Goal: Task Accomplishment & Management: Use online tool/utility

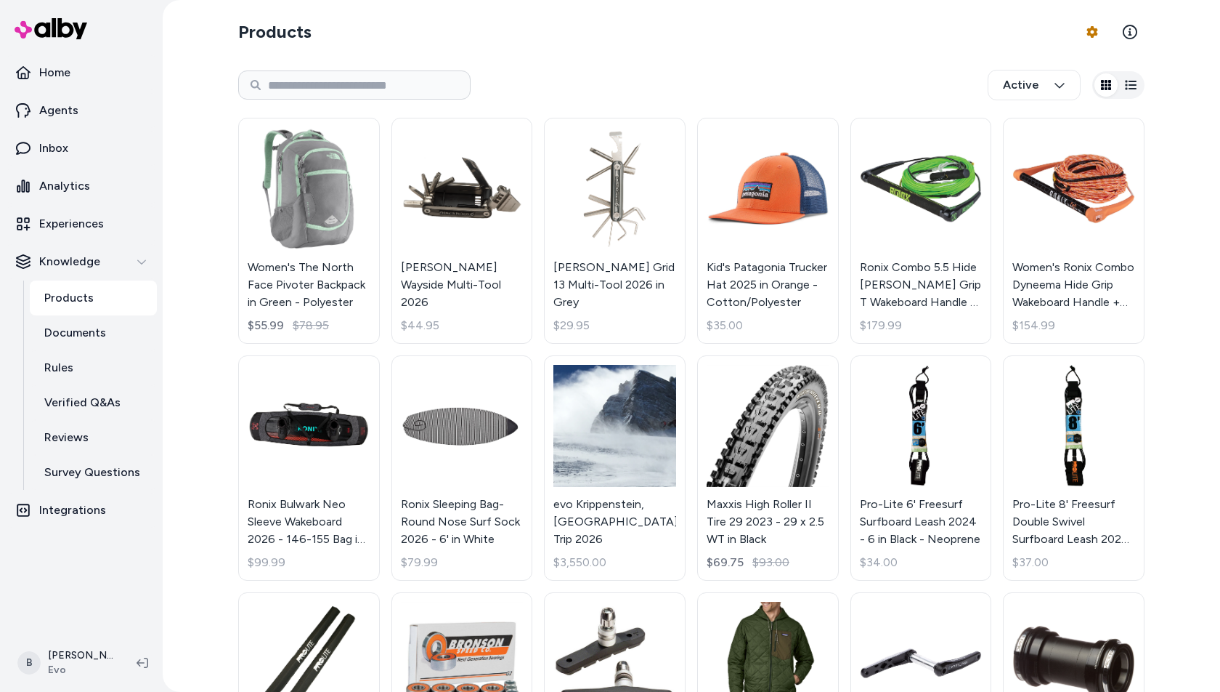
scroll to position [394, 0]
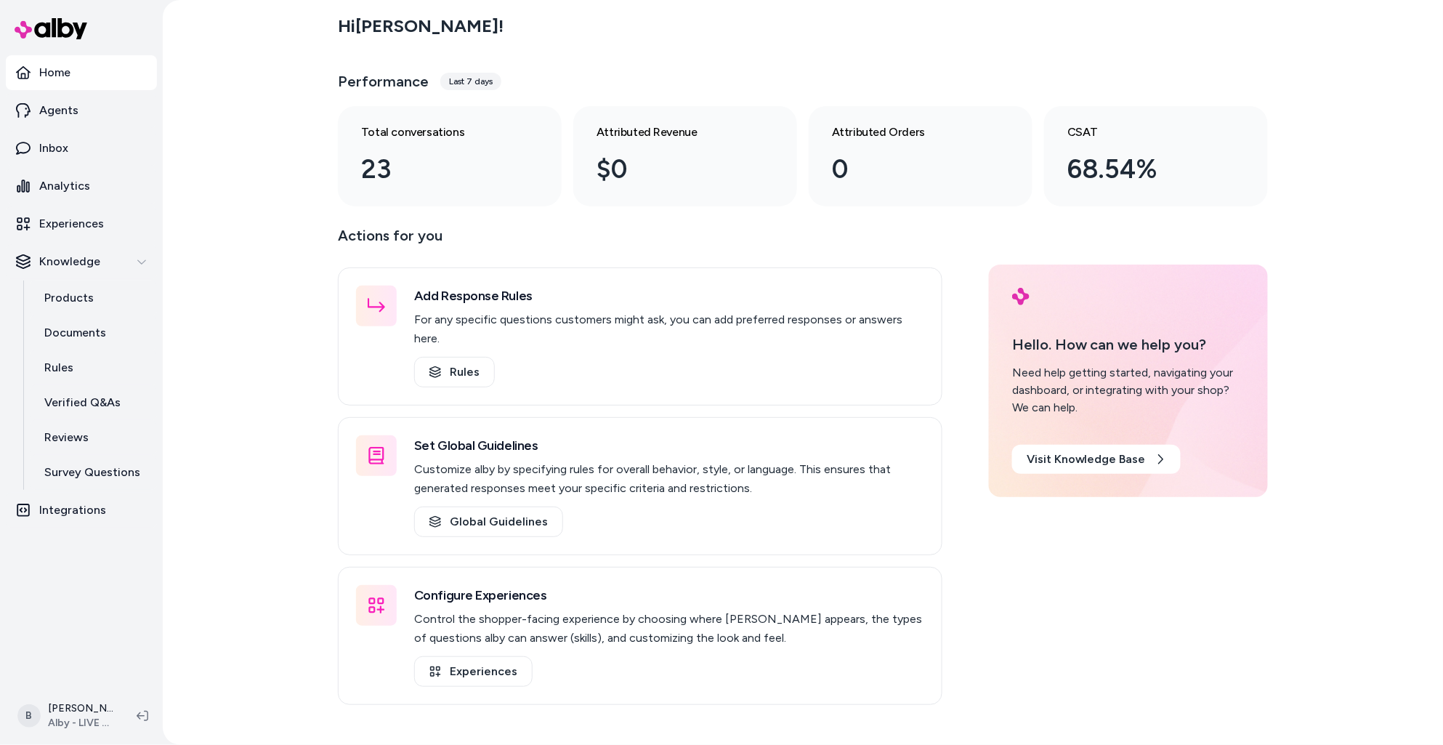
click at [315, 395] on div "Hi Bryan ! Performance Last 7 days Total conversations 23 Attributed Revenue $0…" at bounding box center [803, 372] width 1280 height 745
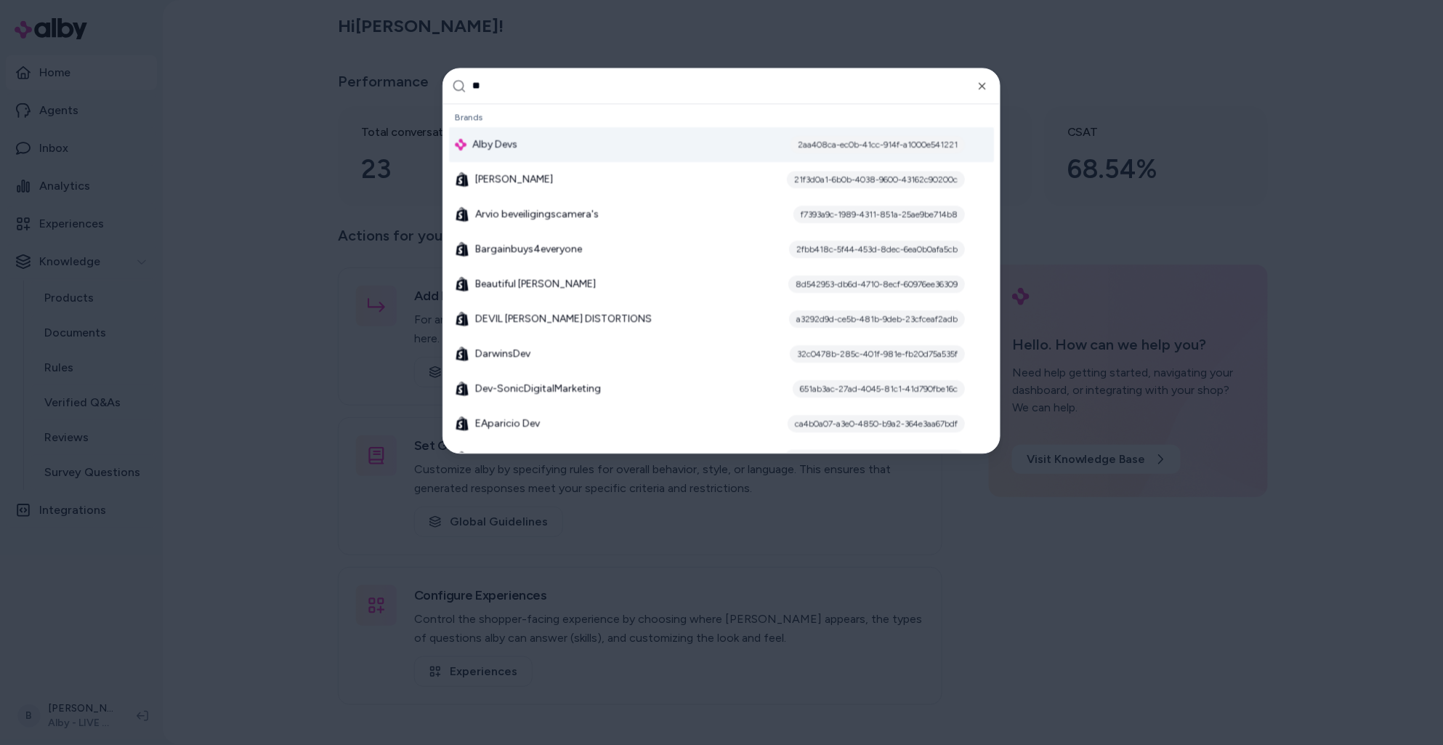
type input "***"
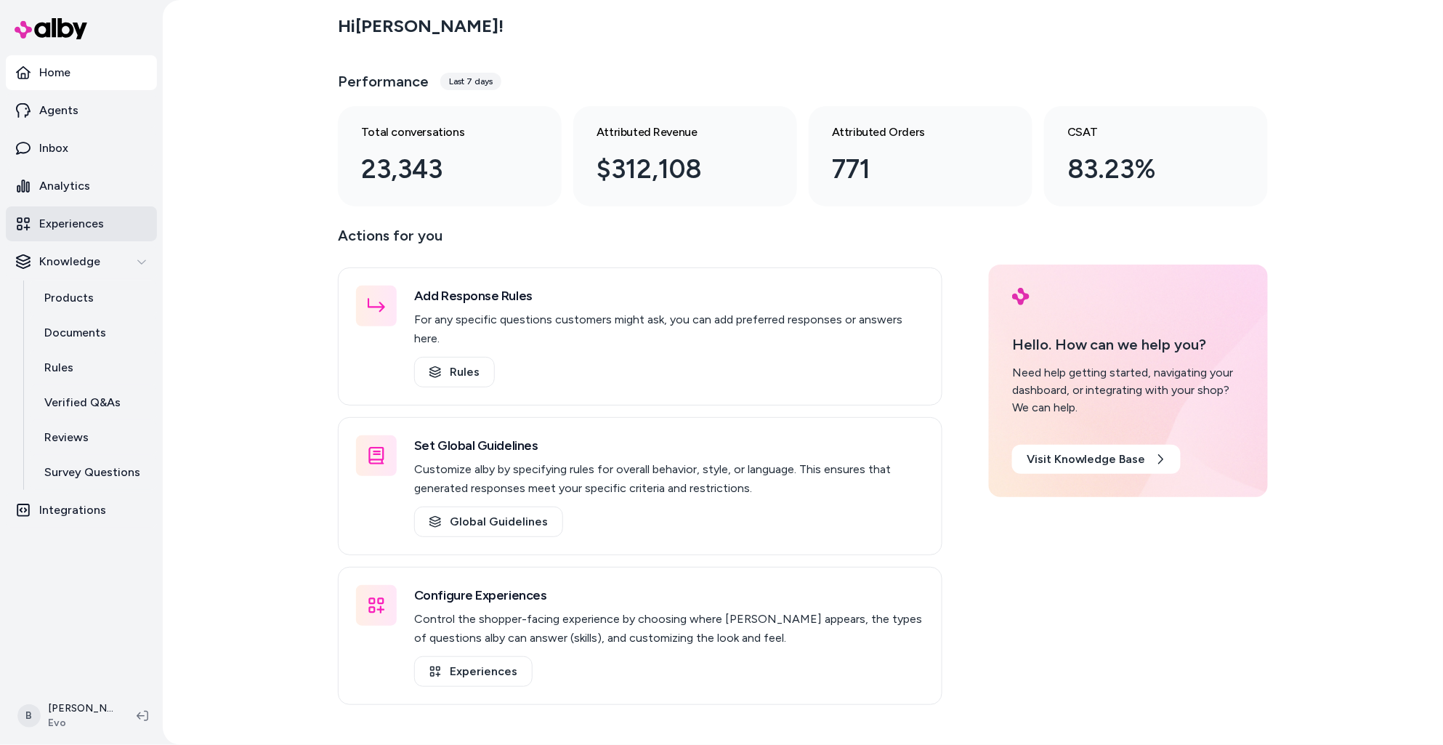
click at [84, 219] on p "Experiences" at bounding box center [71, 223] width 65 height 17
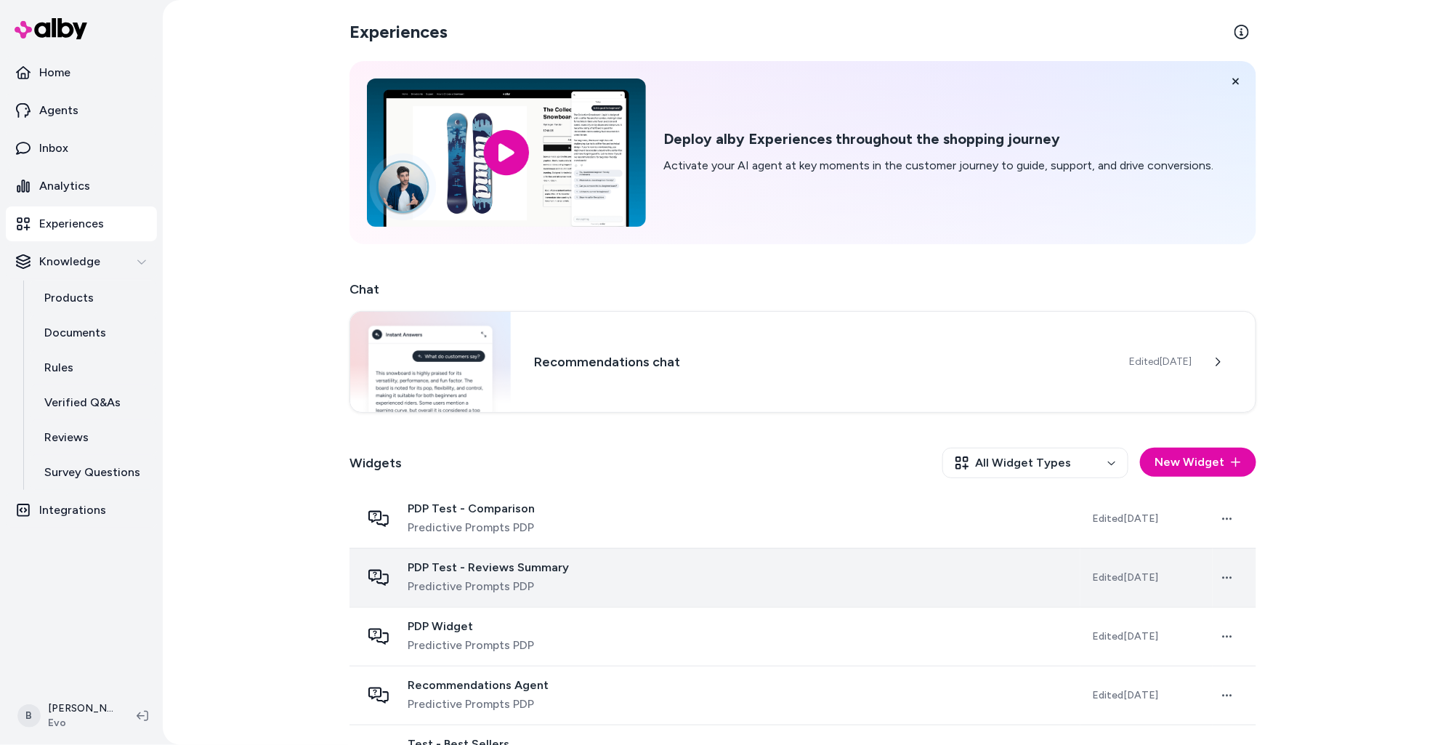
scroll to position [168, 0]
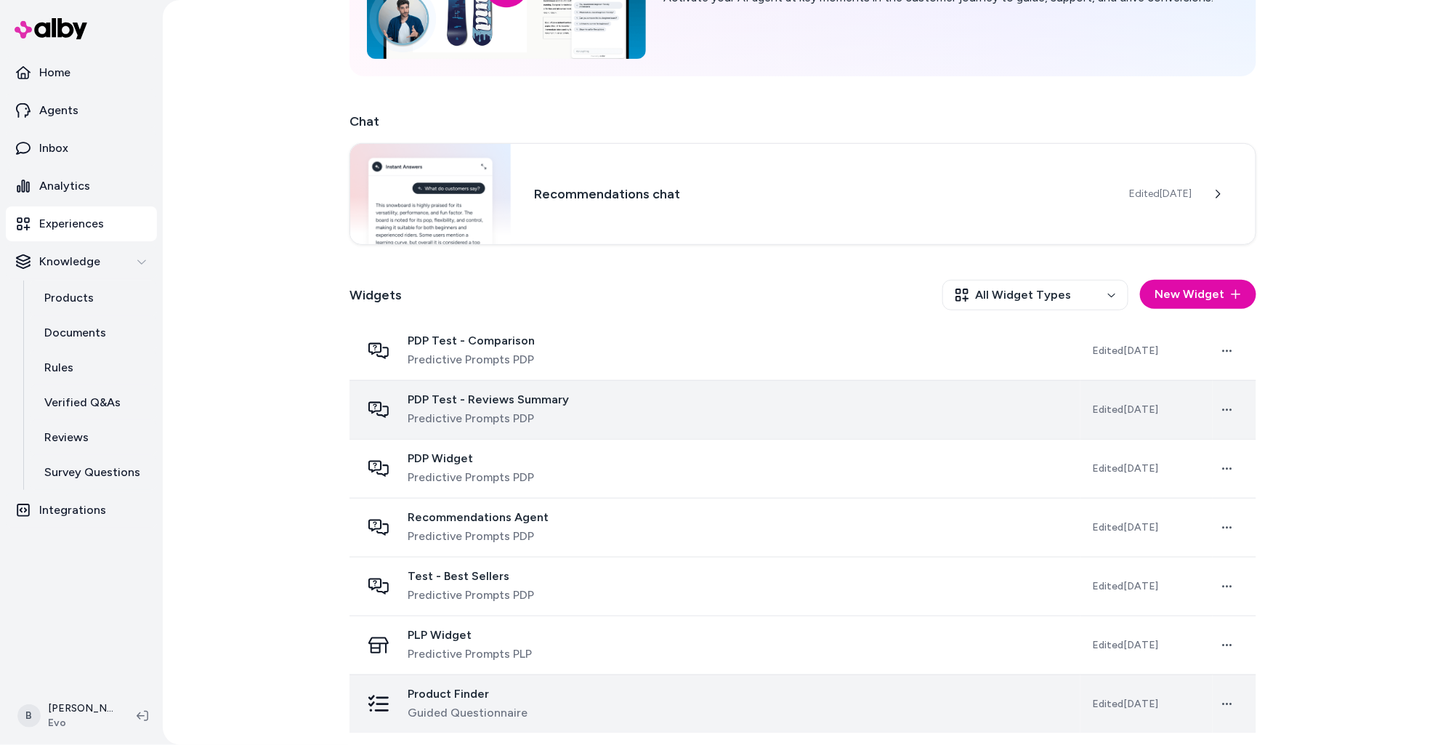
click at [457, 695] on span "Product Finder" at bounding box center [468, 693] width 120 height 15
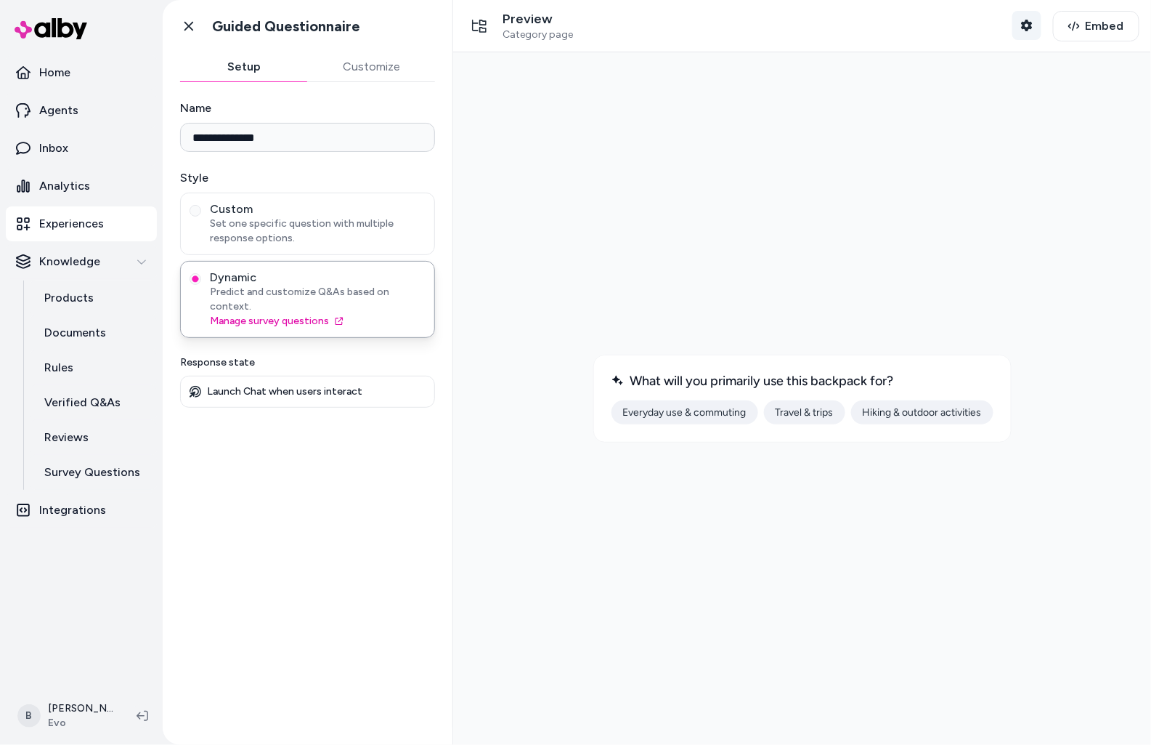
click at [1035, 27] on button "Shopper Context" at bounding box center [1027, 25] width 29 height 29
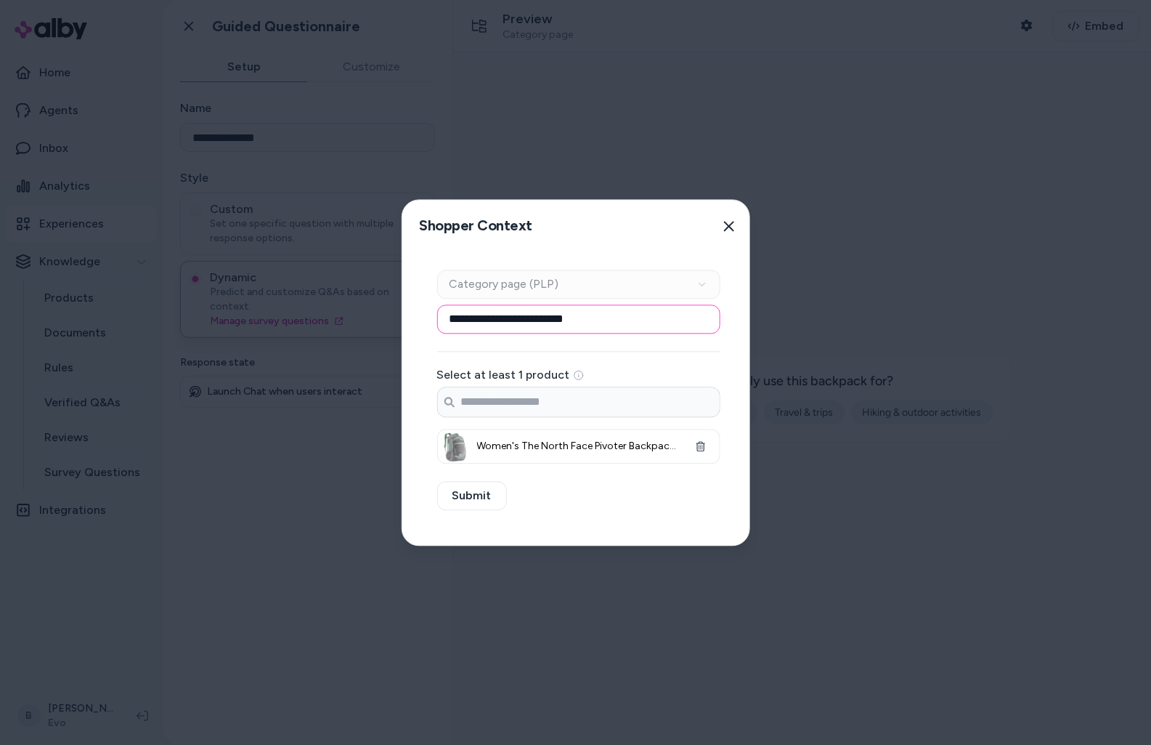
click at [495, 328] on input "**********" at bounding box center [578, 318] width 283 height 29
type input "**********"
click at [701, 438] on button "button" at bounding box center [700, 446] width 29 height 29
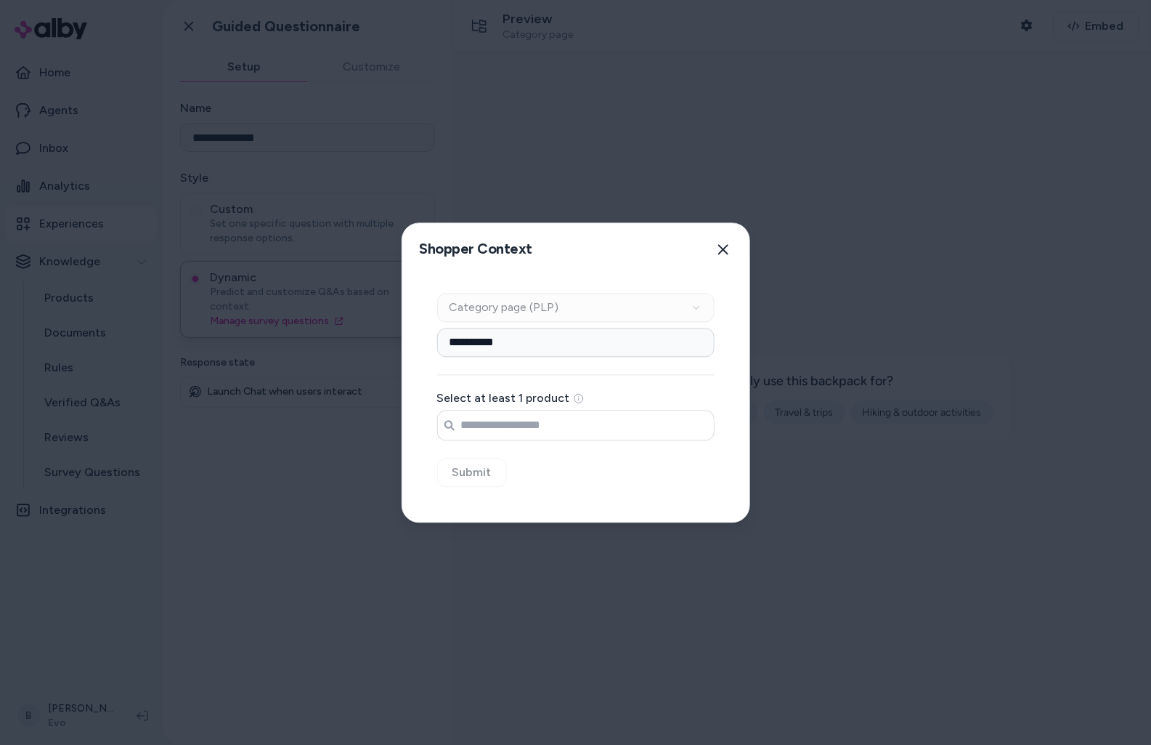
click at [546, 424] on input "Search products..." at bounding box center [576, 424] width 276 height 29
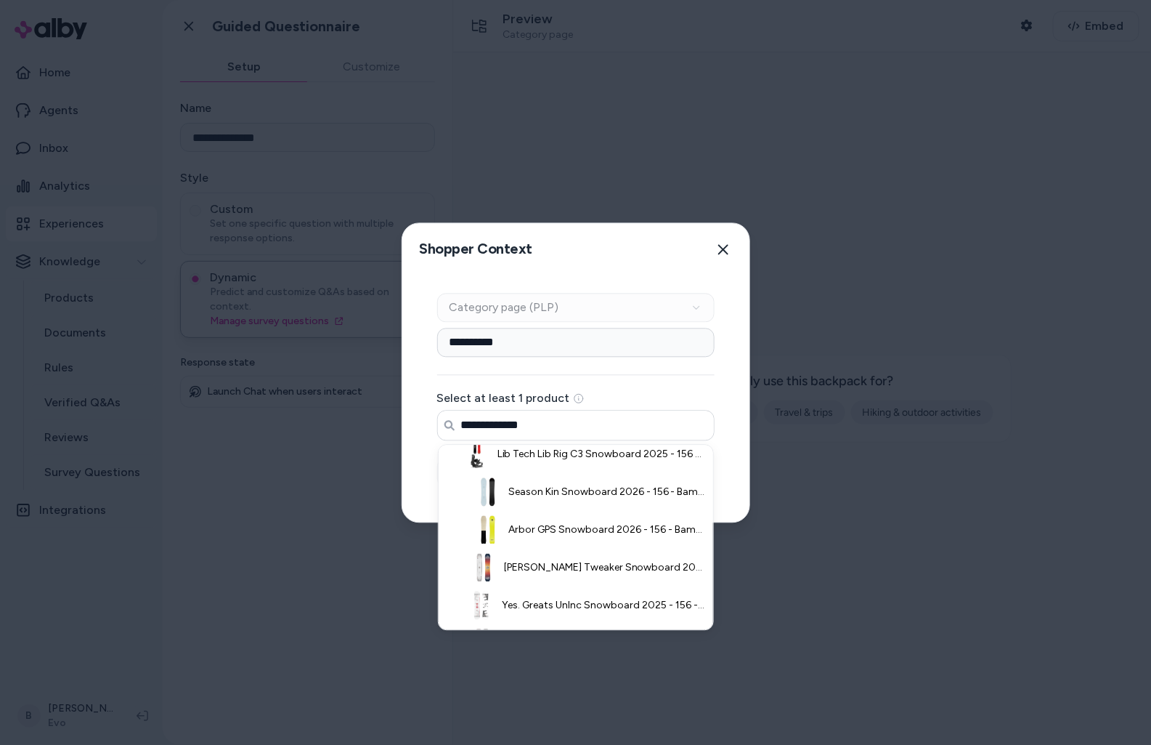
scroll to position [208, 0]
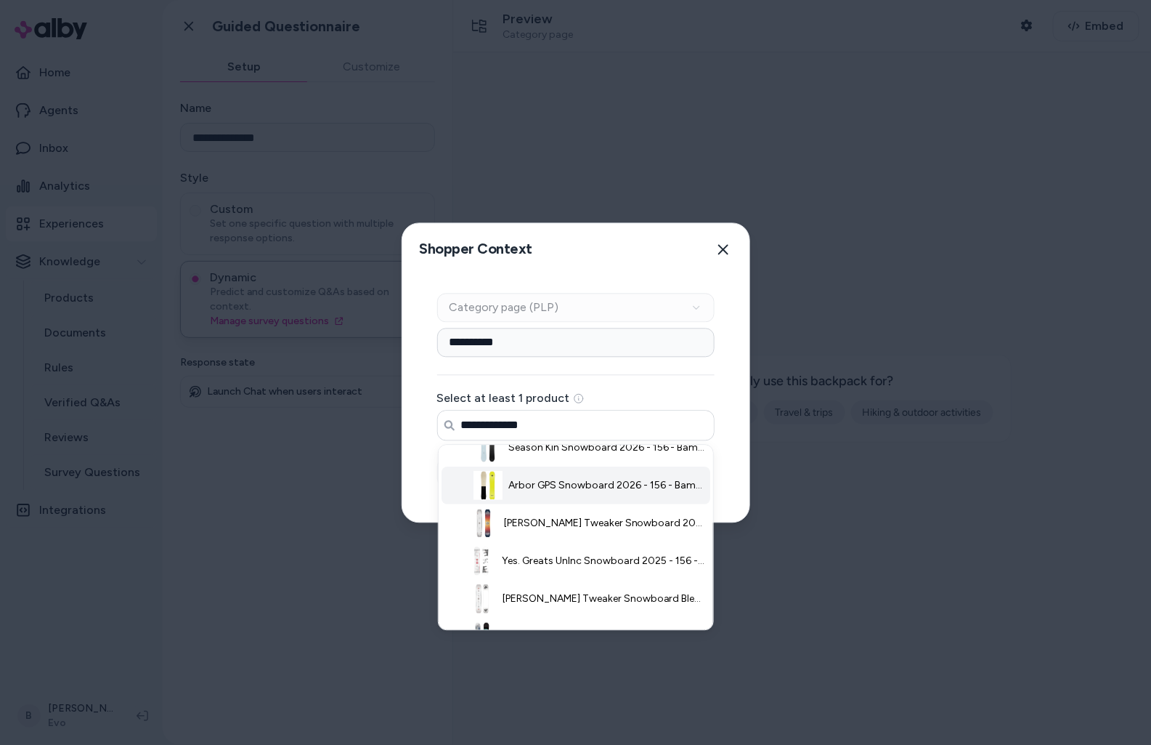
click at [574, 491] on span "Arbor GPS Snowboard 2026 - 156 - Bamboo" at bounding box center [608, 485] width 198 height 15
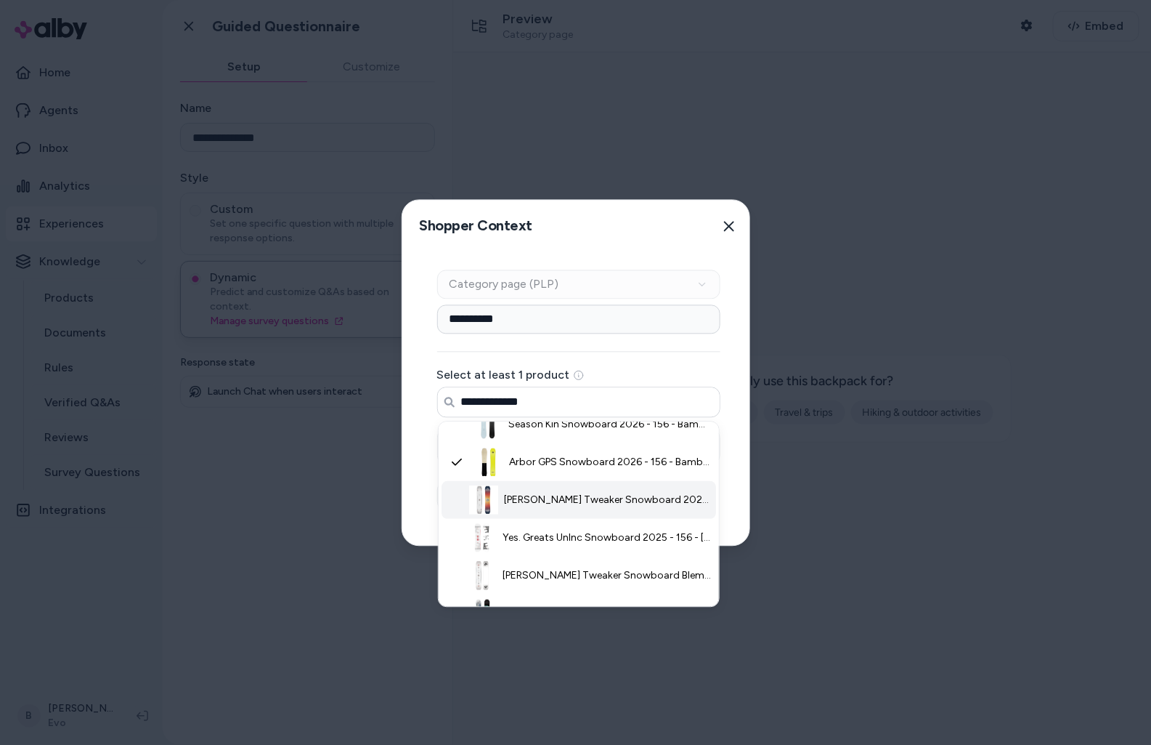
click at [570, 502] on span "Jones Tweaker Snowboard 2026 - 156 - Plastic" at bounding box center [607, 500] width 207 height 15
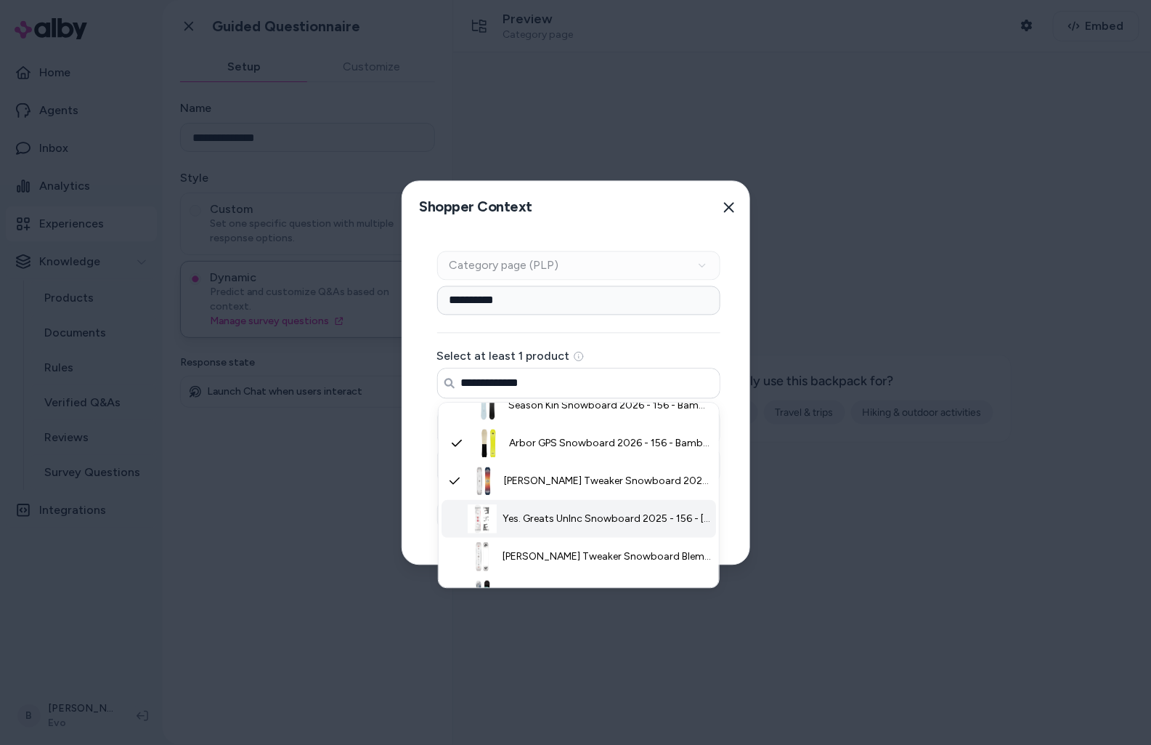
click at [575, 519] on span "Yes. Greats UnInc Snowboard 2025 - 156 - Bamboo" at bounding box center [607, 518] width 209 height 15
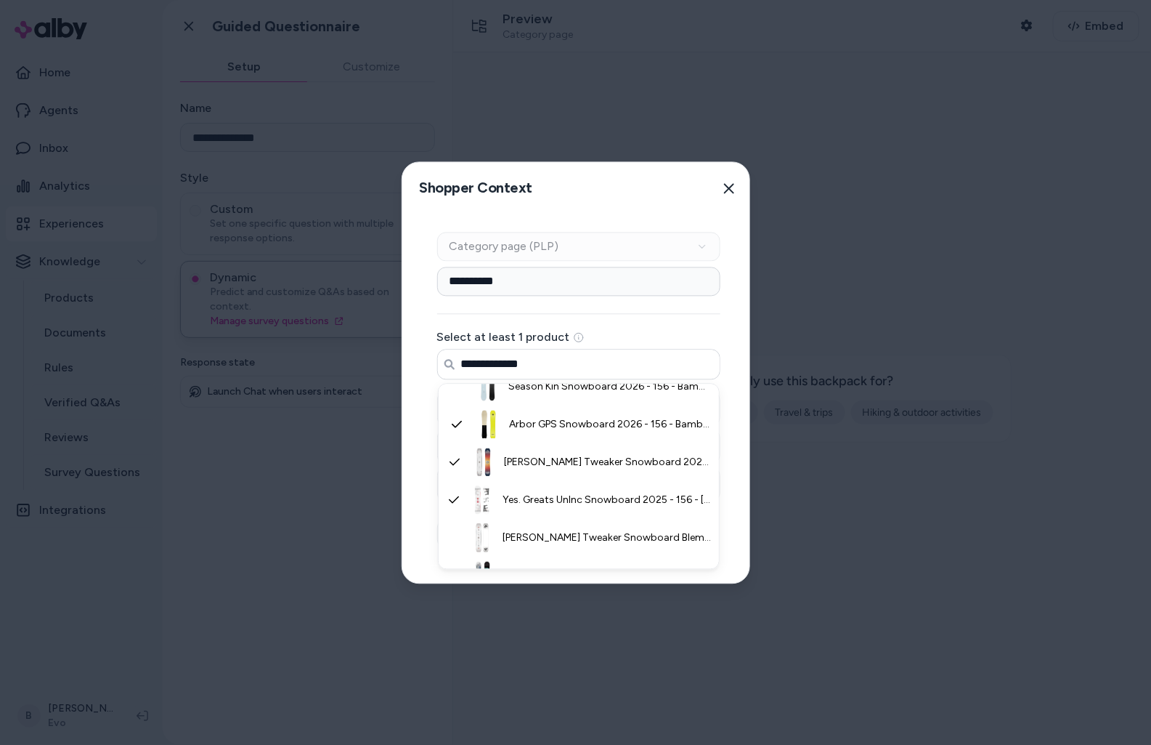
type input "**********"
click at [419, 511] on div "**********" at bounding box center [578, 398] width 353 height 368
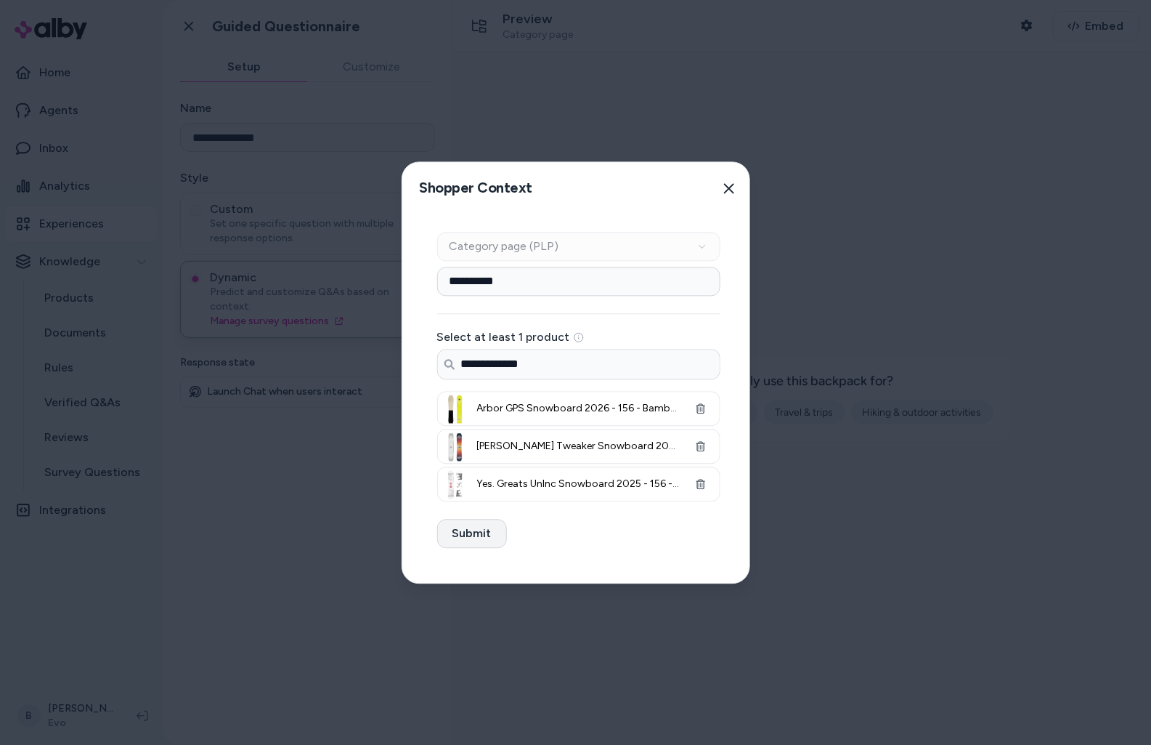
click at [461, 527] on button "Submit" at bounding box center [472, 533] width 70 height 29
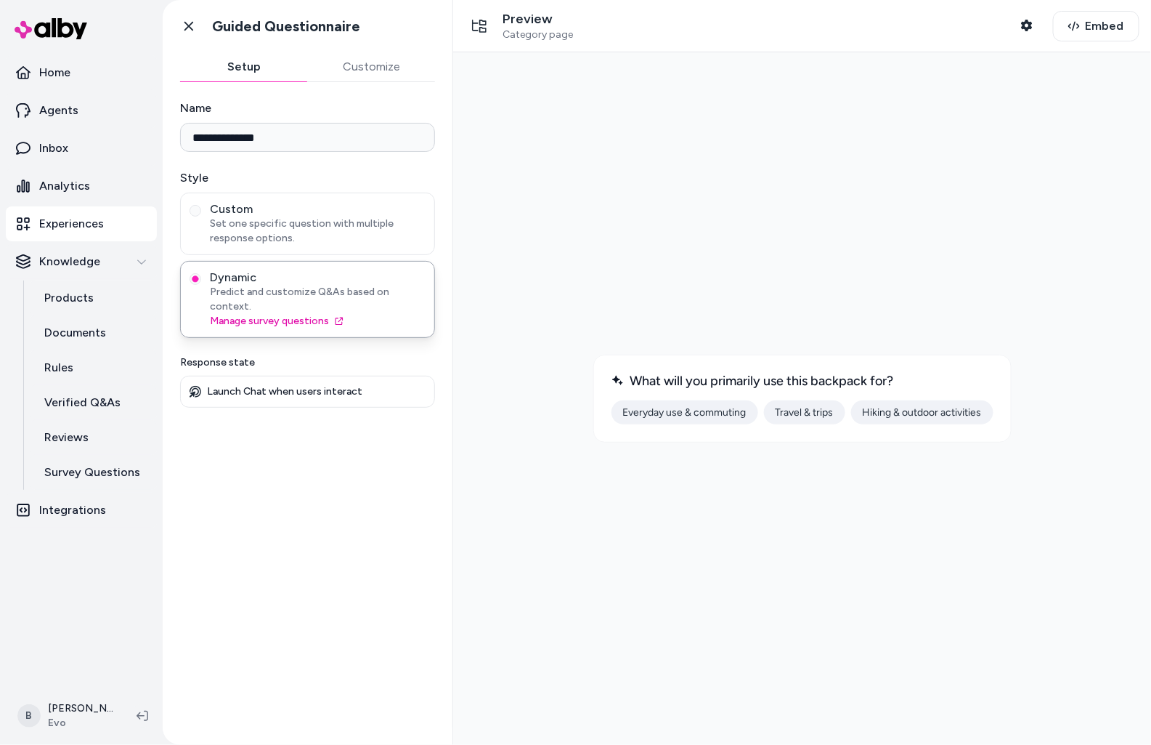
click at [977, 239] on div at bounding box center [801, 397] width 675 height 669
click at [1034, 26] on button "Shopper Context" at bounding box center [1027, 25] width 29 height 29
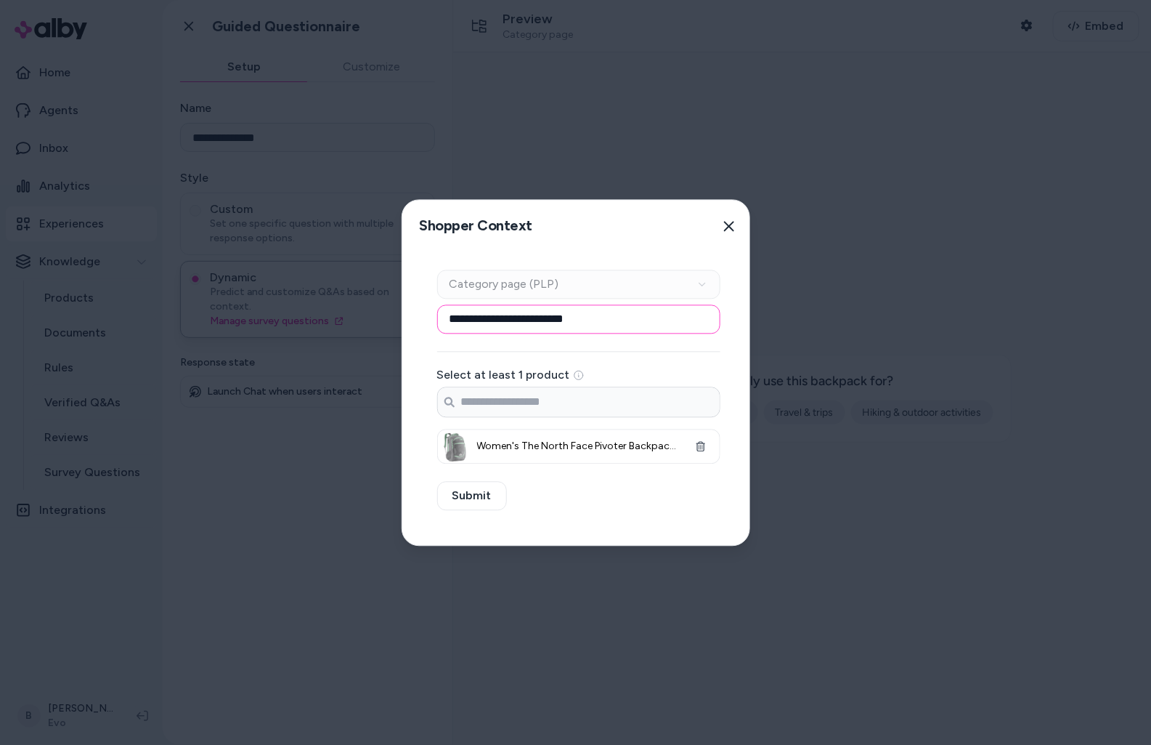
click at [503, 317] on input "**********" at bounding box center [578, 318] width 283 height 29
type input "**********"
click at [700, 452] on button "button" at bounding box center [700, 446] width 29 height 29
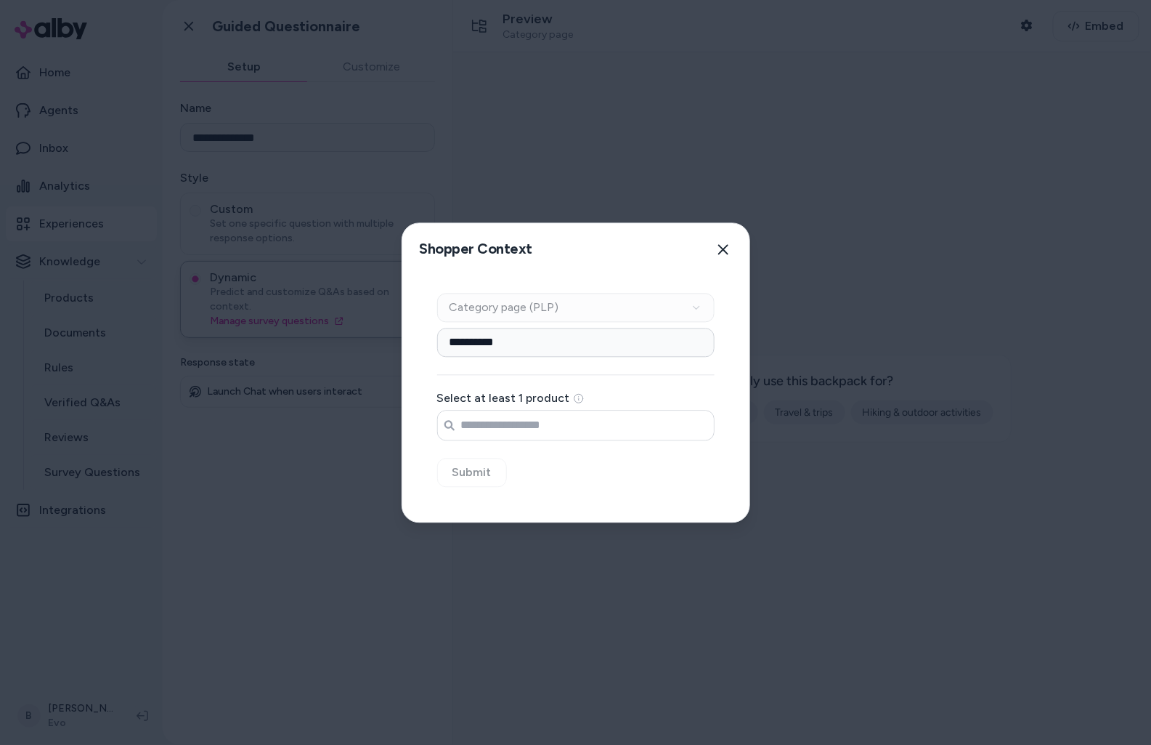
click at [511, 429] on input "Search products..." at bounding box center [576, 424] width 276 height 29
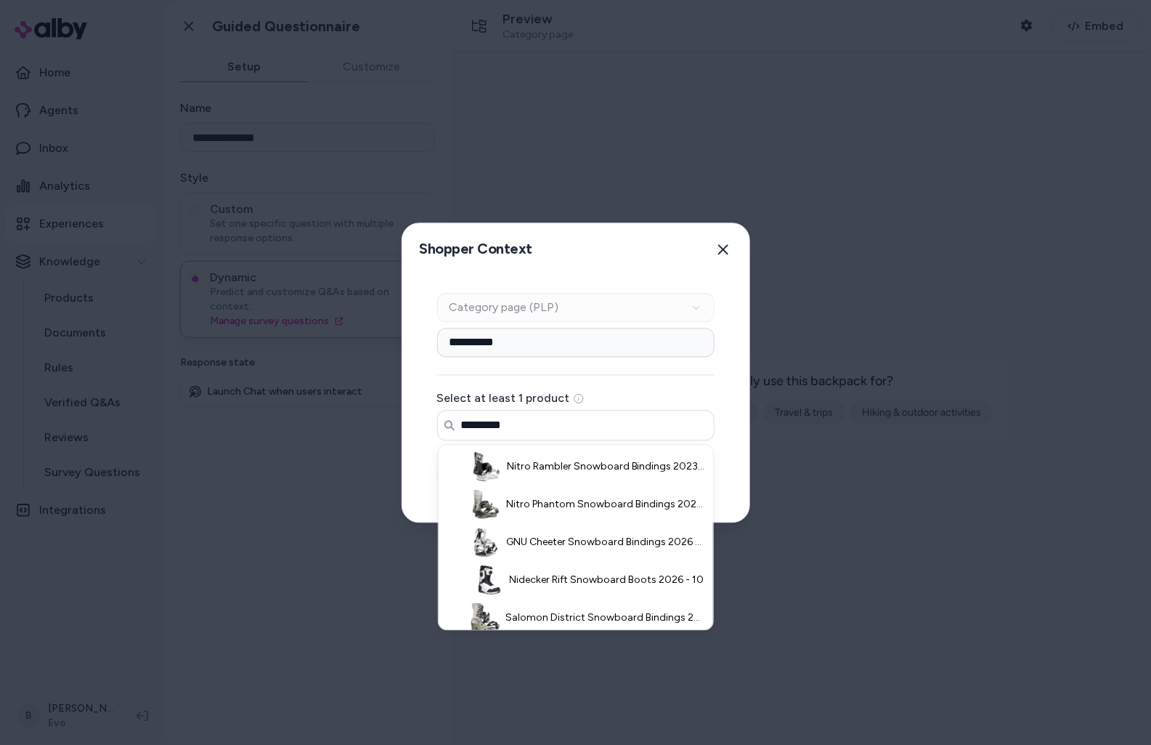
click at [536, 413] on input "*********" at bounding box center [576, 424] width 276 height 29
click at [534, 421] on input "*********" at bounding box center [576, 424] width 276 height 29
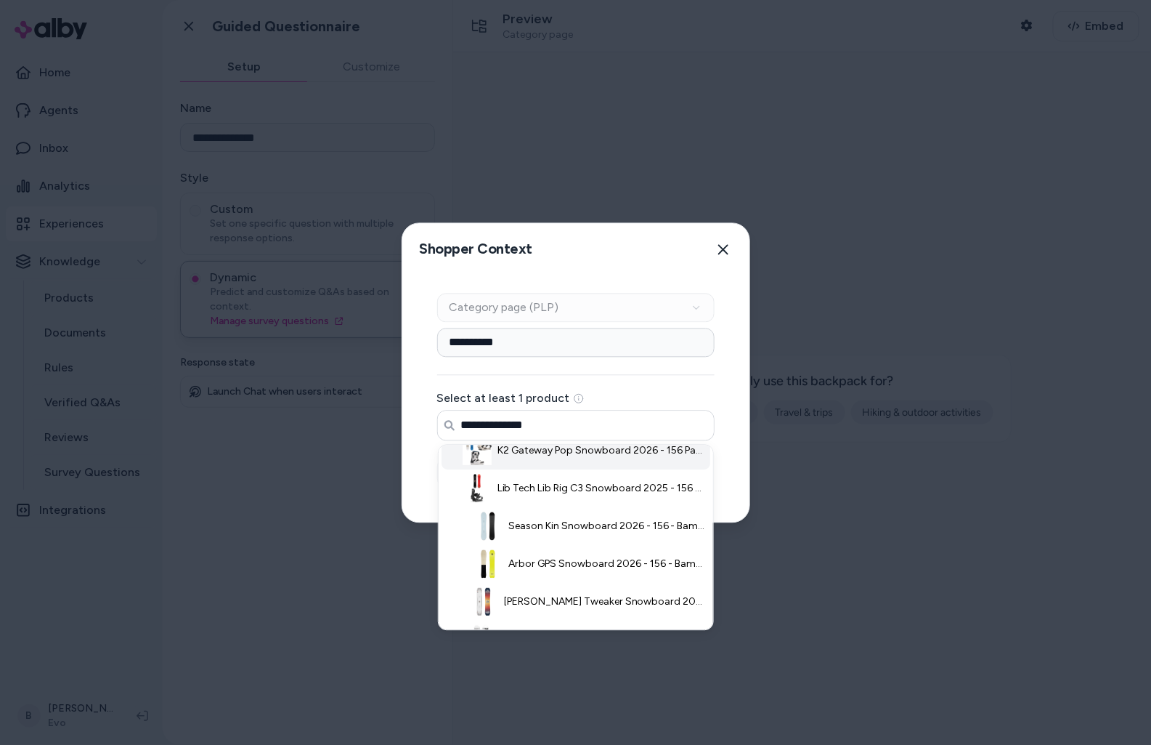
scroll to position [283, 0]
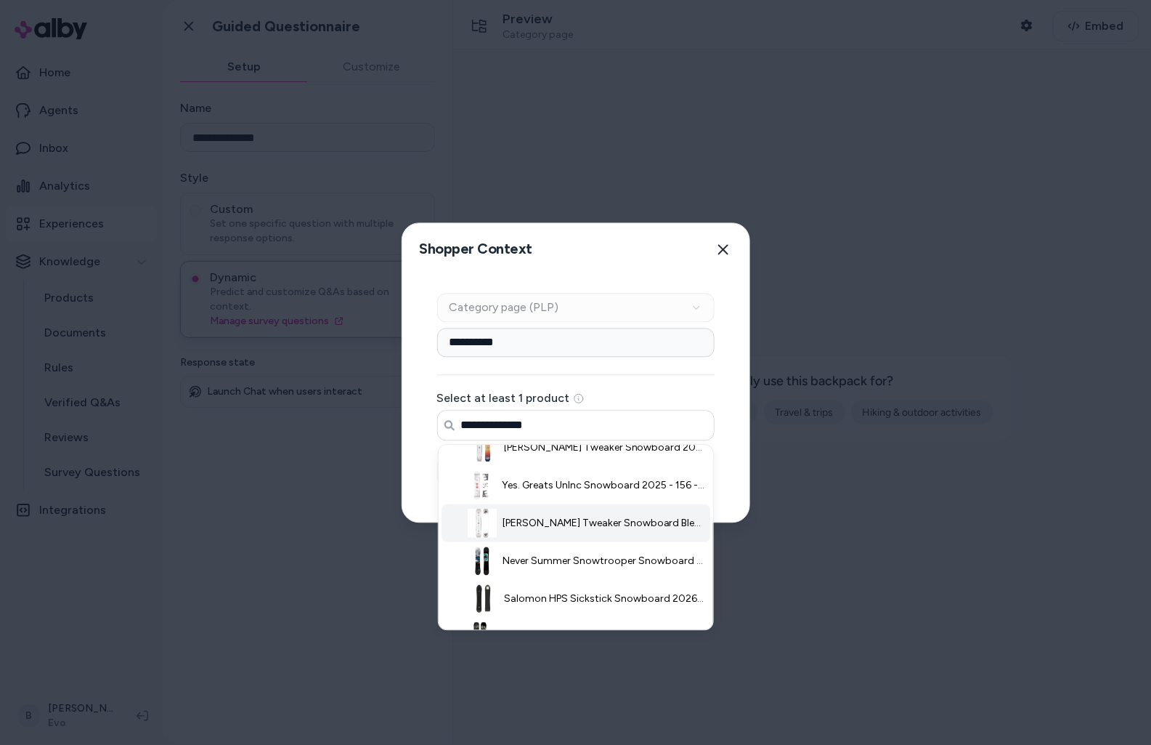
click at [562, 528] on span "Jones Tweaker Snowboard Blem 2024 - 156 - Plastic" at bounding box center [604, 523] width 203 height 15
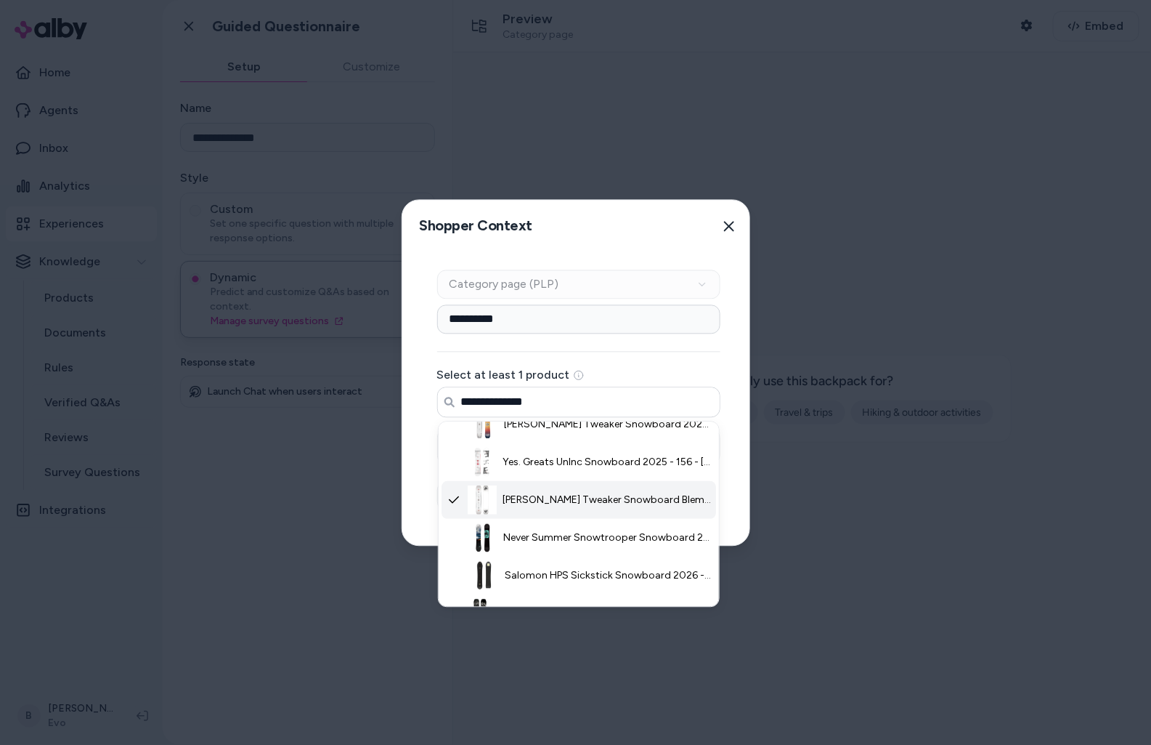
click at [562, 497] on span "Jones Tweaker Snowboard Blem 2024 - 156 - Plastic" at bounding box center [607, 500] width 208 height 15
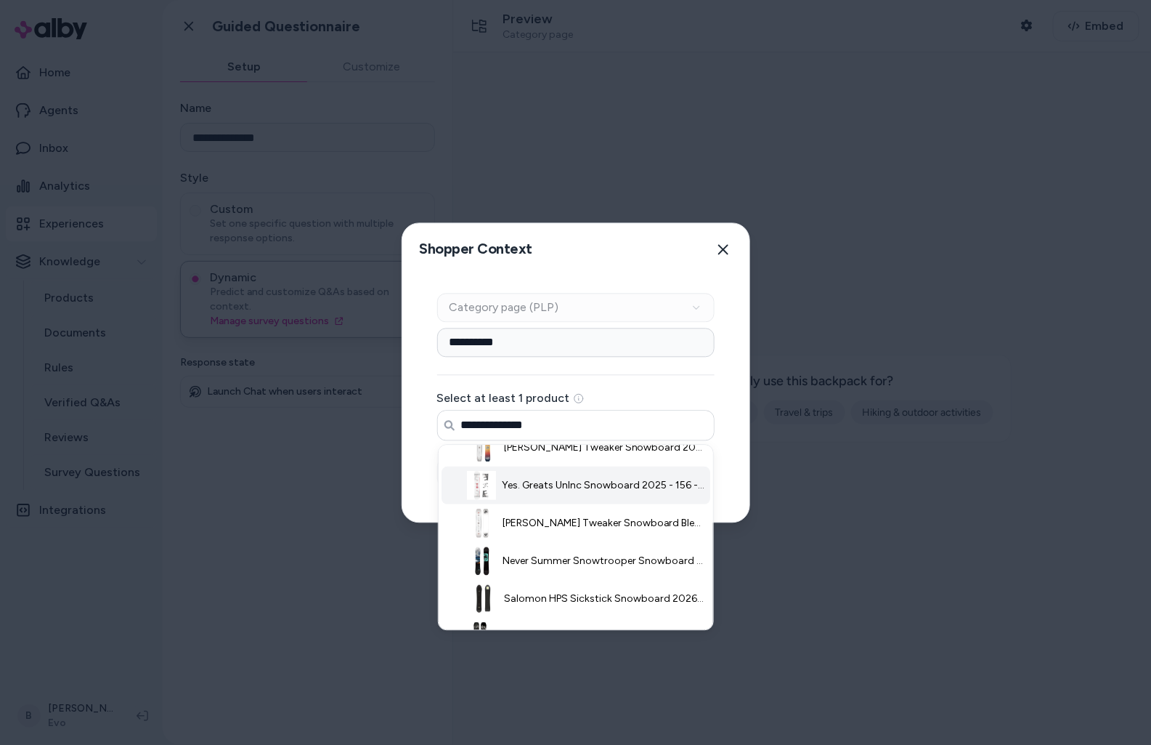
click at [561, 491] on span "Yes. Greats UnInc Snowboard 2025 - 156 - Bamboo" at bounding box center [603, 485] width 203 height 15
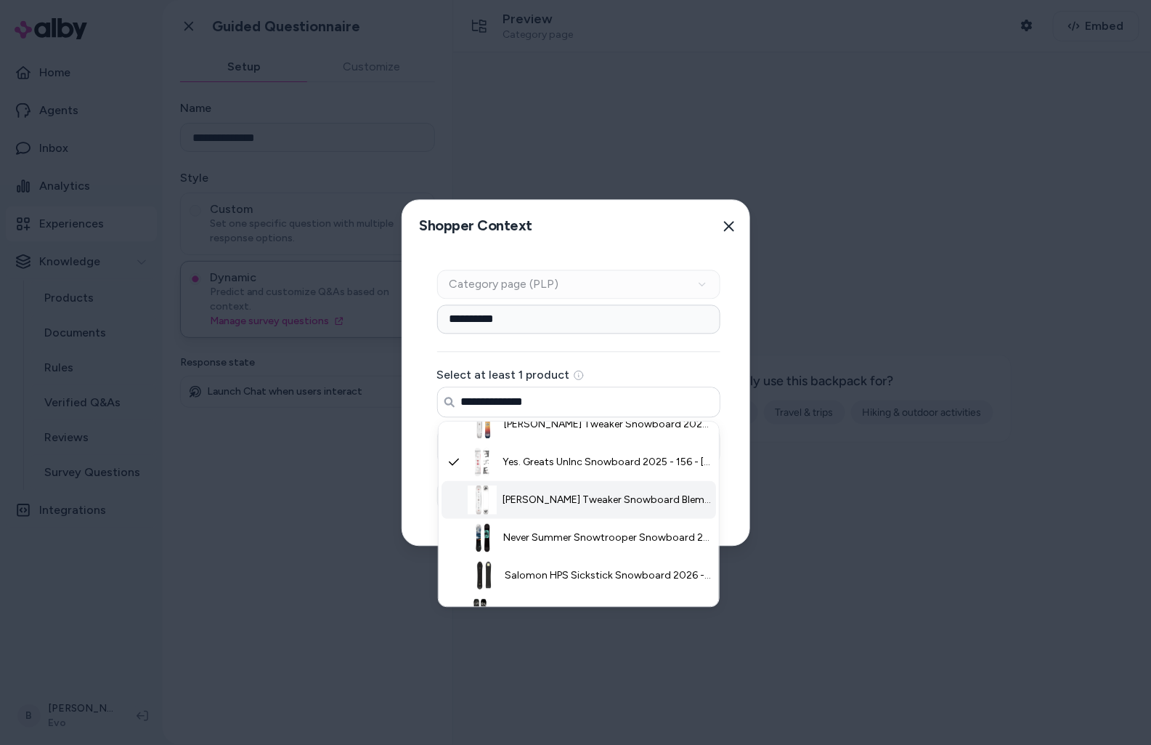
click at [559, 501] on span "Jones Tweaker Snowboard Blem 2024 - 156 - Plastic" at bounding box center [607, 500] width 208 height 15
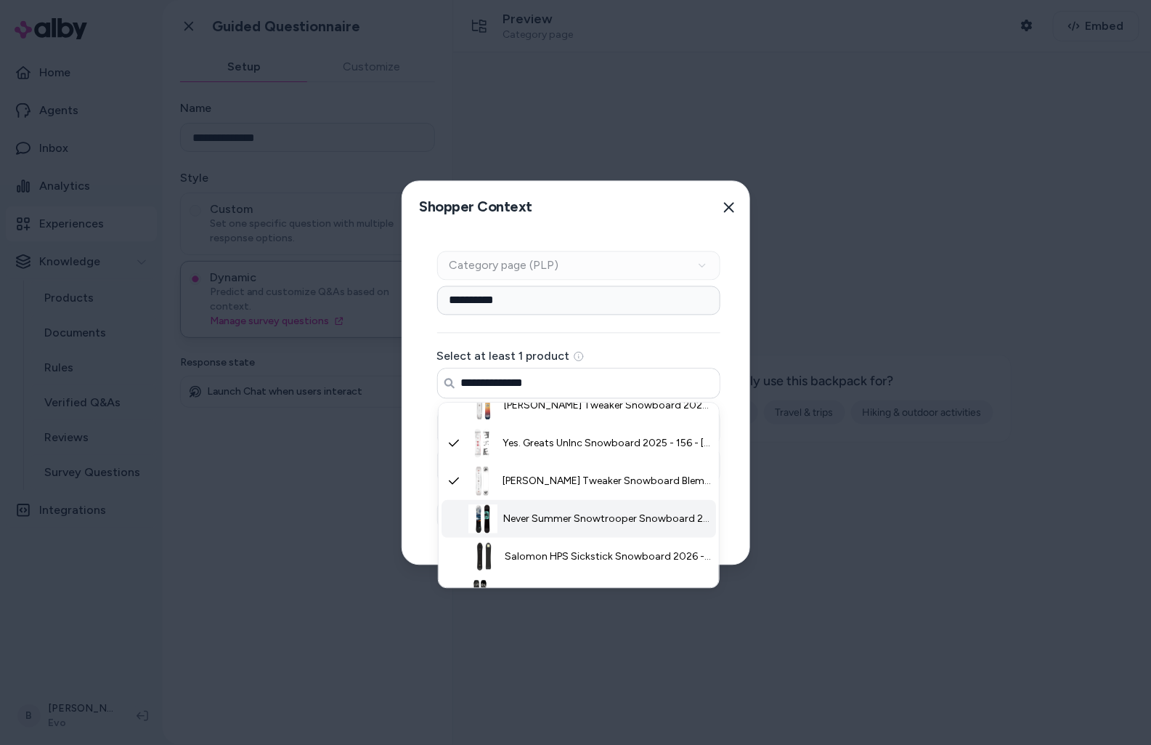
click at [553, 519] on span "Never Summer Snowtrooper Snowboard 2025 - 156 - Plastic" at bounding box center [607, 518] width 208 height 15
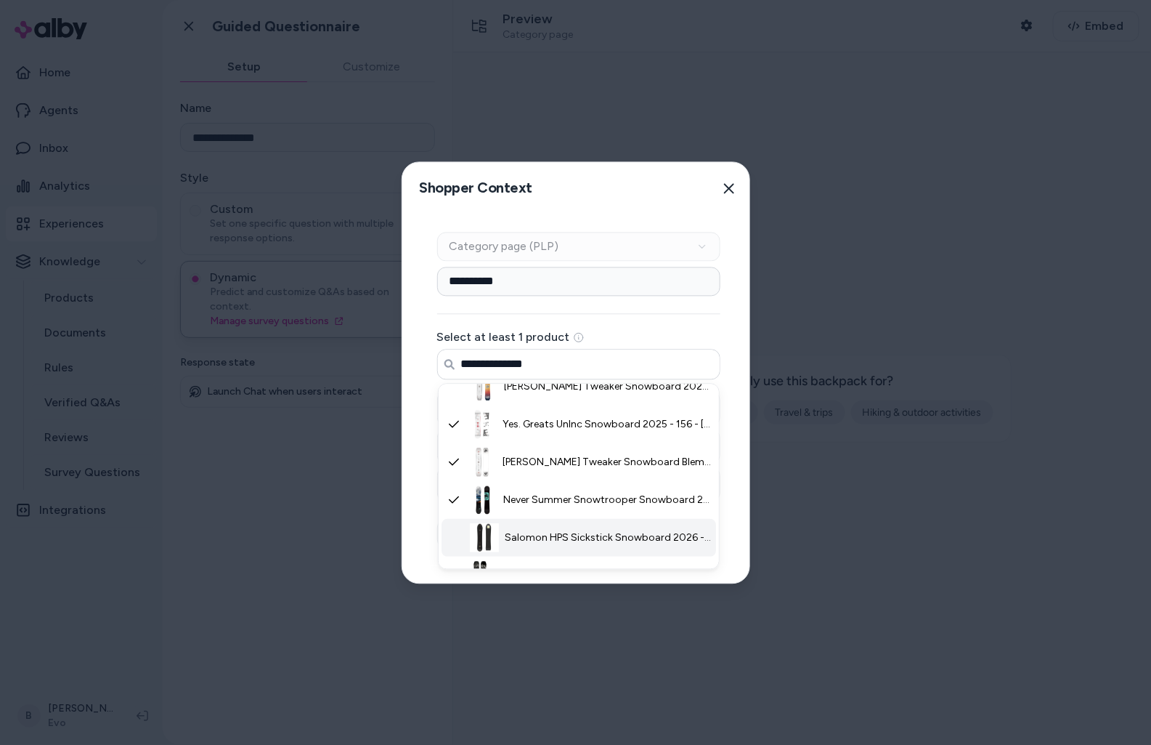
click at [552, 538] on span "Salomon HPS Sickstick Snowboard 2026 - 156 - Rubber" at bounding box center [608, 537] width 207 height 15
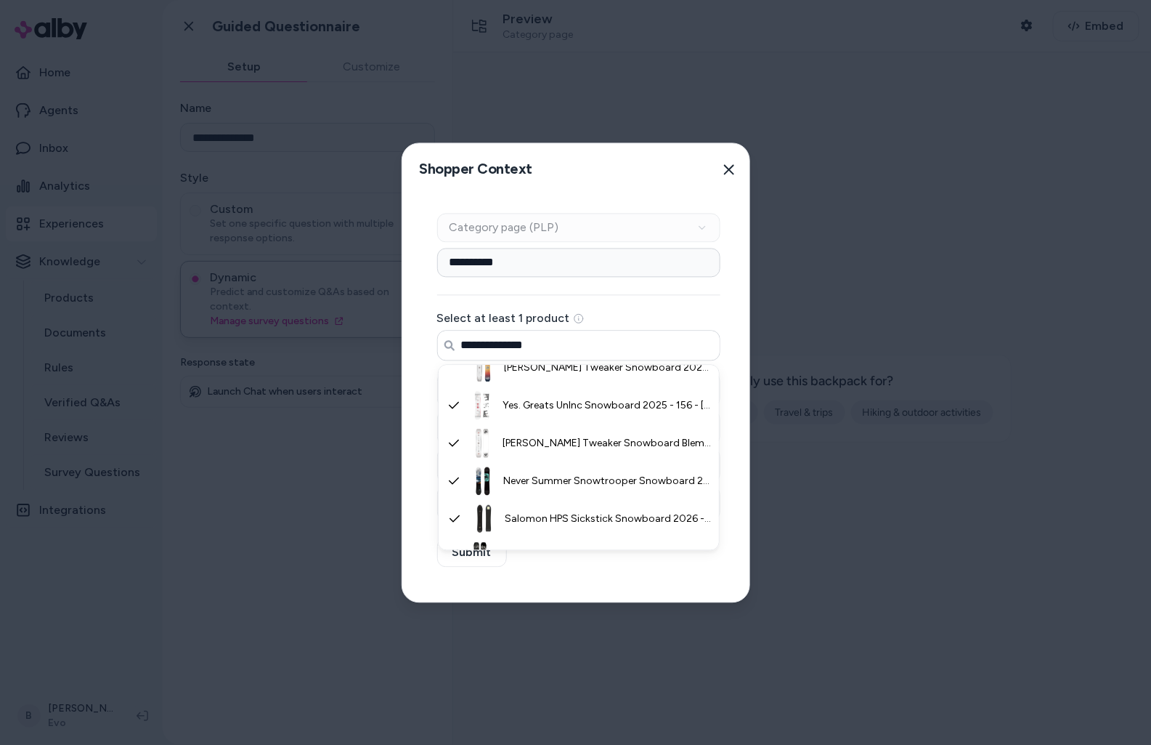
type input "**********"
click at [423, 513] on div "**********" at bounding box center [578, 398] width 353 height 406
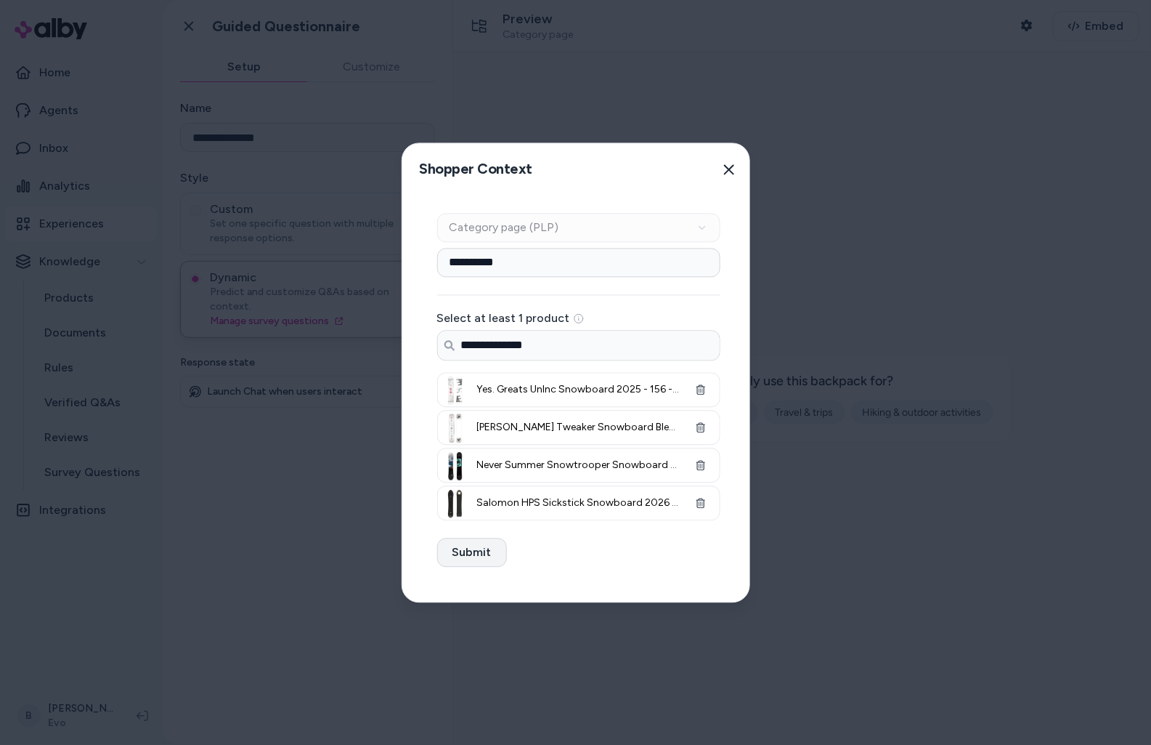
click at [456, 545] on button "Submit" at bounding box center [472, 552] width 70 height 29
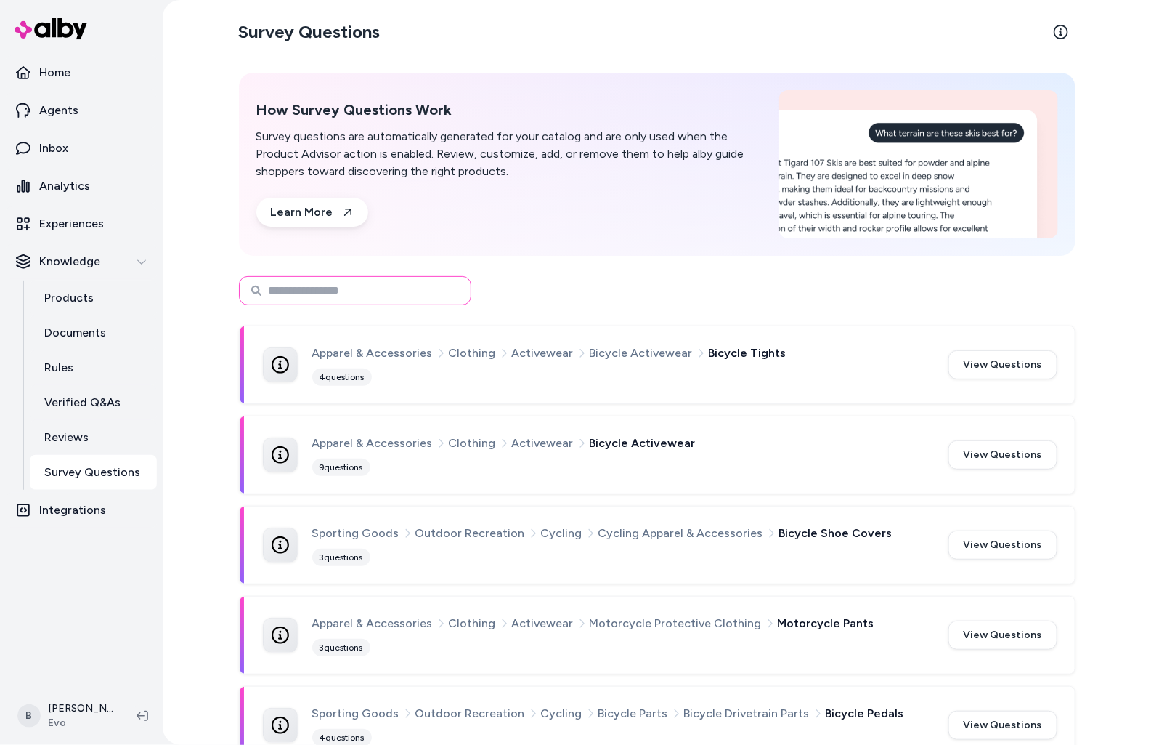
click at [325, 293] on input at bounding box center [355, 290] width 232 height 29
type input "*********"
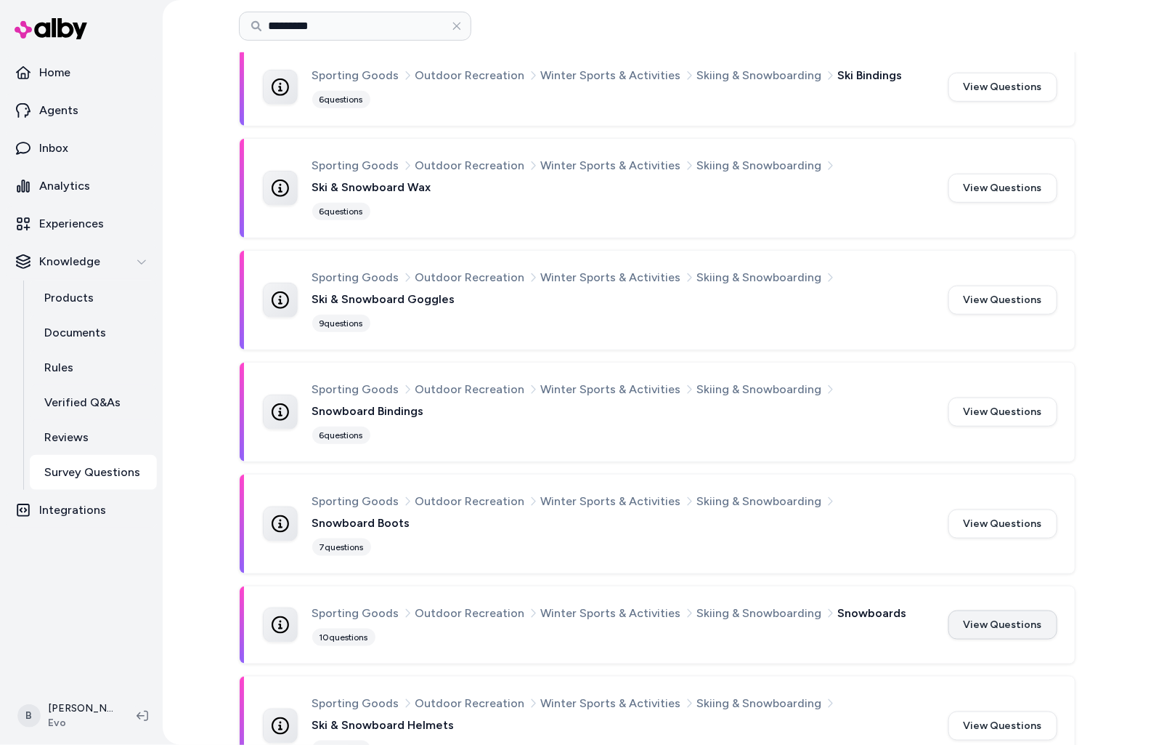
scroll to position [278, 0]
click at [1016, 609] on button "View Questions" at bounding box center [1003, 623] width 109 height 29
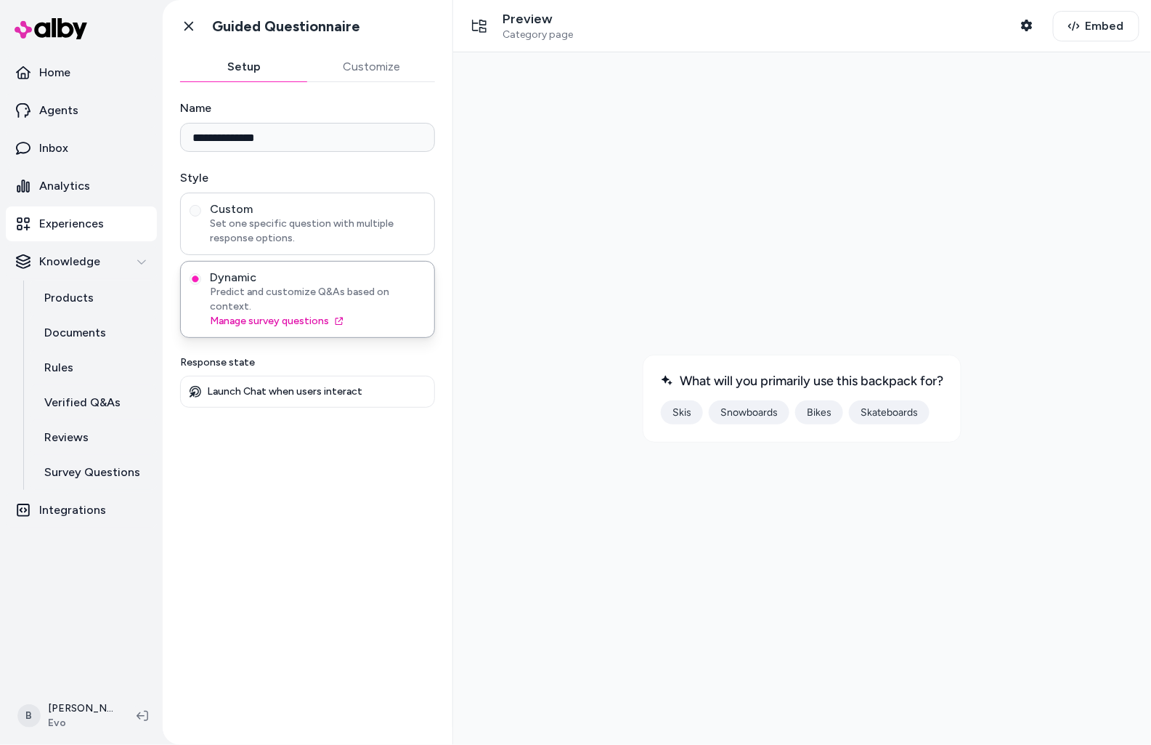
click at [287, 216] on span "Set one specific question with multiple response options." at bounding box center [318, 230] width 216 height 29
click at [201, 216] on button "Custom Set one specific question with multiple response options." at bounding box center [196, 211] width 12 height 12
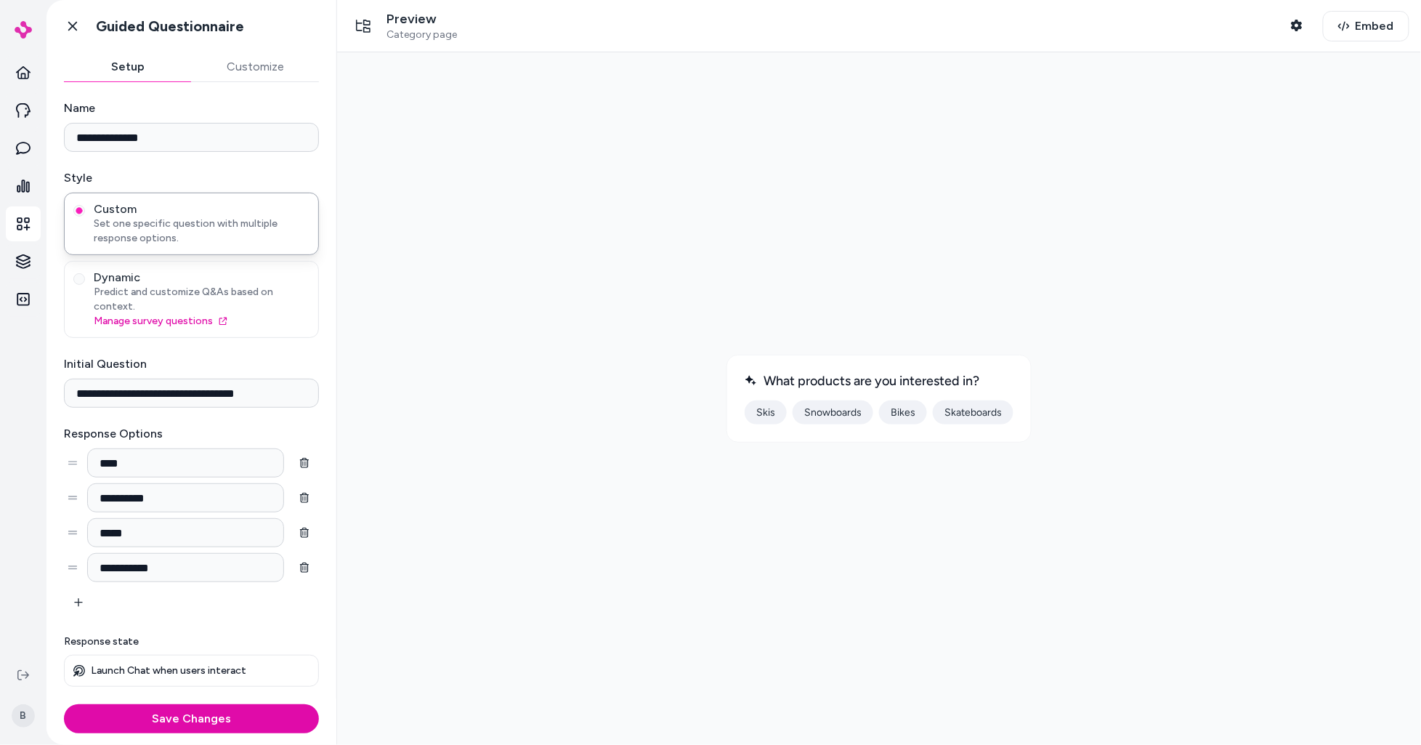
click at [817, 189] on div at bounding box center [878, 397] width 1061 height 669
click at [1151, 262] on div at bounding box center [878, 397] width 1061 height 669
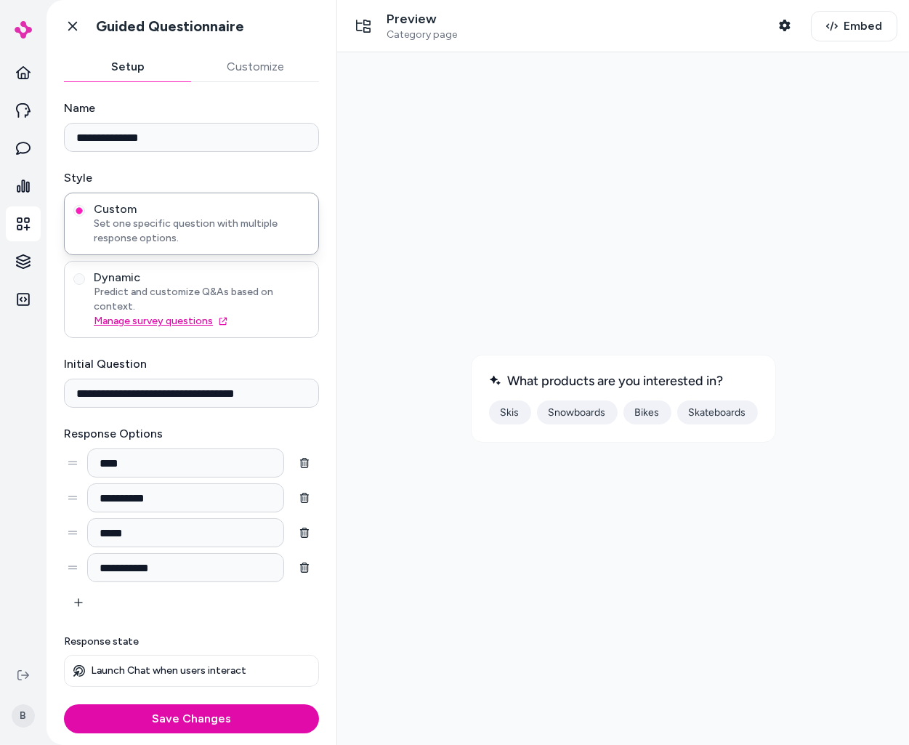
click at [264, 314] on link "Manage survey questions" at bounding box center [202, 321] width 216 height 15
click at [245, 269] on div "Dynamic Predict and customize Q&As based on context. Manage survey questions" at bounding box center [191, 299] width 255 height 77
click at [81, 281] on button "Dynamic Predict and customize Q&As based on context. Manage survey questions" at bounding box center [79, 279] width 12 height 12
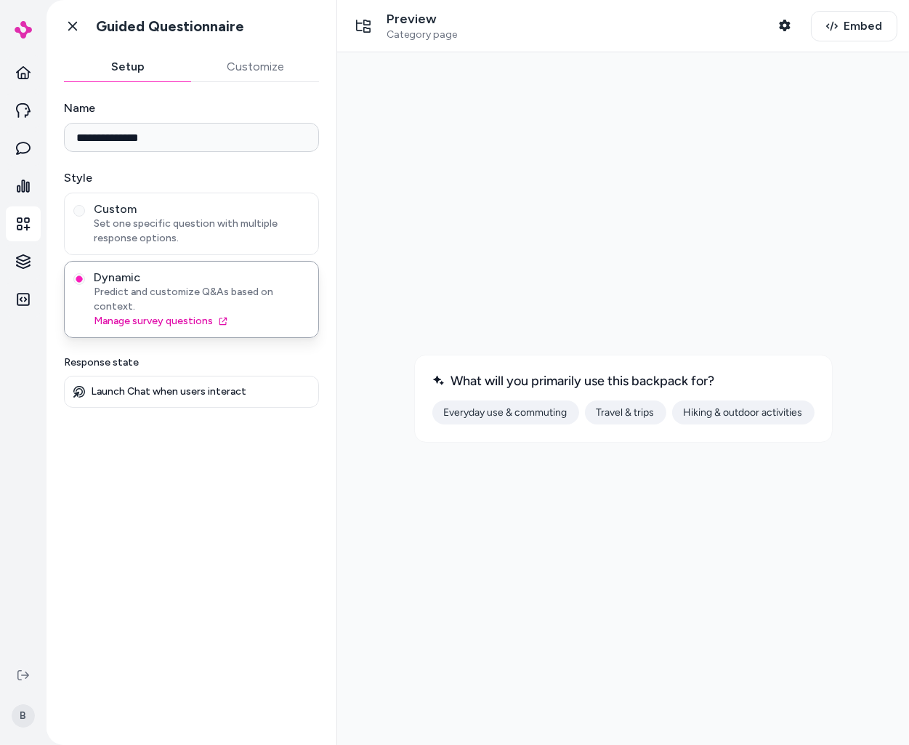
click at [899, 279] on div at bounding box center [622, 398] width 572 height 692
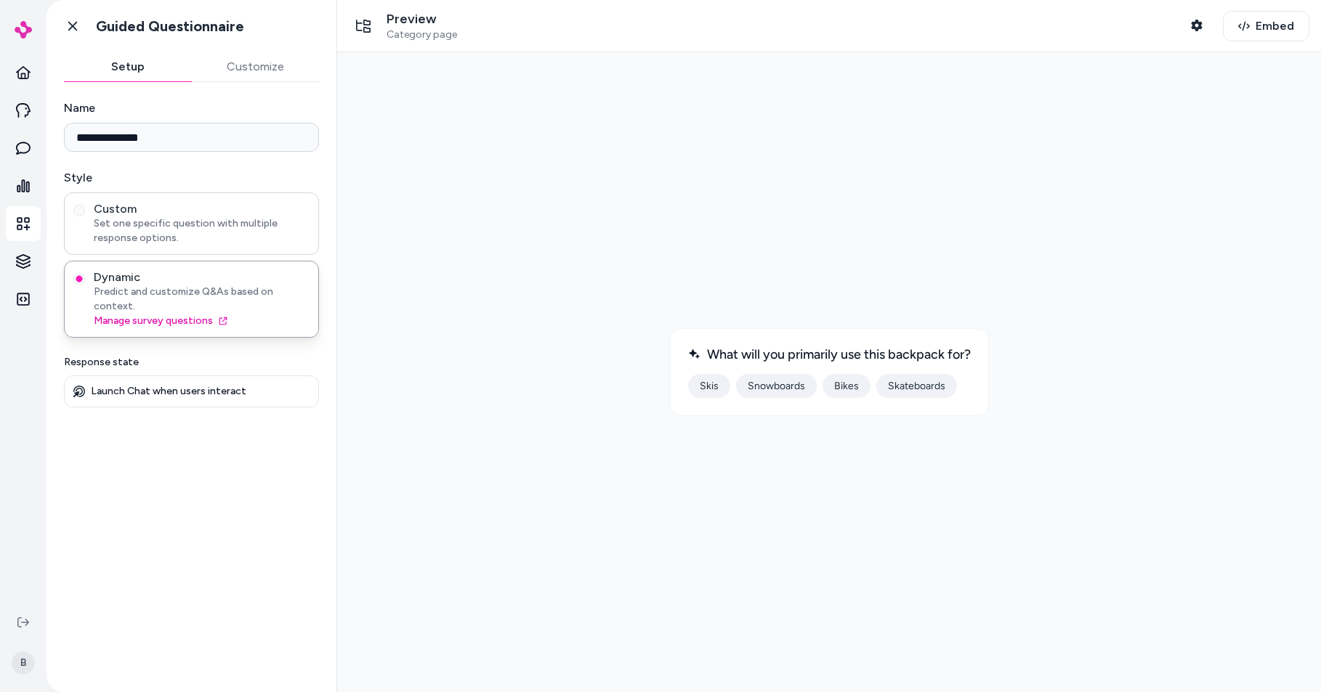
click at [180, 206] on span "Custom" at bounding box center [202, 209] width 216 height 15
click at [85, 206] on button "Custom Set one specific question with multiple response options." at bounding box center [79, 211] width 12 height 12
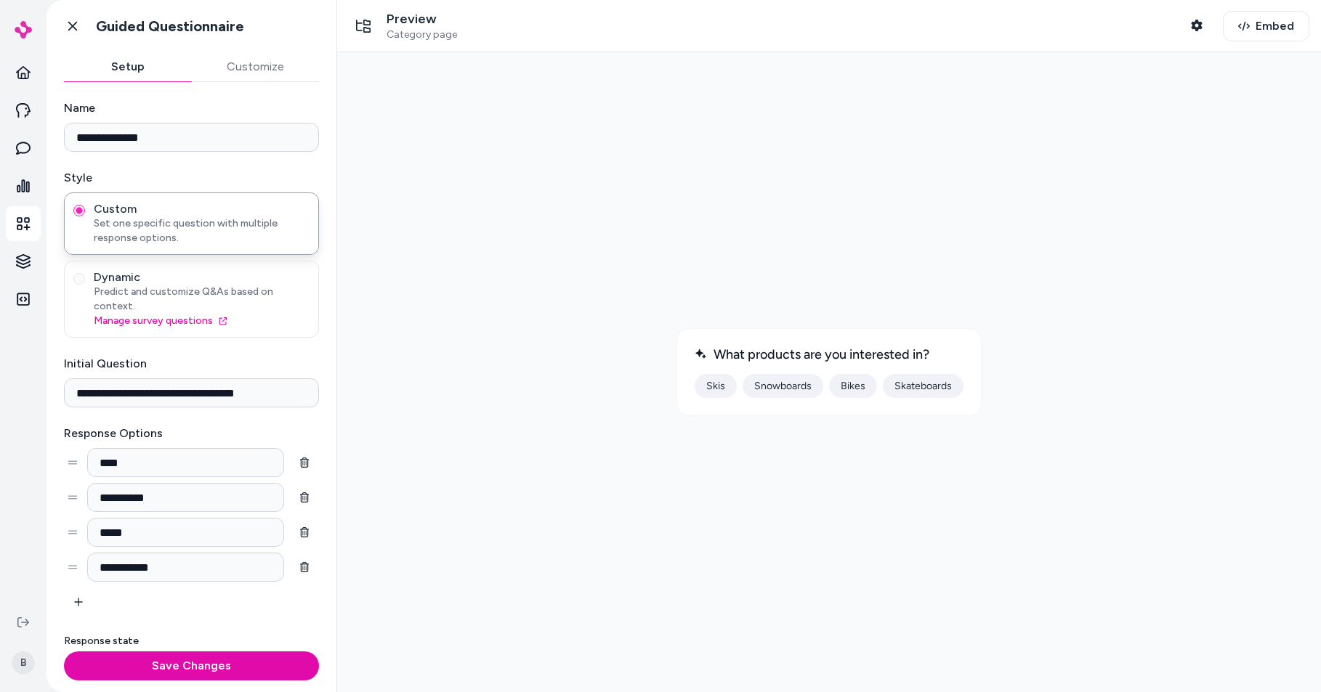
type button "static"
click at [177, 386] on input "**********" at bounding box center [191, 392] width 255 height 29
click at [109, 355] on label "Initial Question" at bounding box center [191, 363] width 255 height 17
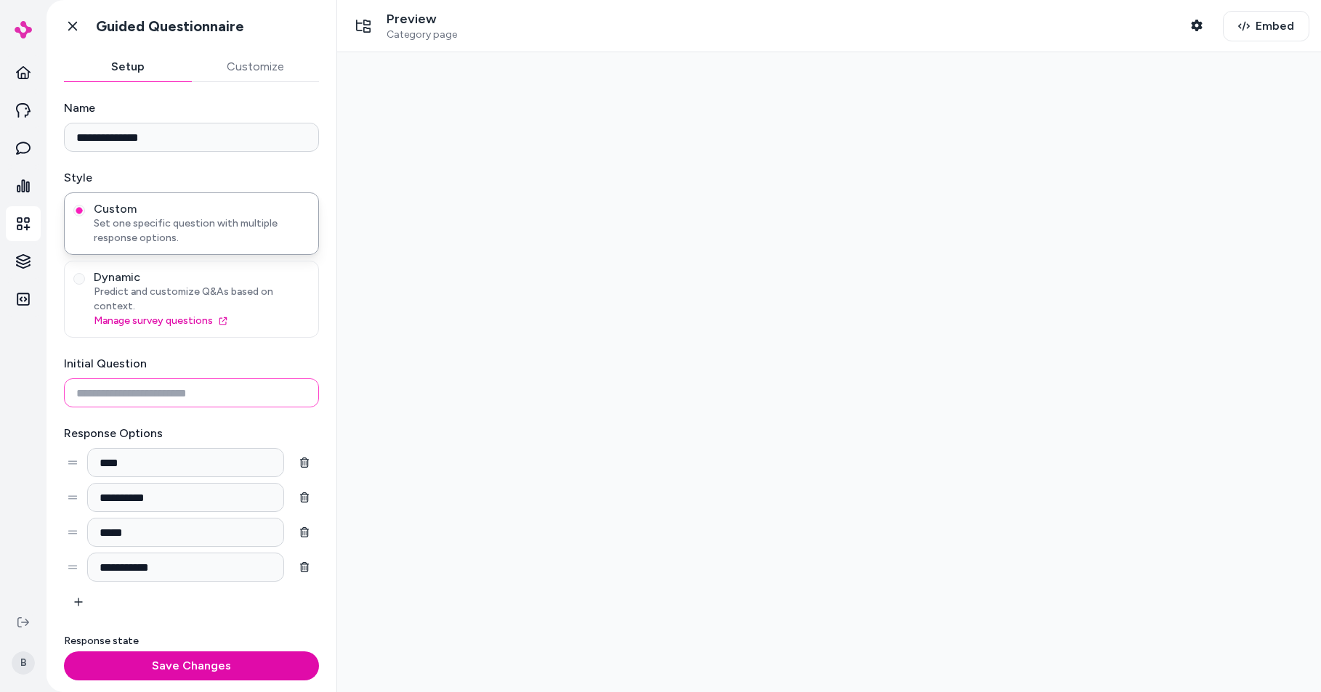
click at [109, 378] on input "Initial Question" at bounding box center [191, 392] width 255 height 29
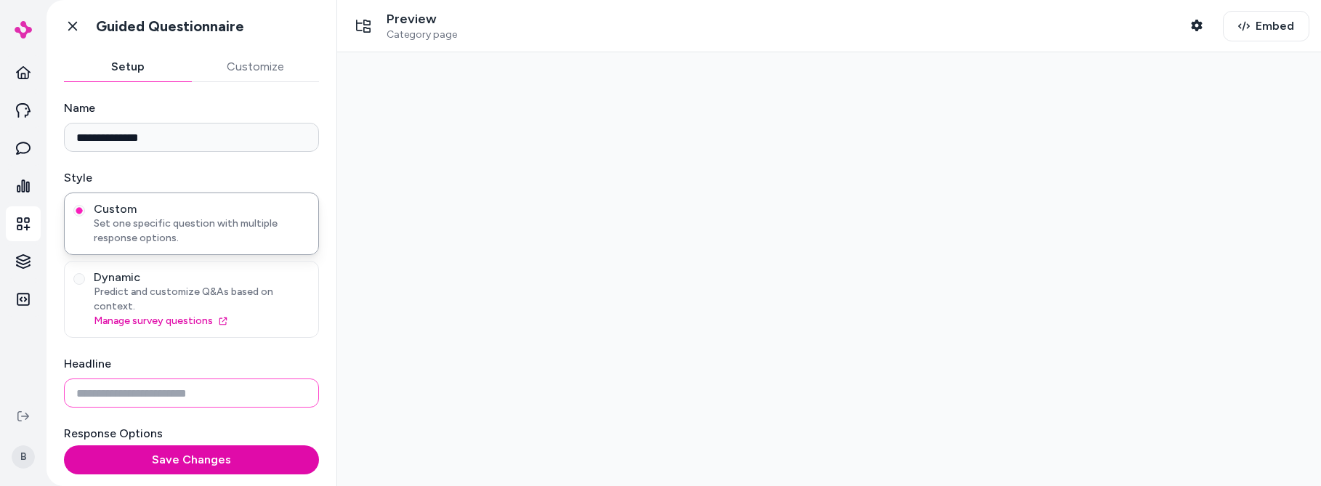
click at [131, 381] on input "Headline" at bounding box center [191, 392] width 255 height 29
type input "**********"
click at [482, 366] on div at bounding box center [829, 269] width 960 height 410
click at [75, 31] on icon at bounding box center [72, 26] width 15 height 15
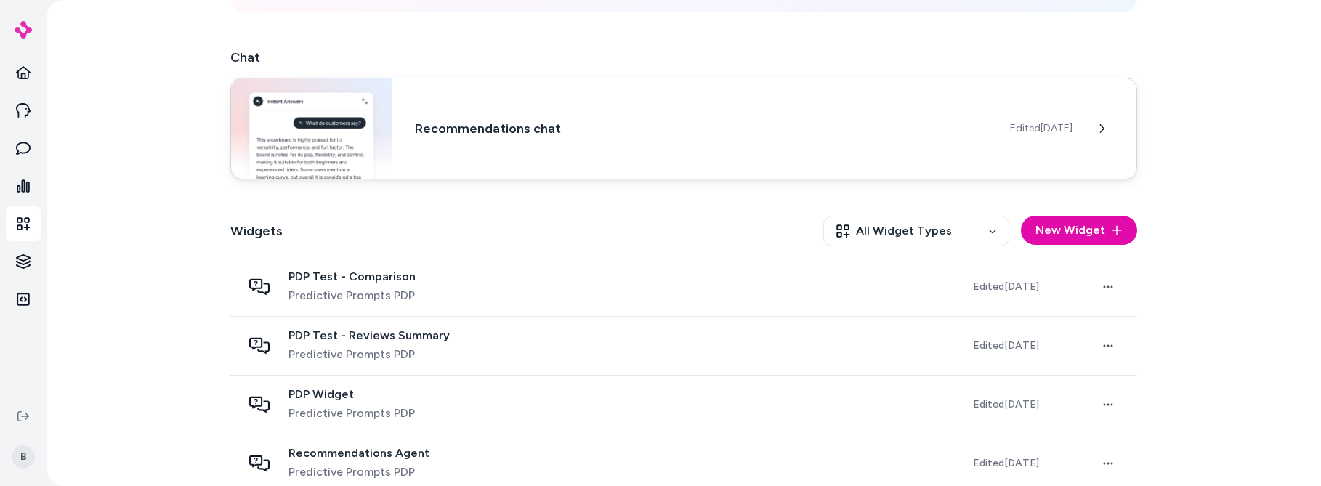
scroll to position [299, 0]
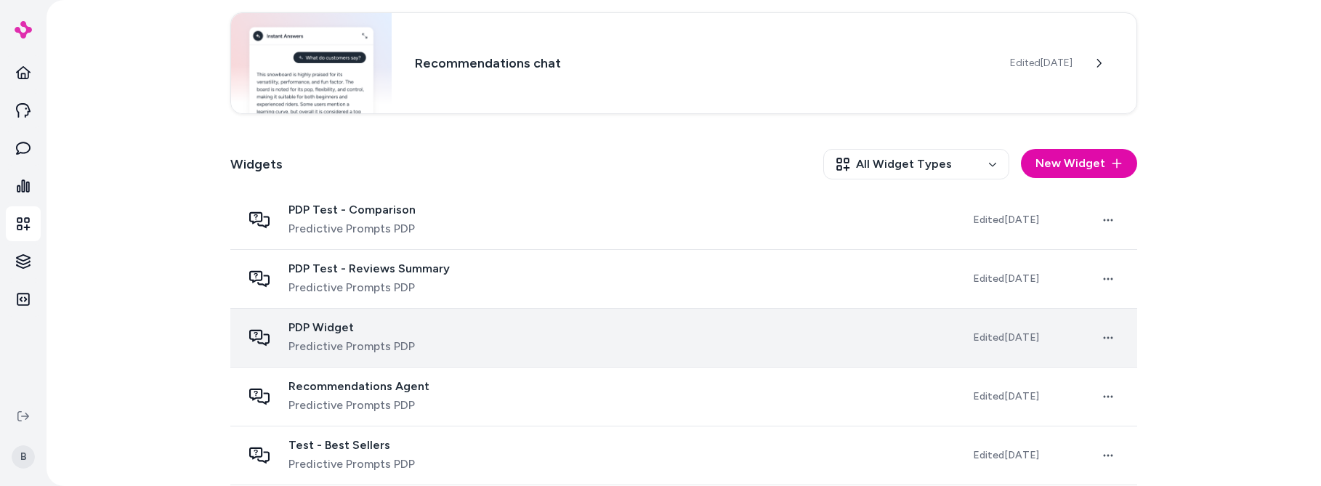
click at [364, 324] on span "PDP Widget" at bounding box center [351, 327] width 126 height 15
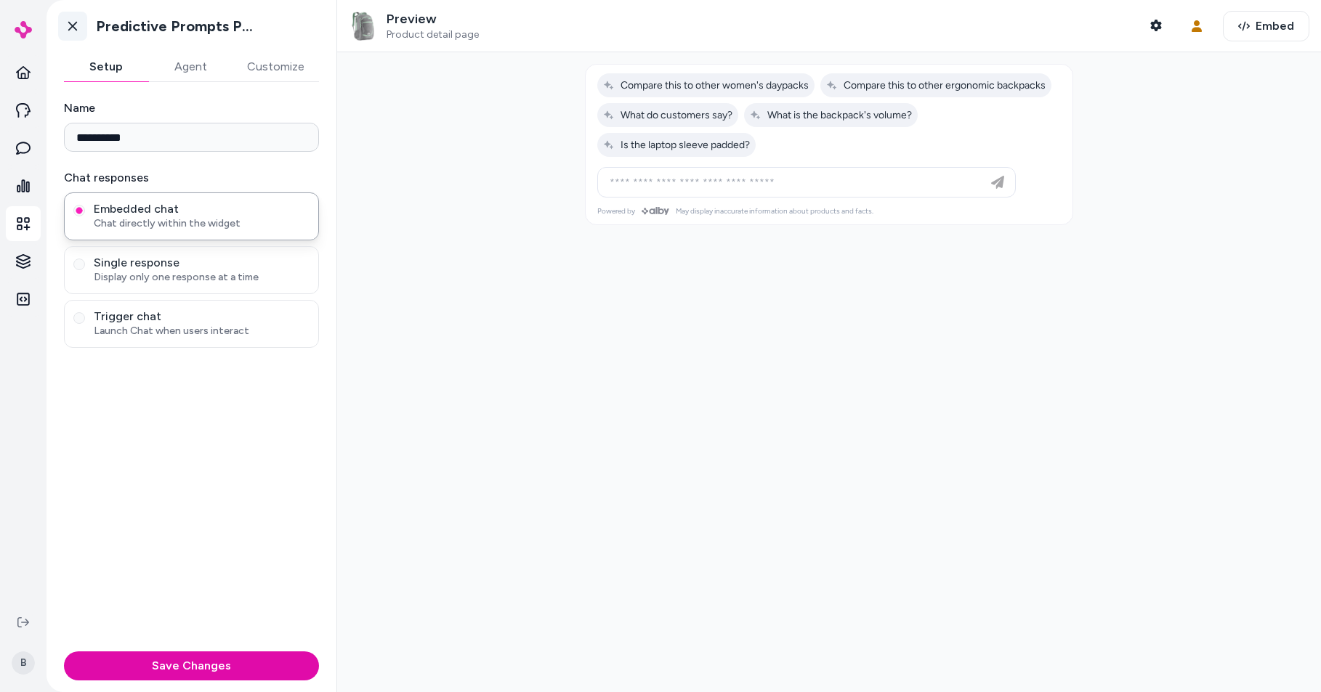
click at [70, 24] on icon at bounding box center [72, 26] width 9 height 9
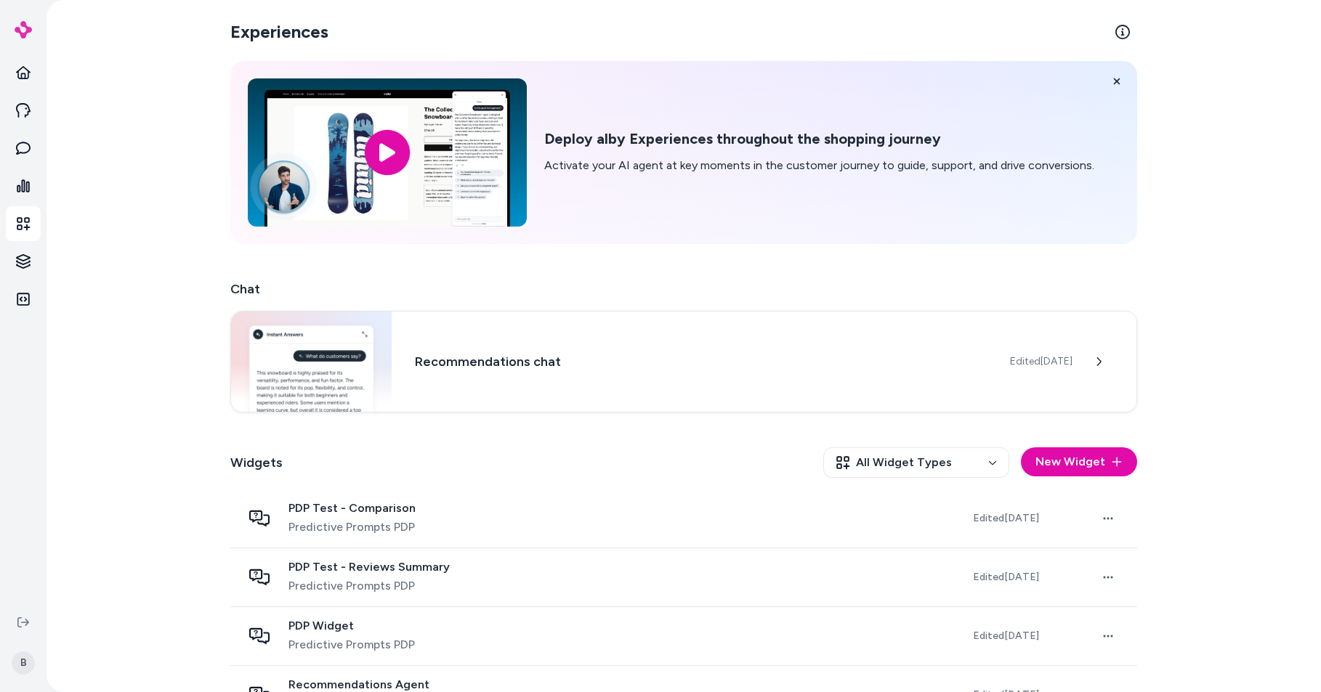
scroll to position [220, 0]
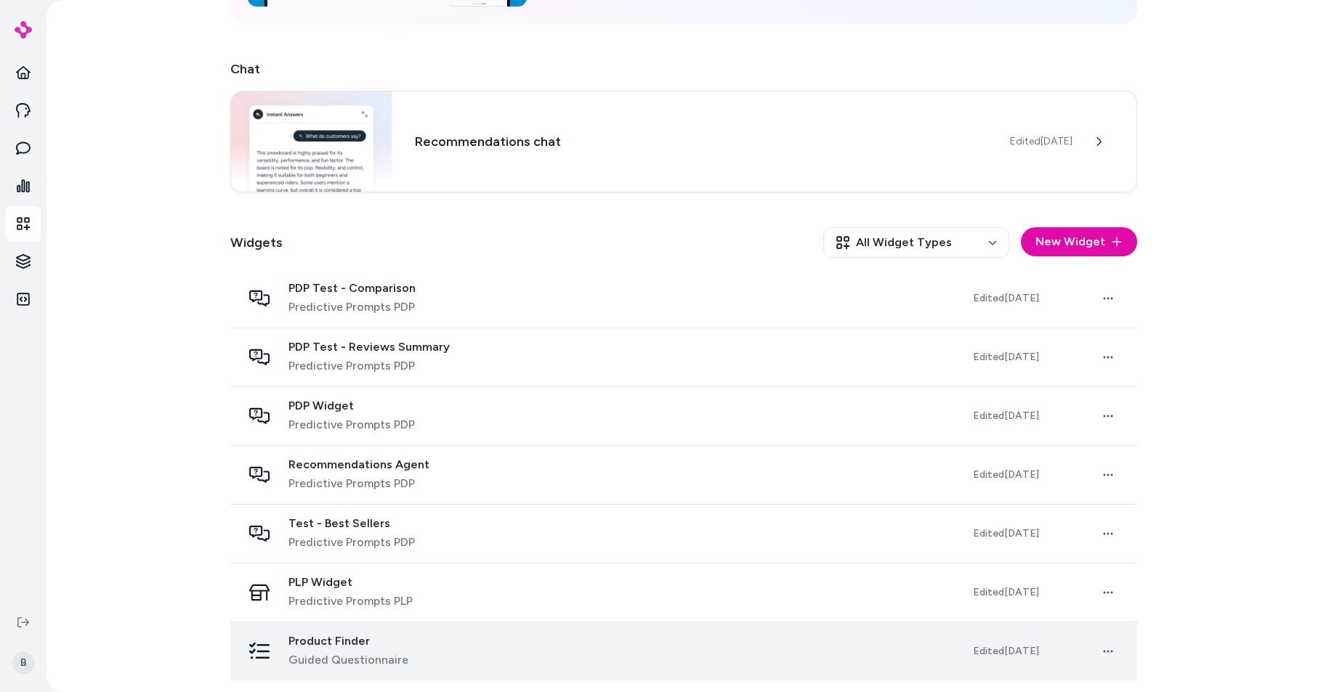
click at [334, 645] on span "Product Finder" at bounding box center [348, 641] width 120 height 15
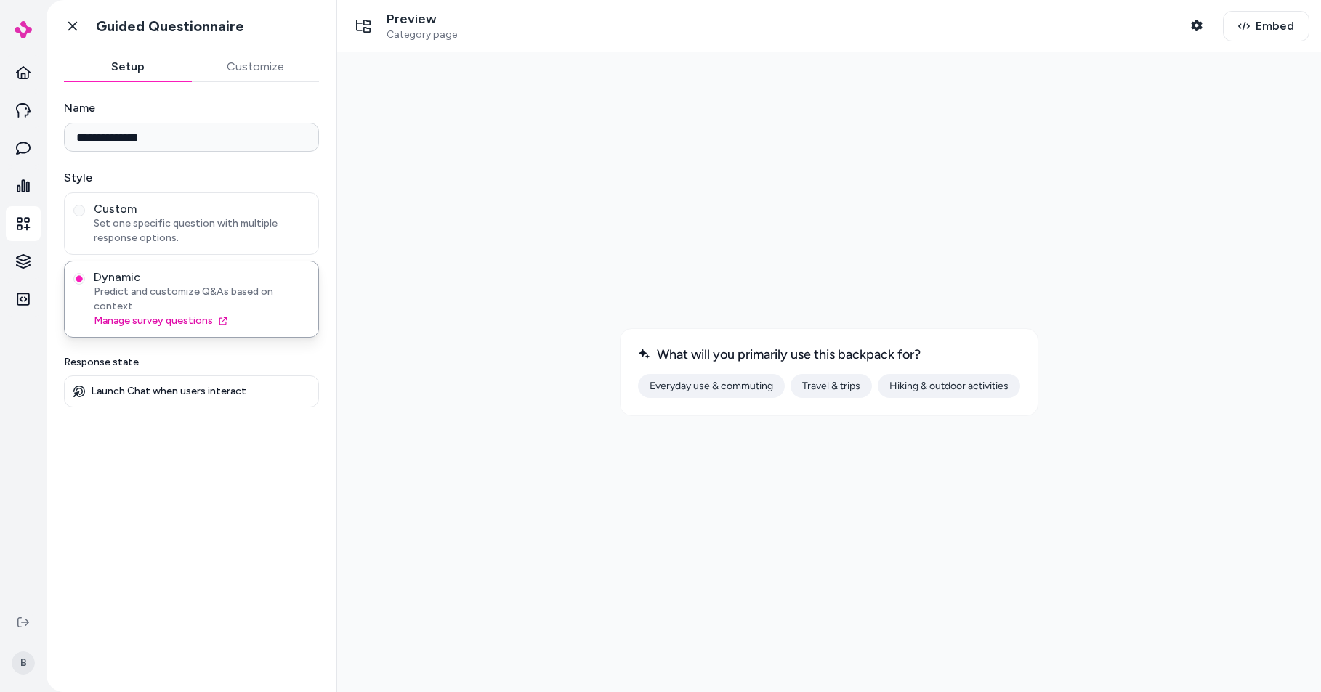
click at [275, 59] on button "Customize" at bounding box center [256, 66] width 128 height 29
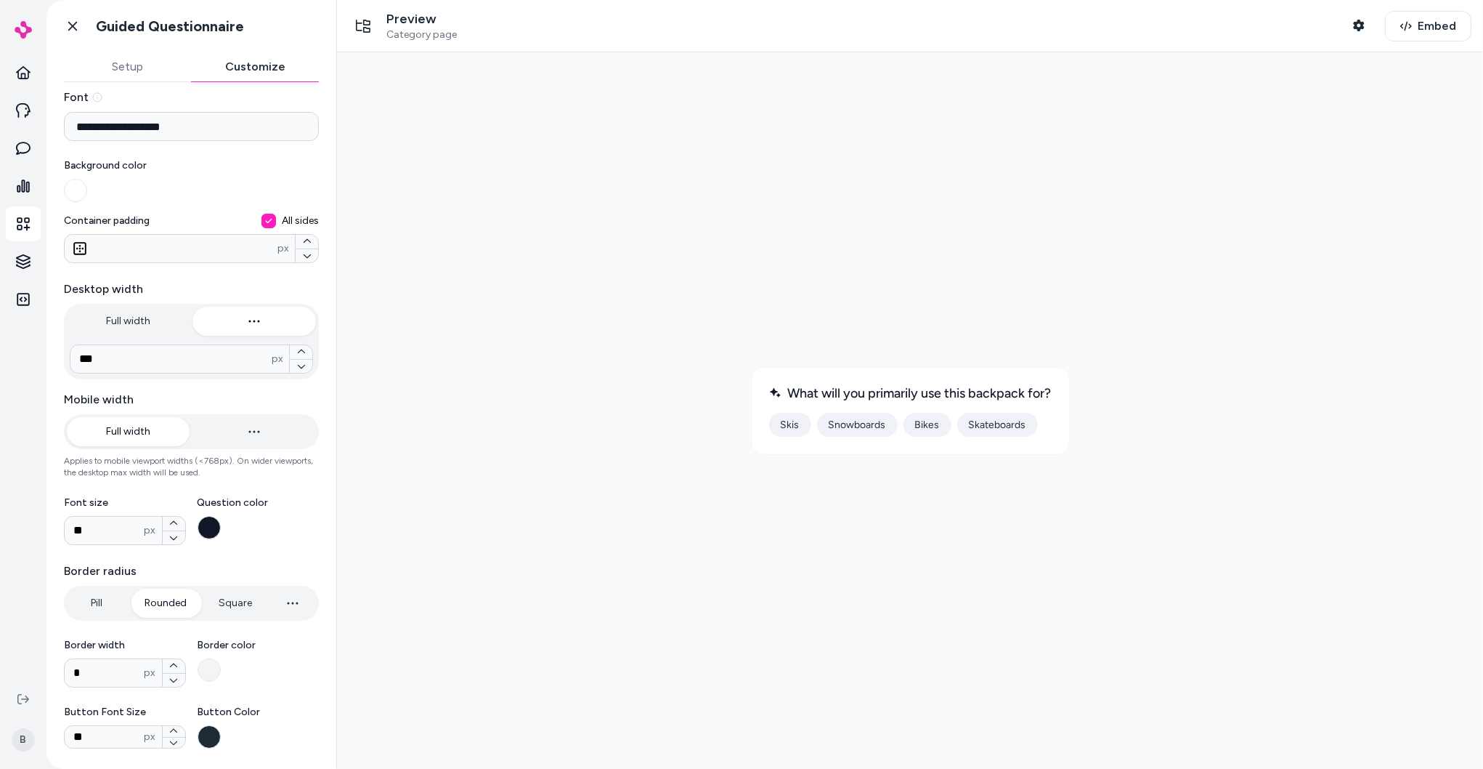
scroll to position [44, 0]
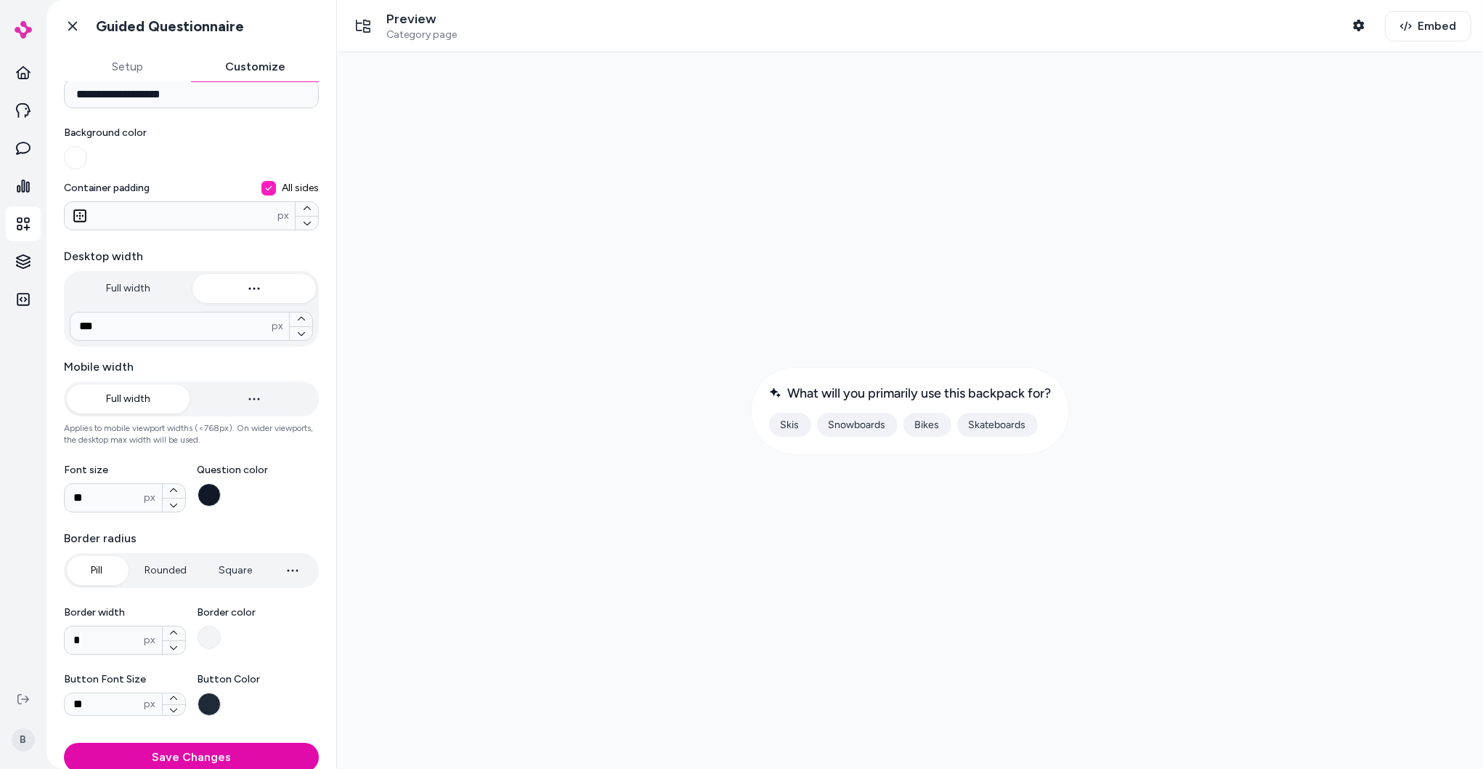
click at [110, 568] on button "Pill" at bounding box center [97, 570] width 60 height 29
click at [155, 572] on button "Rounded" at bounding box center [165, 570] width 71 height 29
click at [102, 575] on button "Pill" at bounding box center [97, 570] width 60 height 29
click at [137, 571] on button "Rounded" at bounding box center [165, 570] width 71 height 29
click at [99, 571] on button "Pill" at bounding box center [97, 570] width 60 height 29
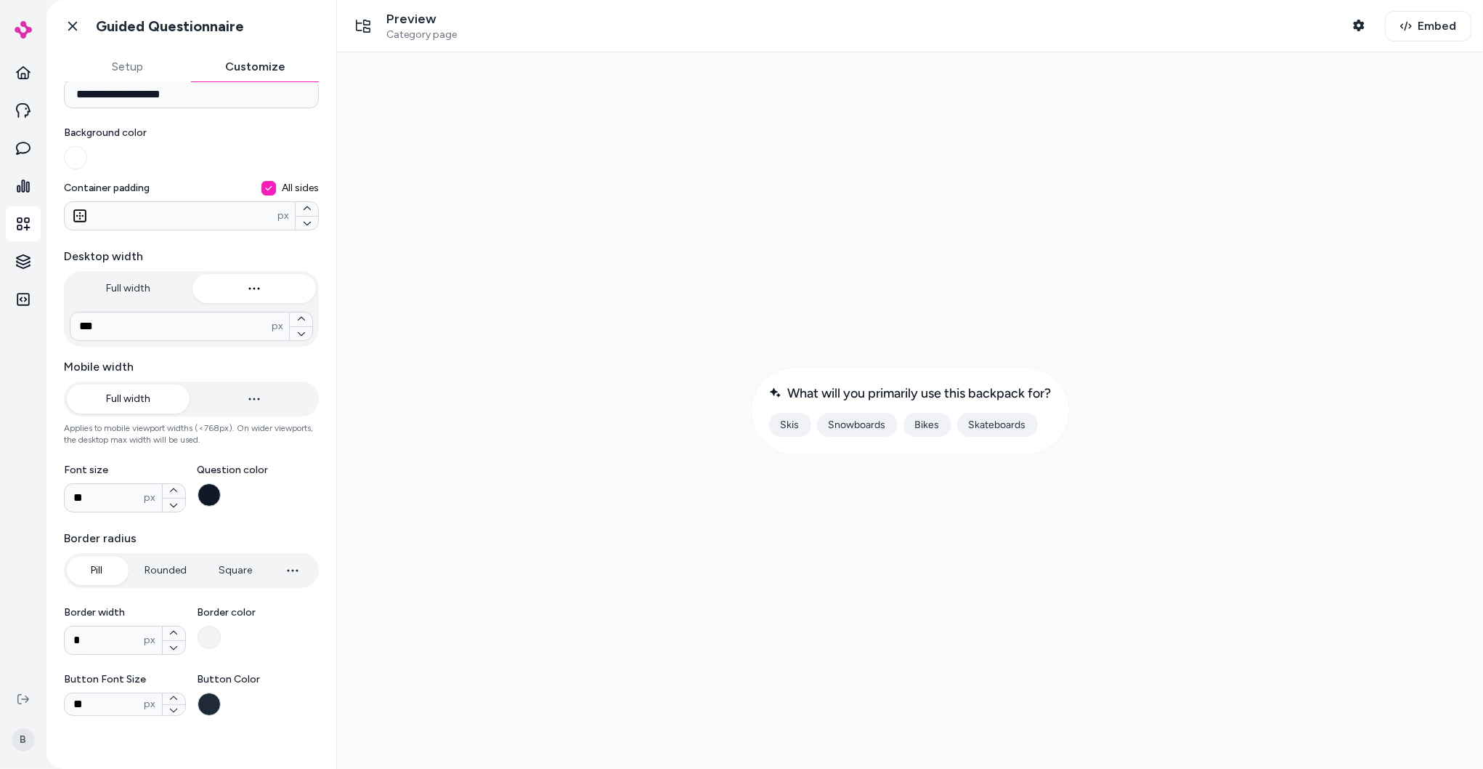
type input "**"
click at [161, 578] on button "Rounded" at bounding box center [165, 570] width 71 height 29
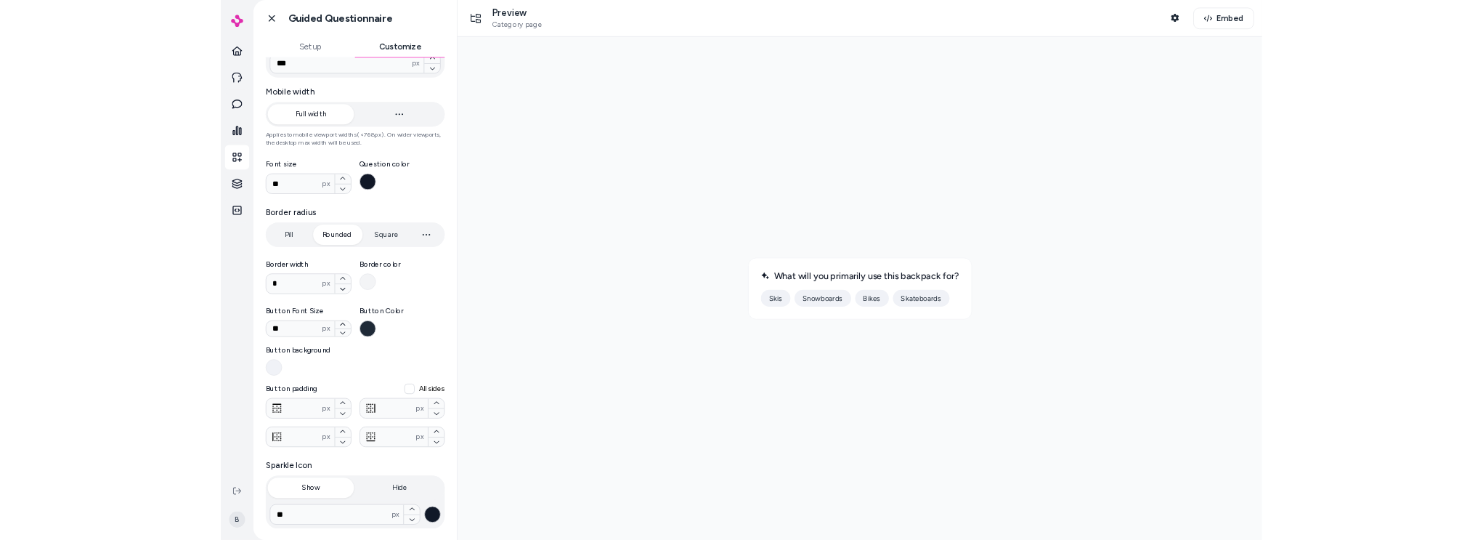
scroll to position [0, 0]
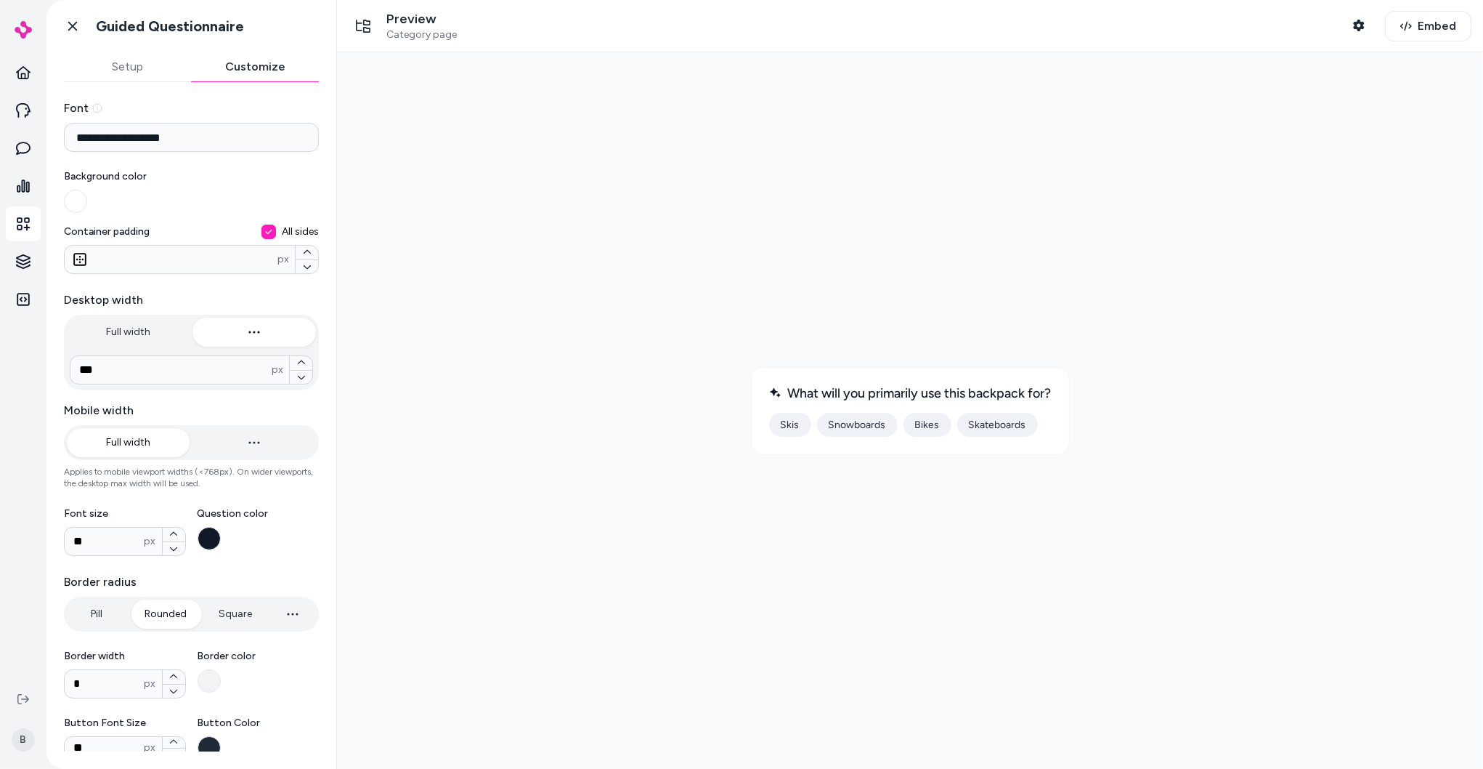
click at [123, 62] on button "Setup" at bounding box center [128, 66] width 128 height 29
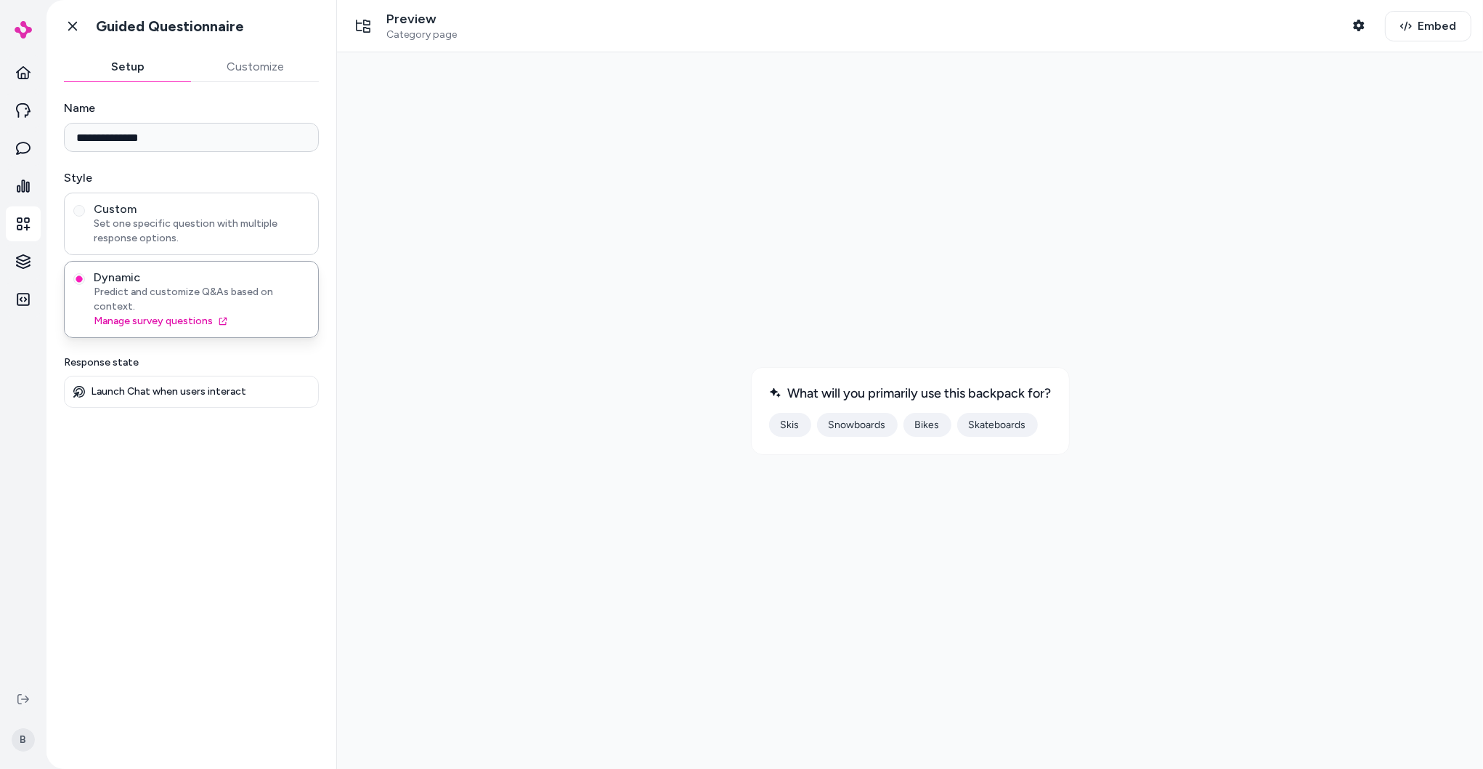
click at [147, 203] on span "Custom" at bounding box center [202, 209] width 216 height 15
click at [85, 205] on button "Custom Set one specific question with multiple response options." at bounding box center [79, 211] width 12 height 12
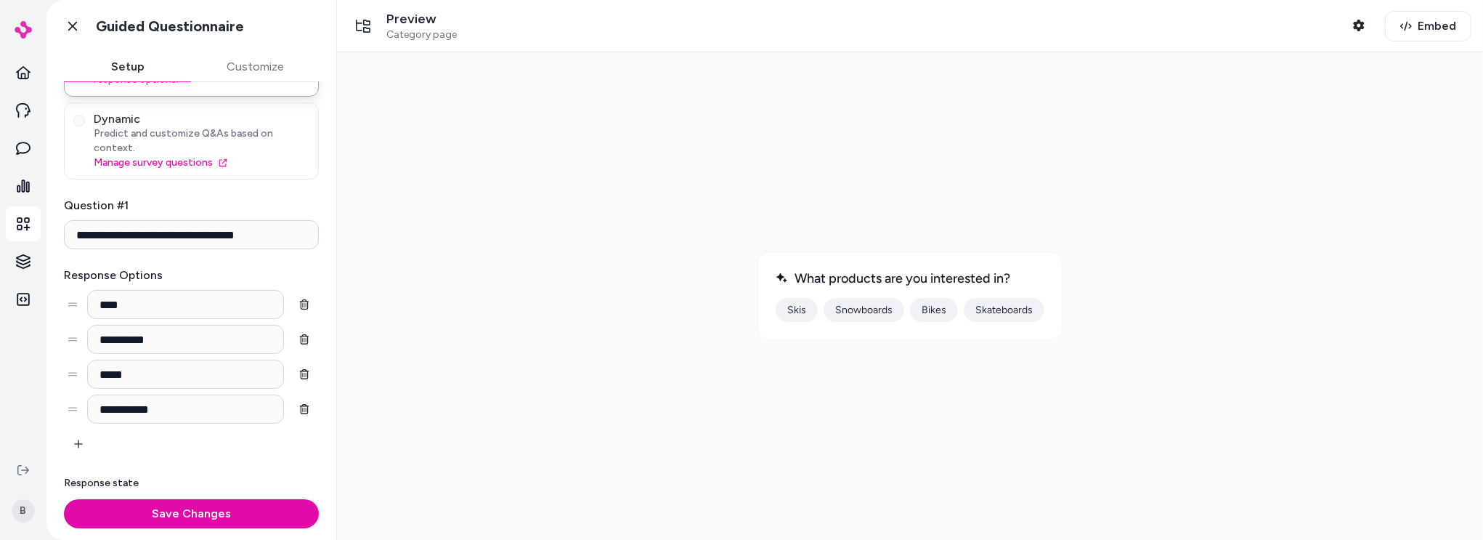
scroll to position [164, 0]
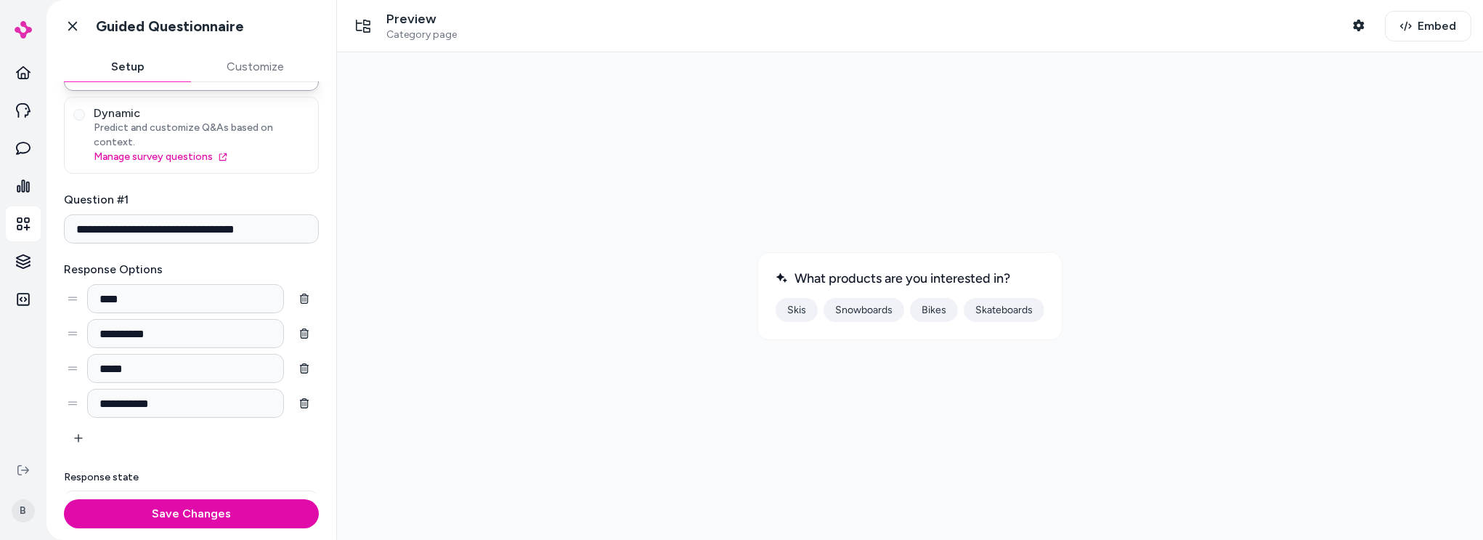
click at [97, 261] on label "Response Options" at bounding box center [191, 269] width 255 height 17
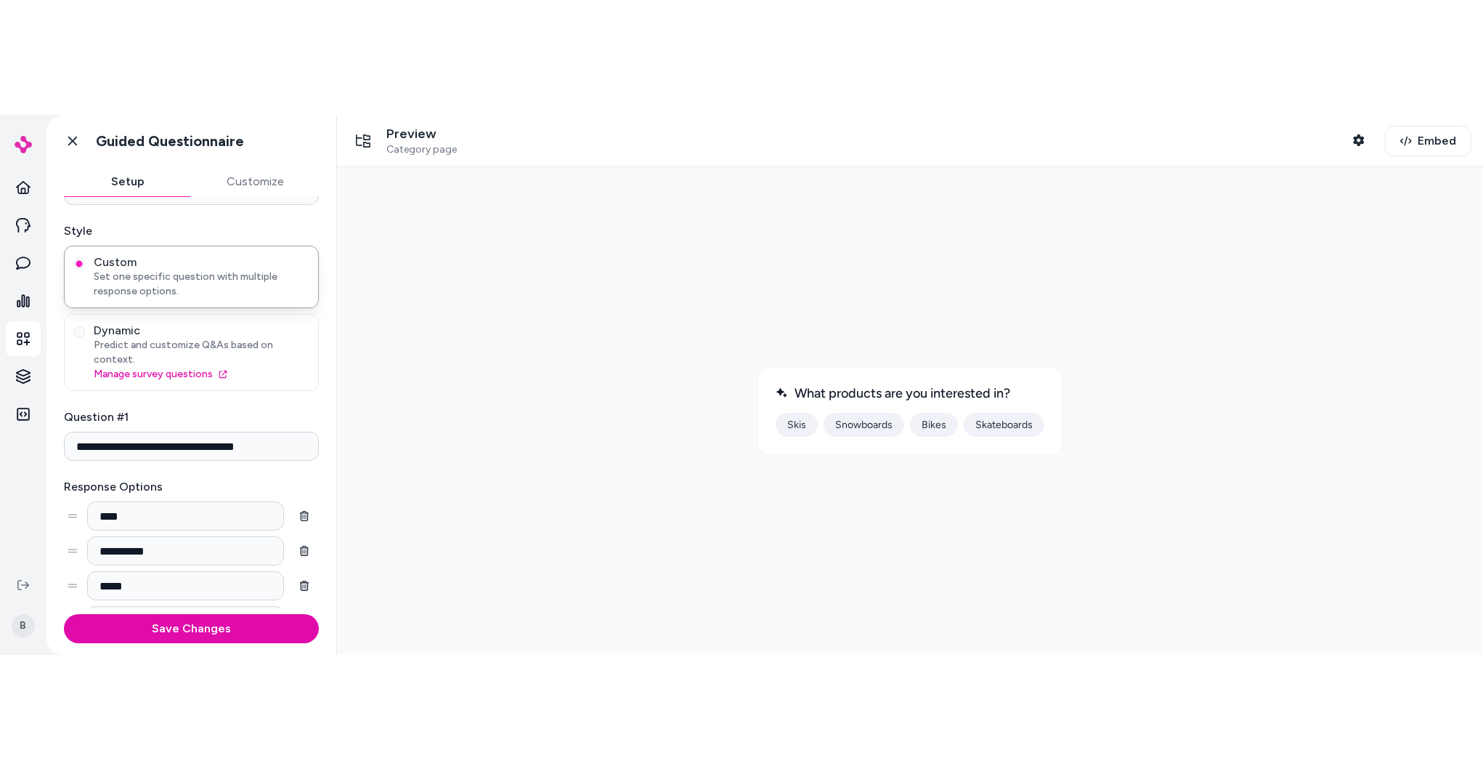
scroll to position [0, 0]
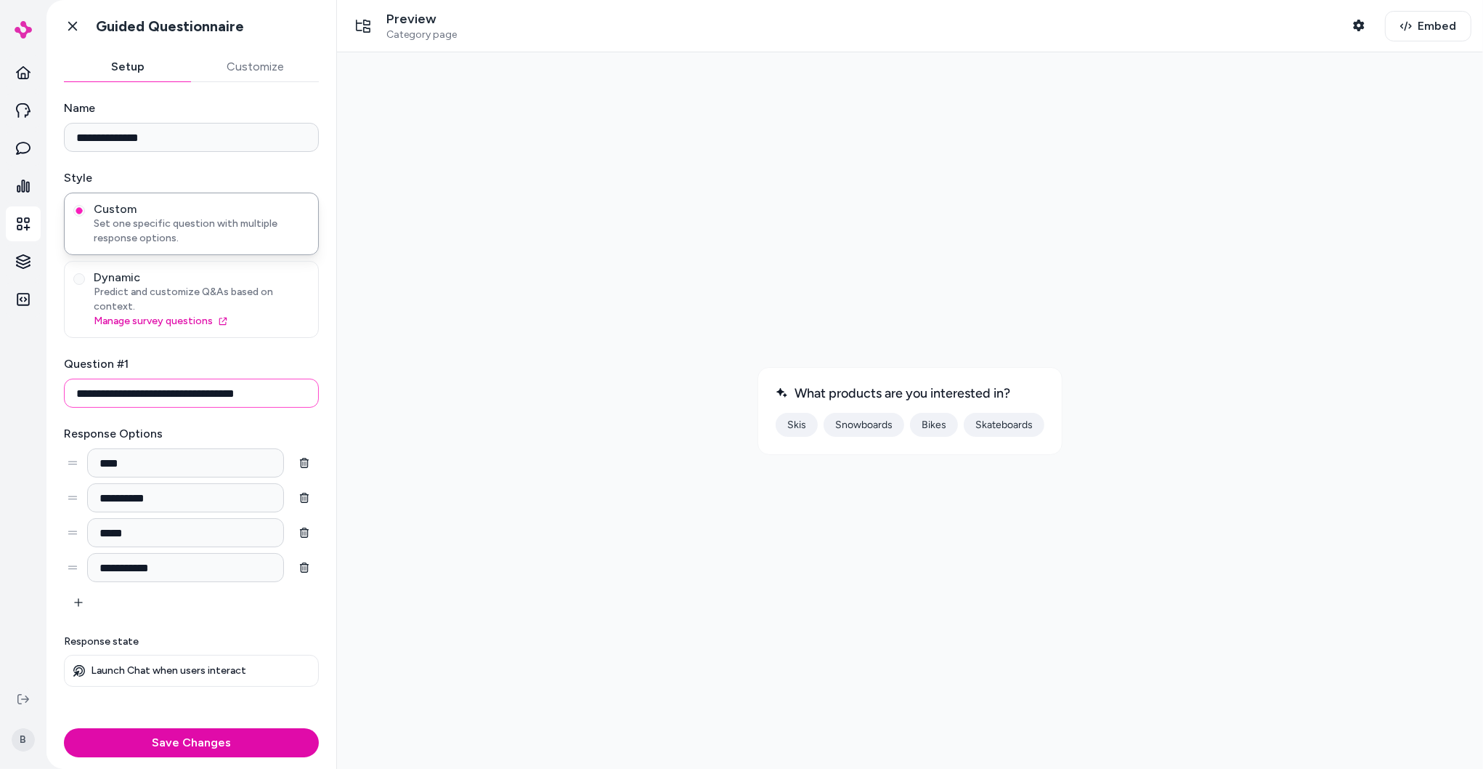
click at [136, 378] on input "**********" at bounding box center [191, 392] width 255 height 29
paste input
type input "**********"
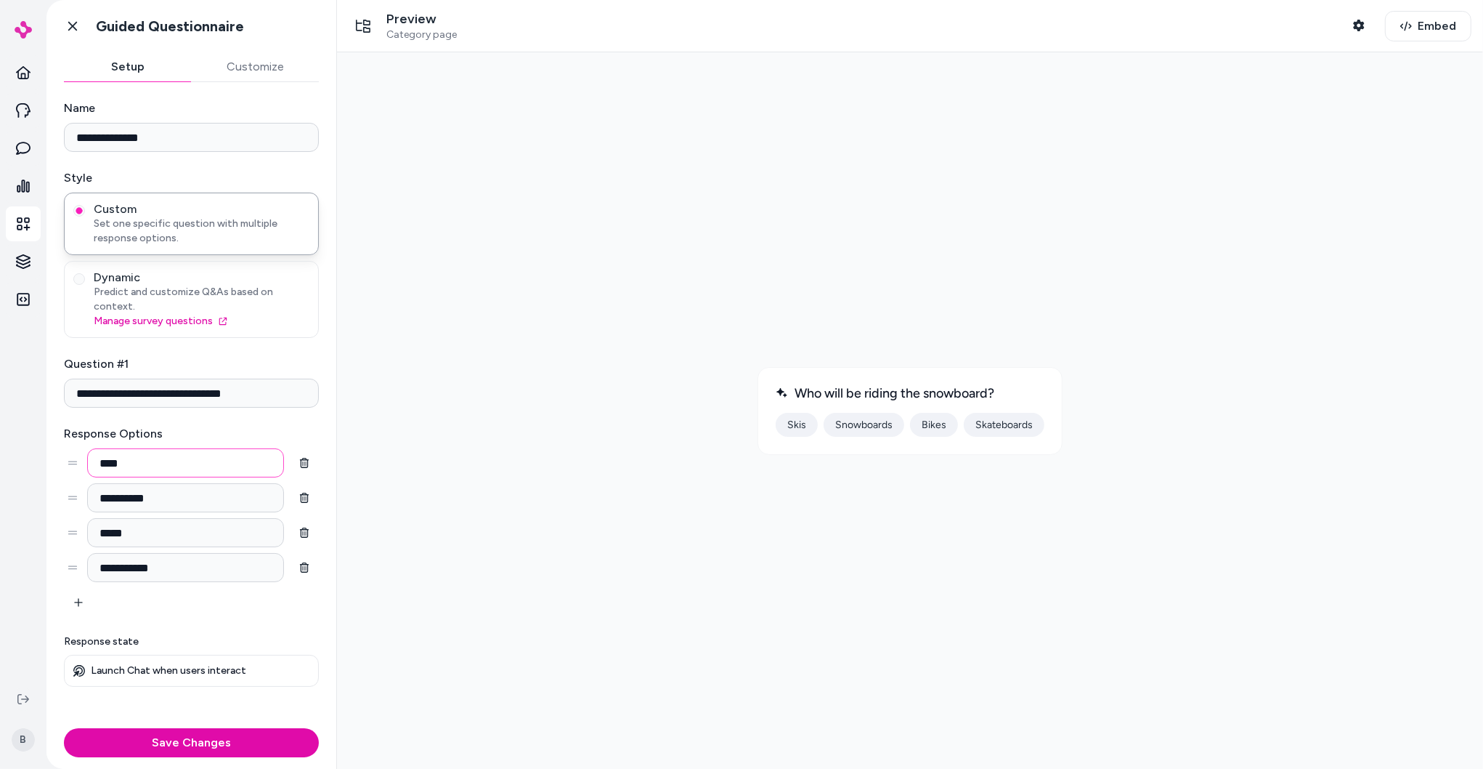
click at [103, 451] on input "****" at bounding box center [185, 462] width 197 height 29
type input "***"
click at [153, 485] on input "**********" at bounding box center [185, 497] width 197 height 29
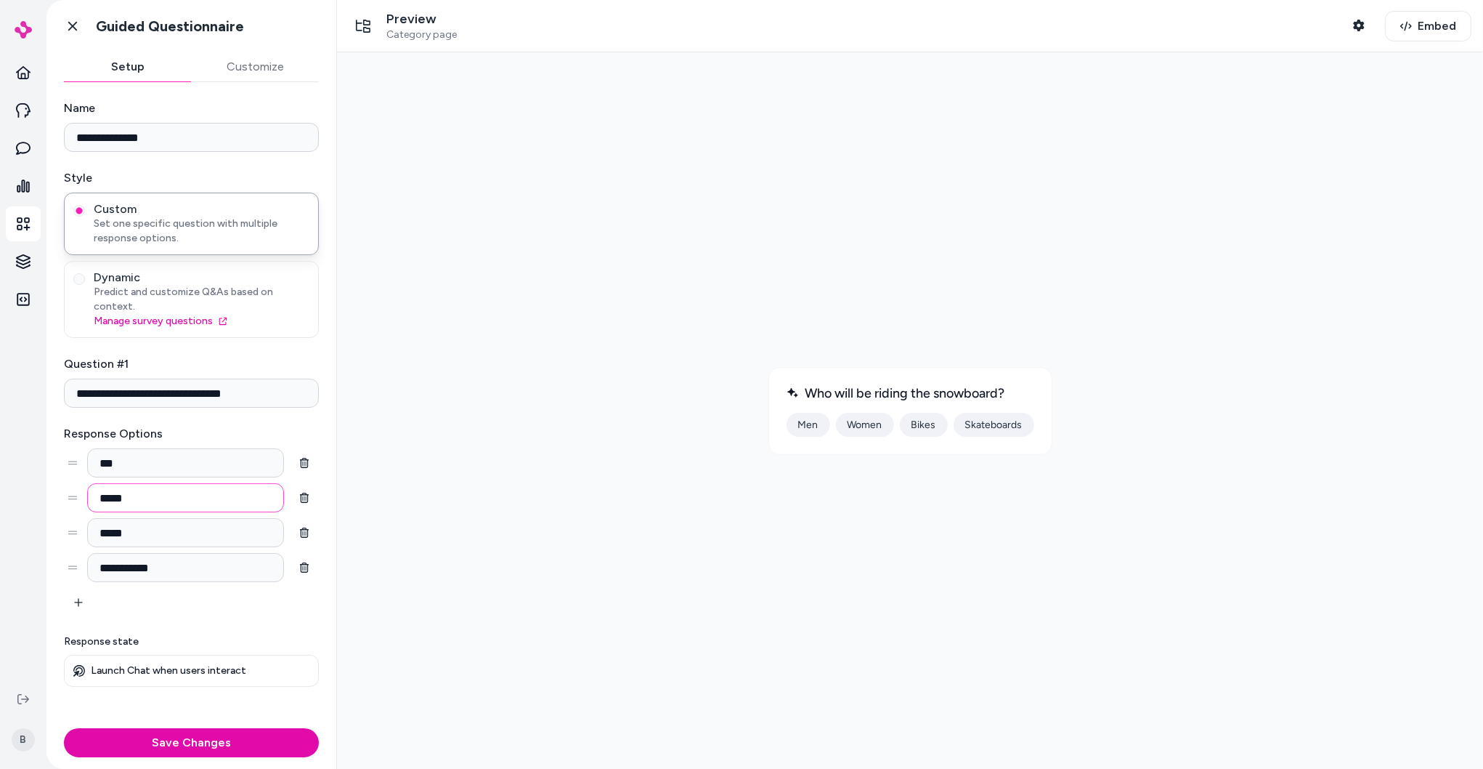
type input "*****"
click at [120, 521] on input "*****" at bounding box center [185, 532] width 197 height 29
type input "****"
click at [143, 556] on input "**********" at bounding box center [185, 567] width 197 height 29
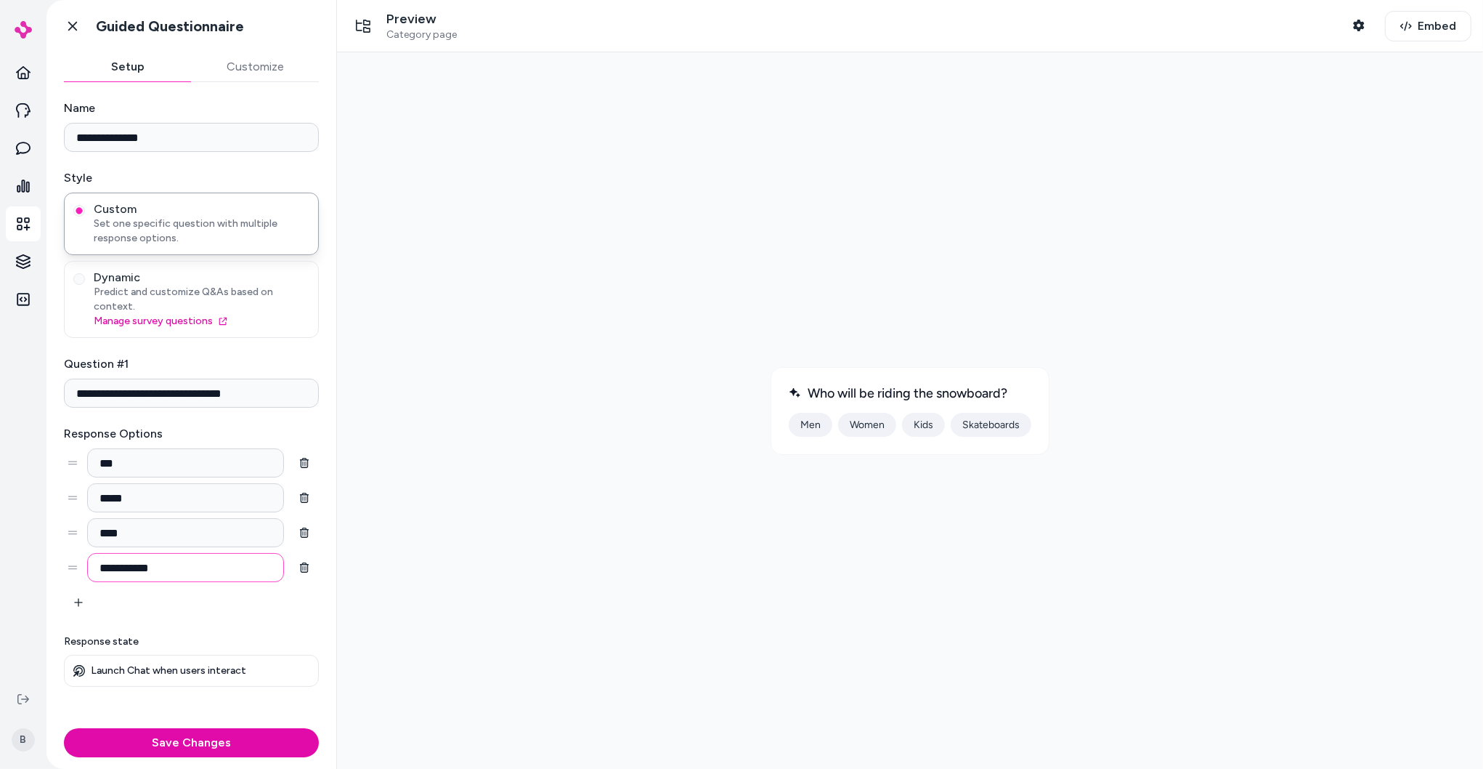
click at [143, 556] on input "**********" at bounding box center [185, 567] width 197 height 29
type input "******"
click at [1053, 636] on div at bounding box center [909, 409] width 1123 height 693
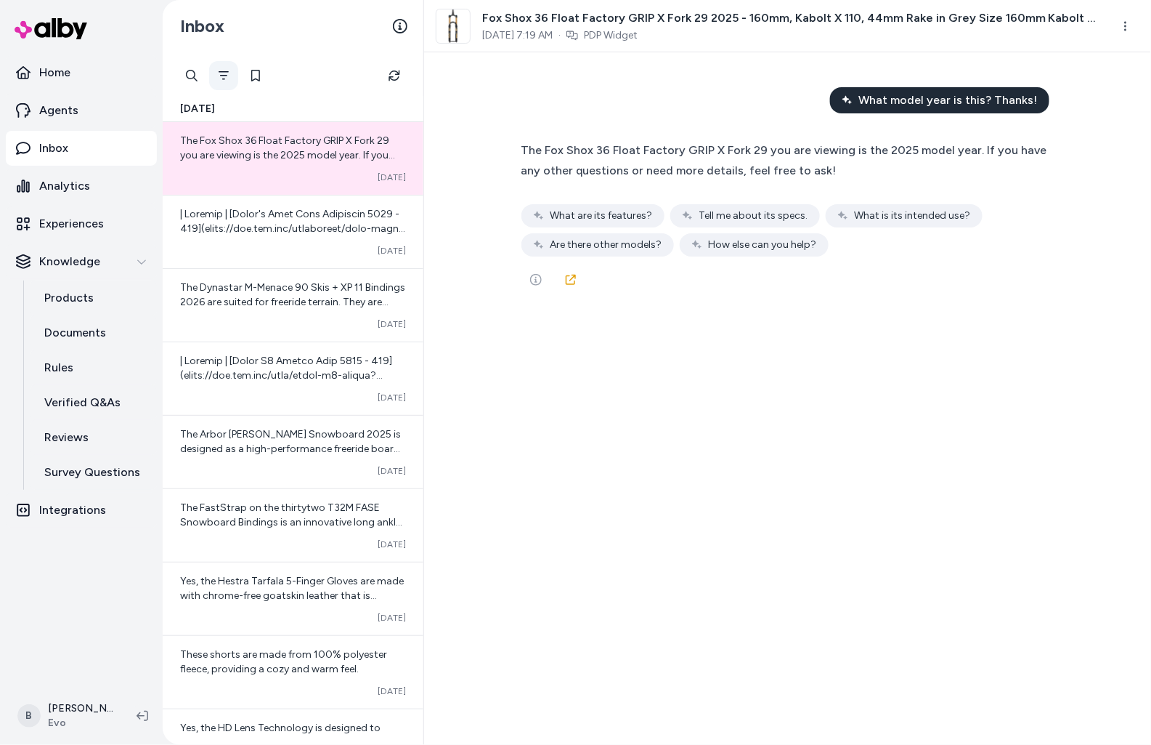
click at [218, 85] on button "Filter" at bounding box center [223, 75] width 29 height 29
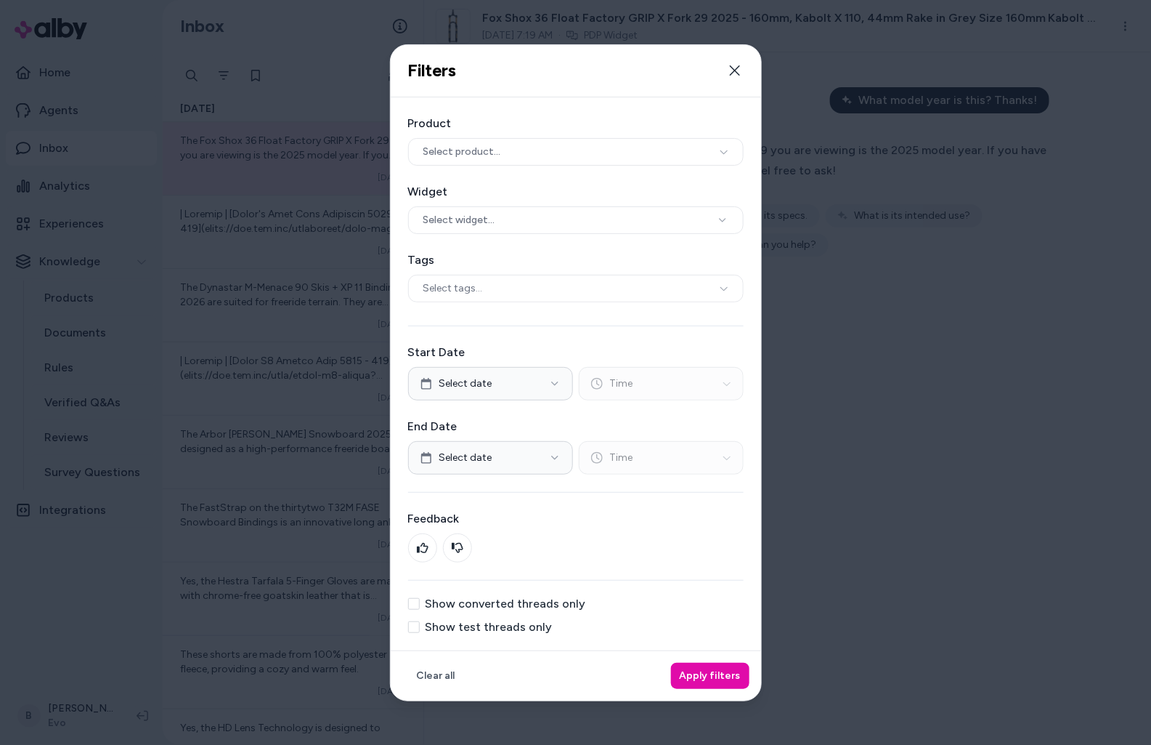
click at [447, 622] on label "Show test threads only" at bounding box center [489, 627] width 127 height 12
click at [420, 622] on button "Show test threads only" at bounding box center [414, 627] width 12 height 12
click at [714, 672] on button "Apply filters" at bounding box center [710, 676] width 78 height 26
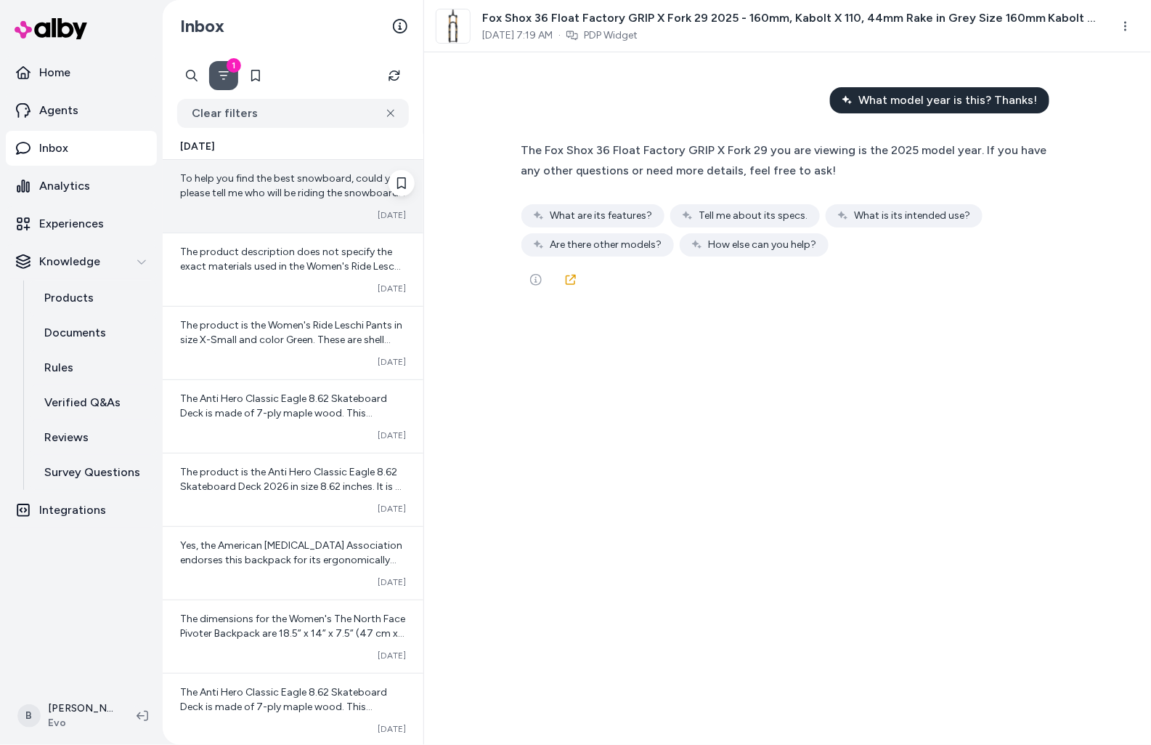
click at [299, 189] on span "To help you find the best snowboard, could you please tell me who will be ridin…" at bounding box center [292, 192] width 225 height 41
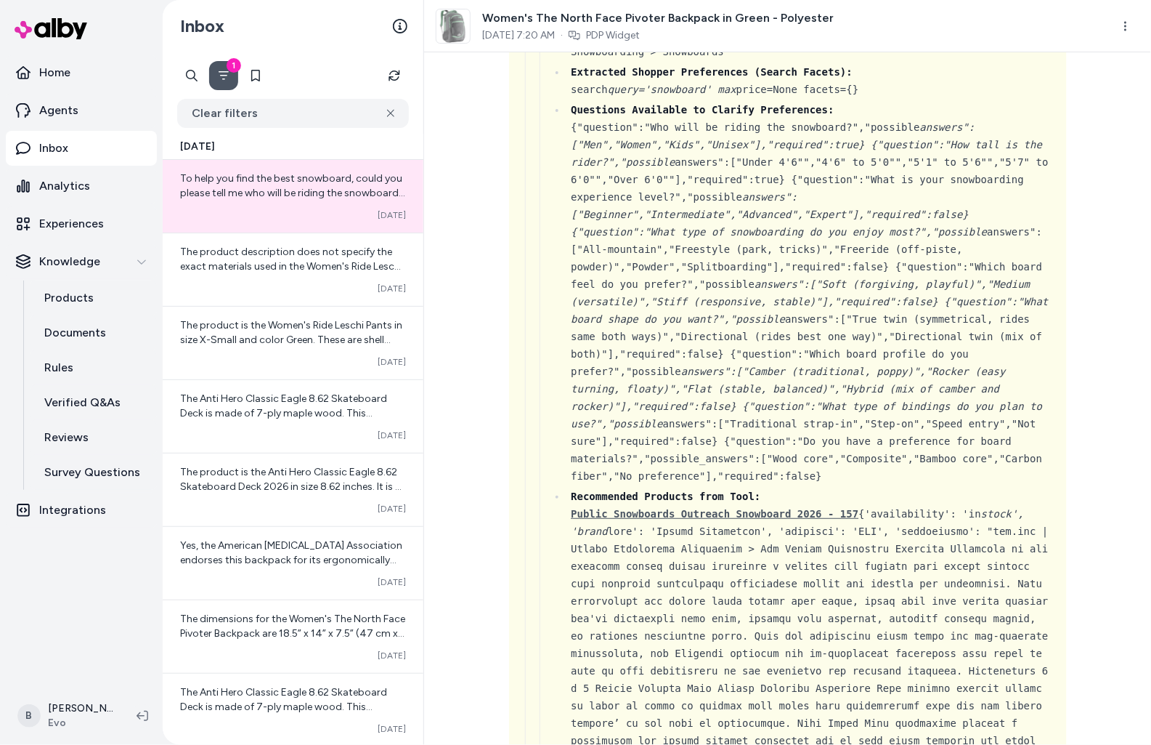
scroll to position [2045, 0]
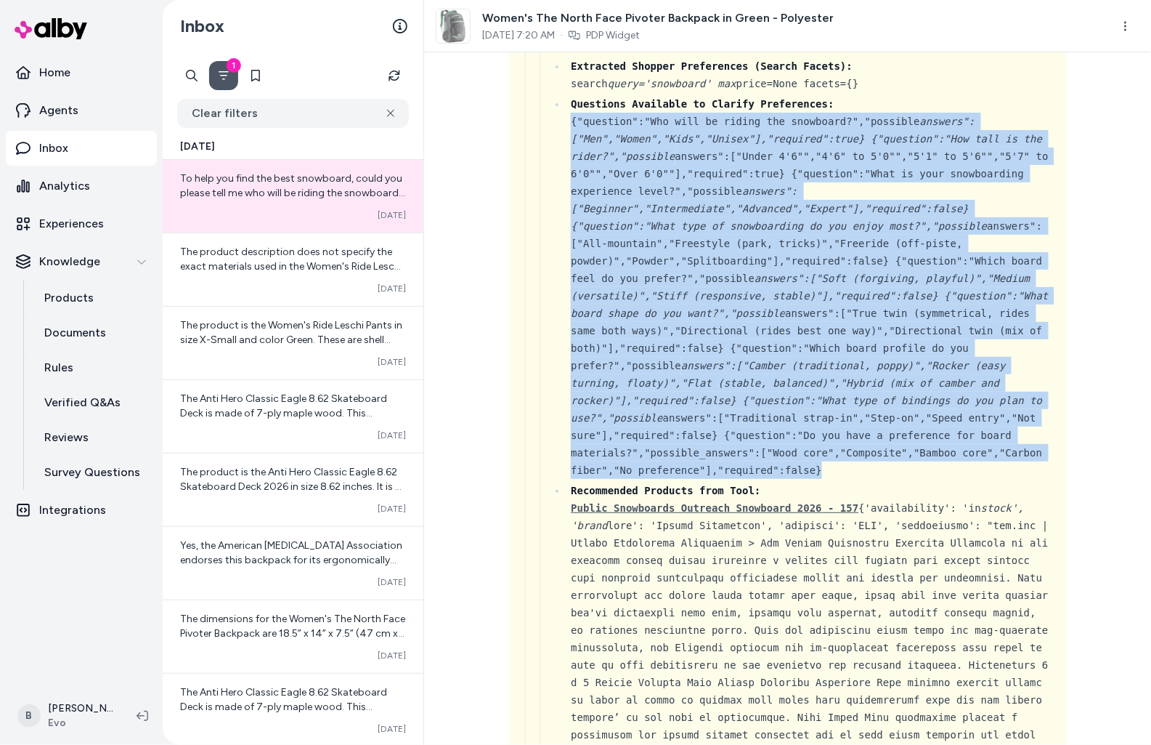
drag, startPoint x: 839, startPoint y: 464, endPoint x: 556, endPoint y: 120, distance: 445.5
click at [556, 120] on ul "Current Product Category: Sporting Goods > Outdoor Recreation > Winter Sports &…" at bounding box center [803, 520] width 504 height 1037
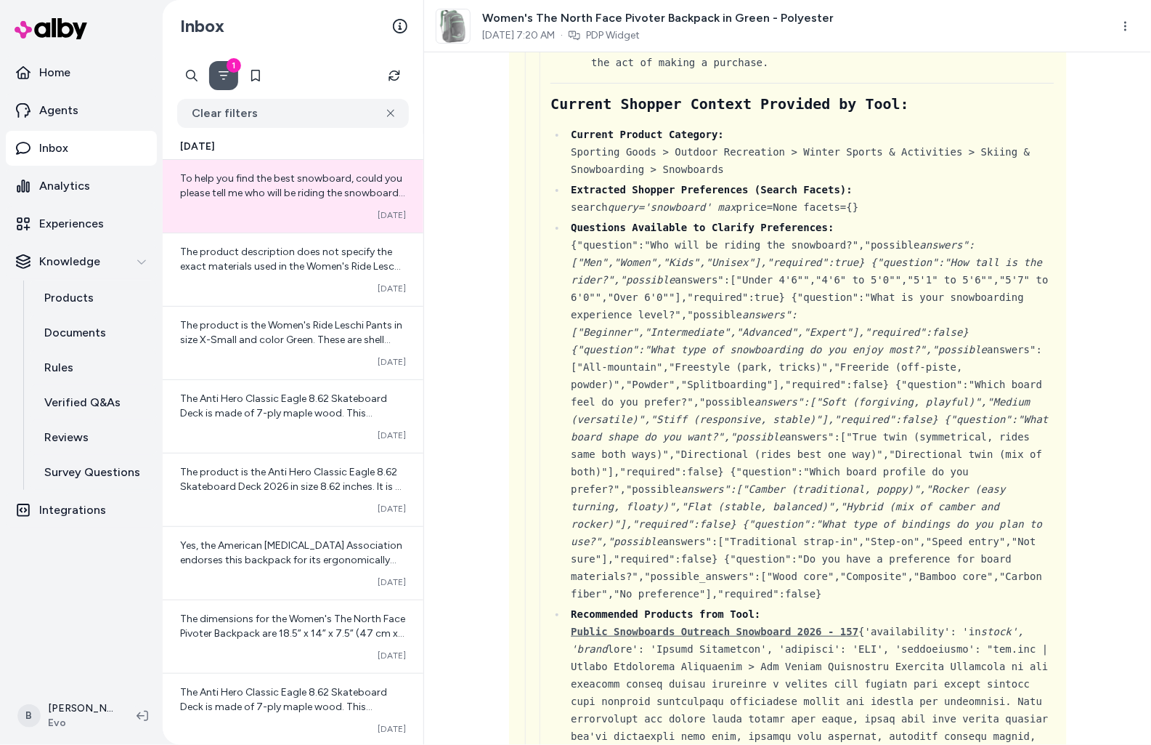
scroll to position [1944, 0]
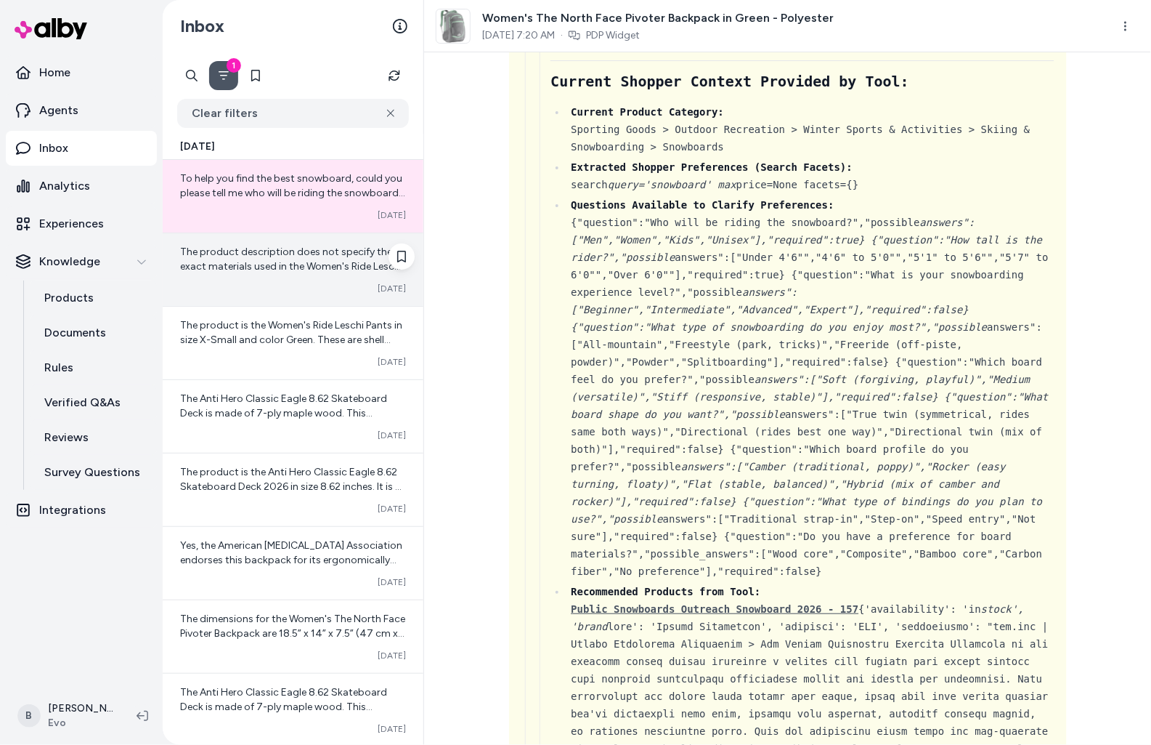
click at [324, 259] on span "The product description does not specify the exact materials used in the Women'…" at bounding box center [291, 346] width 222 height 201
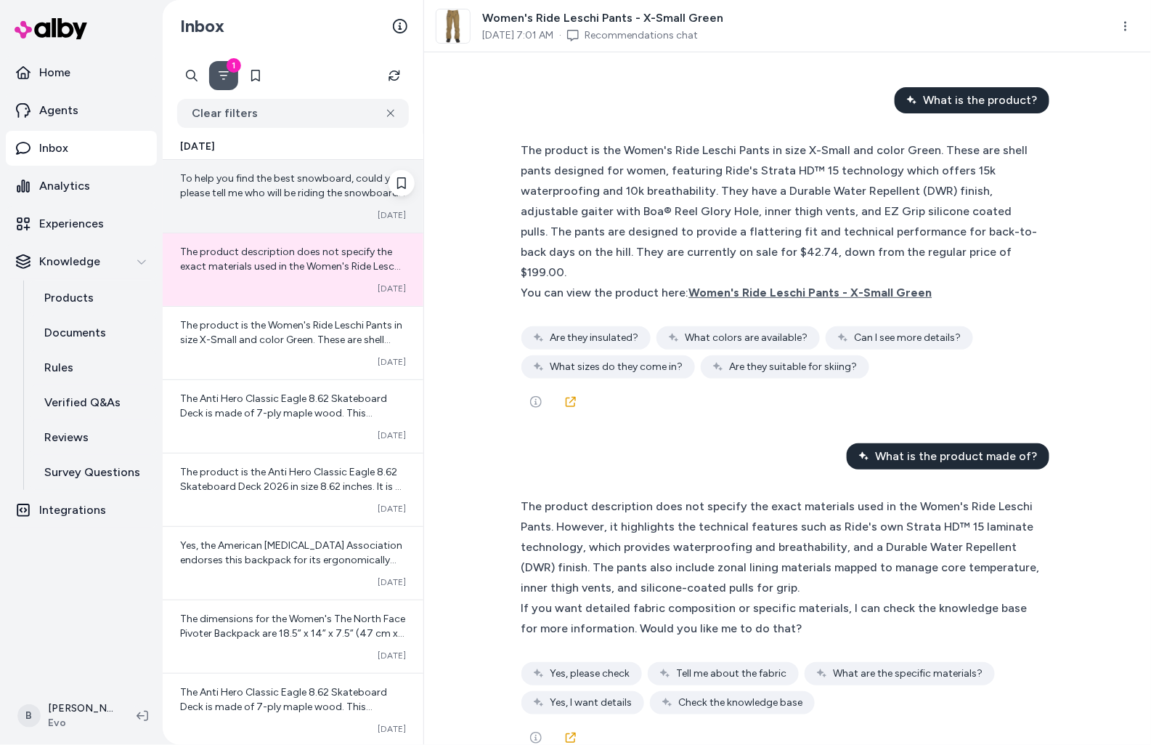
click at [314, 199] on div "To help you find the best snowboard, could you please tell me who will be ridin…" at bounding box center [293, 185] width 226 height 29
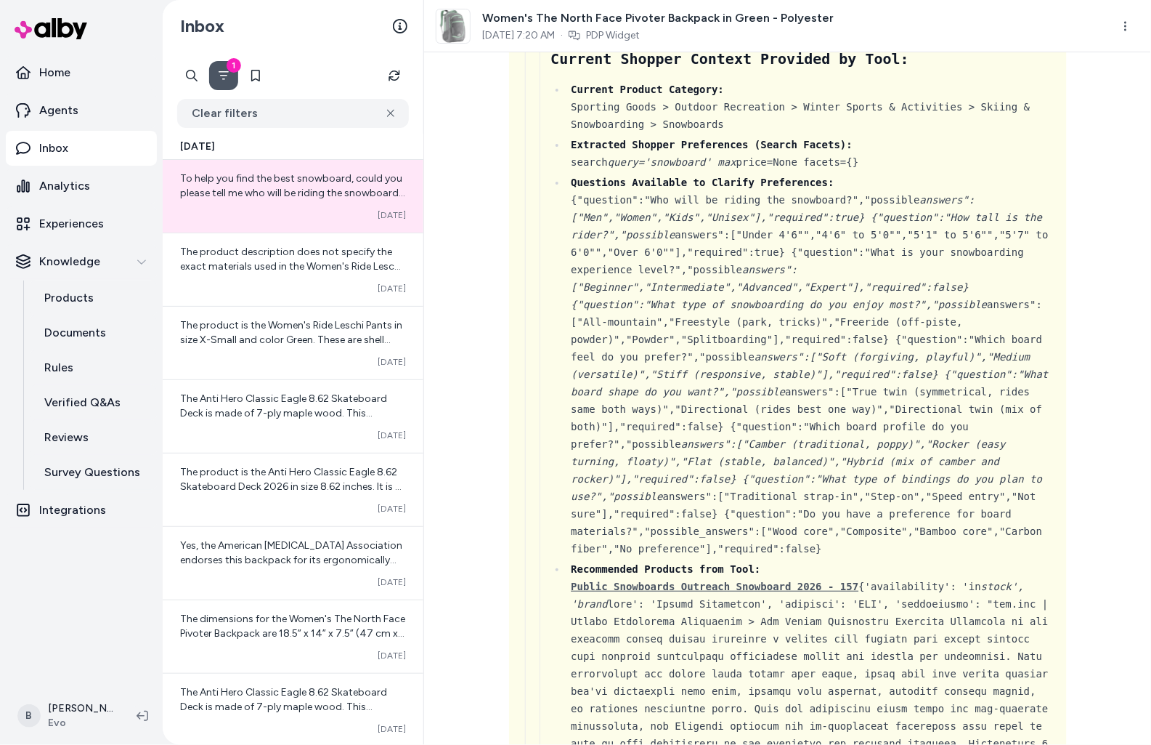
scroll to position [2030, 0]
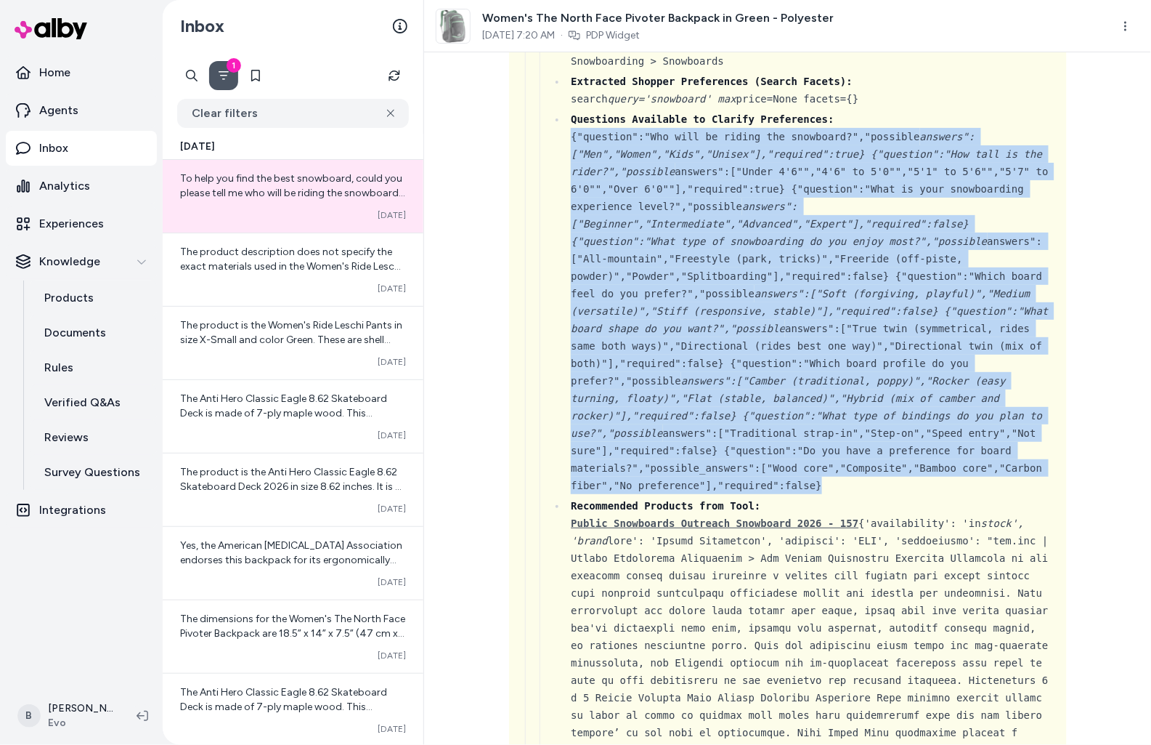
drag, startPoint x: 831, startPoint y: 485, endPoint x: 572, endPoint y: 139, distance: 431.8
click at [572, 137] on div "Questions Available to Clarify Preferences: {"question":"Who will be riding the…" at bounding box center [813, 302] width 484 height 384
copy div "{"question":"Who will be riding the snowboard?","possible answers":["Men","Wome…"
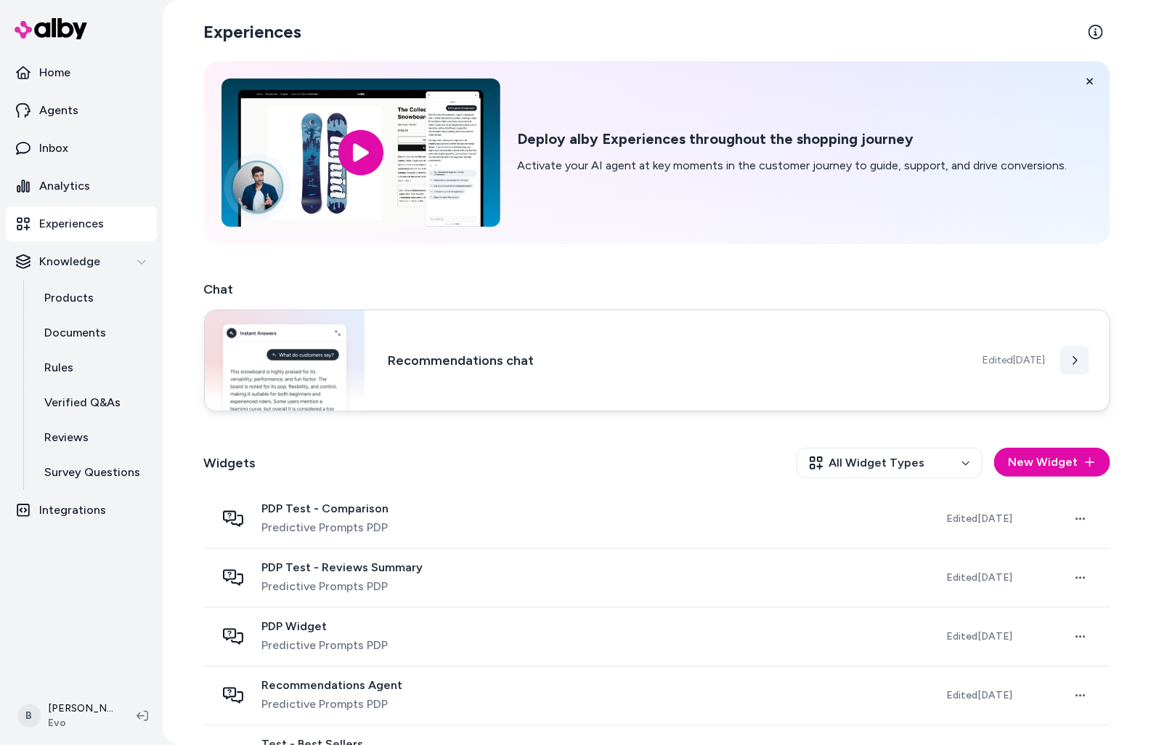
click at [1086, 353] on button at bounding box center [1075, 360] width 29 height 29
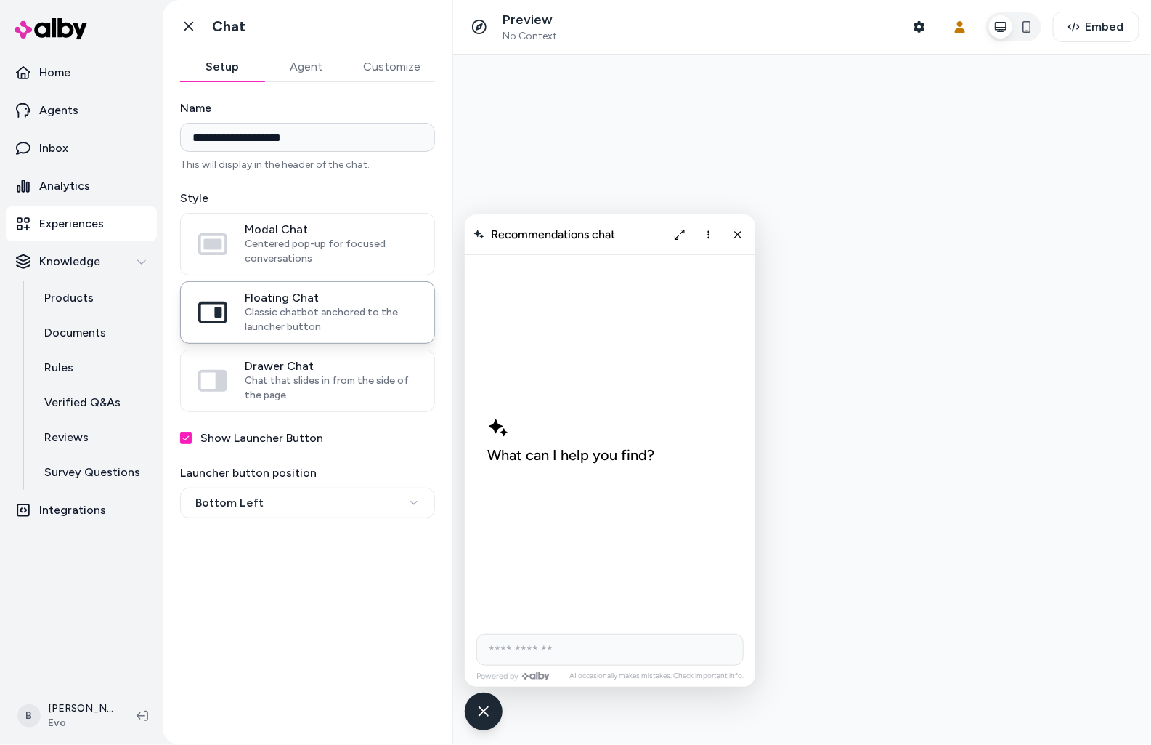
click at [68, 216] on p "Experiences" at bounding box center [71, 223] width 65 height 17
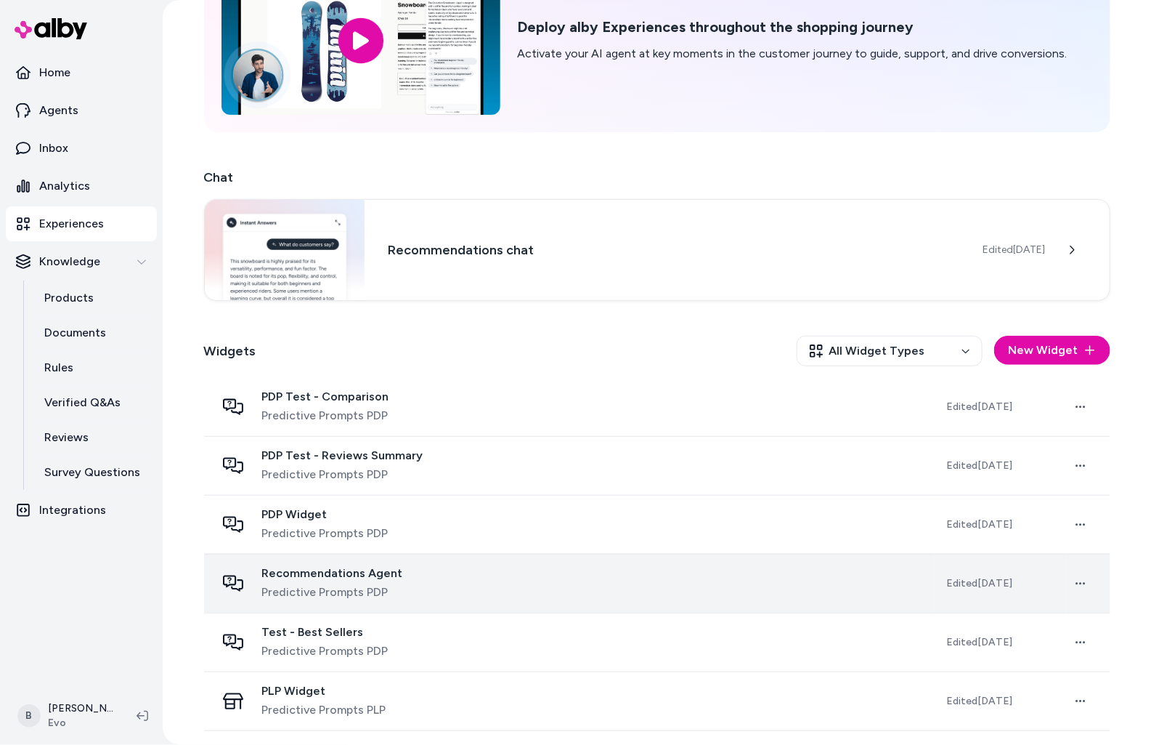
scroll to position [168, 0]
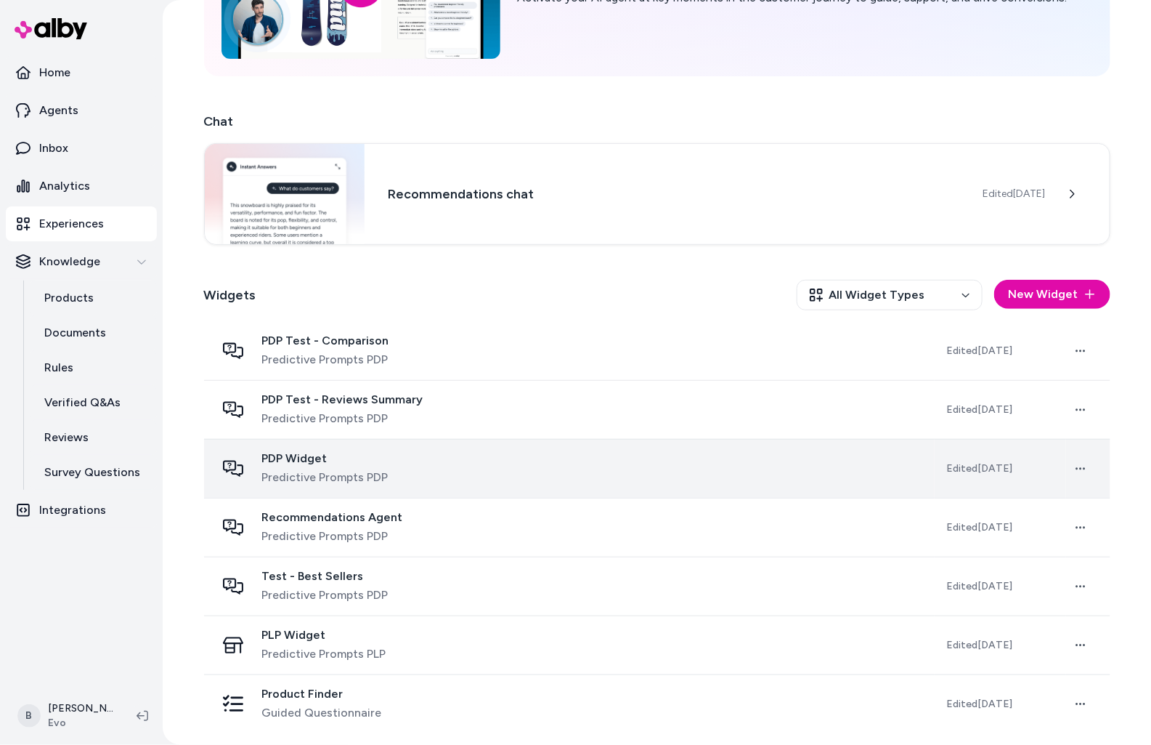
click at [347, 482] on span "Predictive Prompts PDP" at bounding box center [325, 477] width 126 height 17
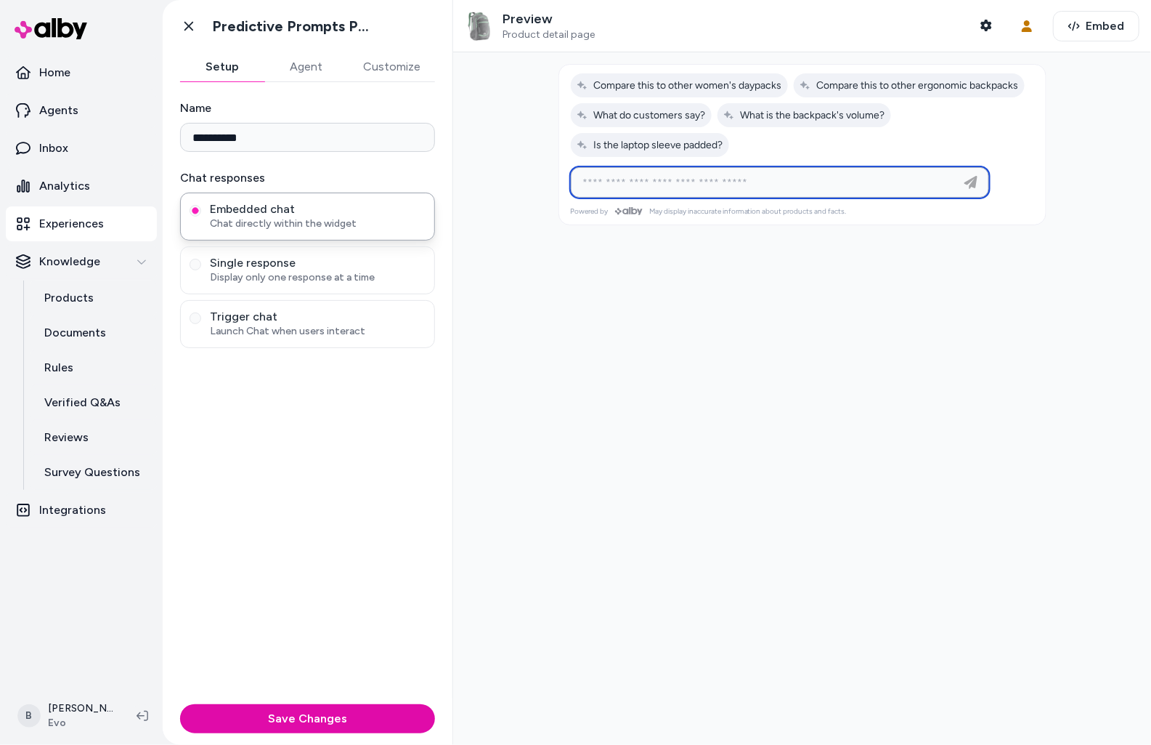
click at [663, 188] on input at bounding box center [766, 182] width 382 height 17
type input "**********"
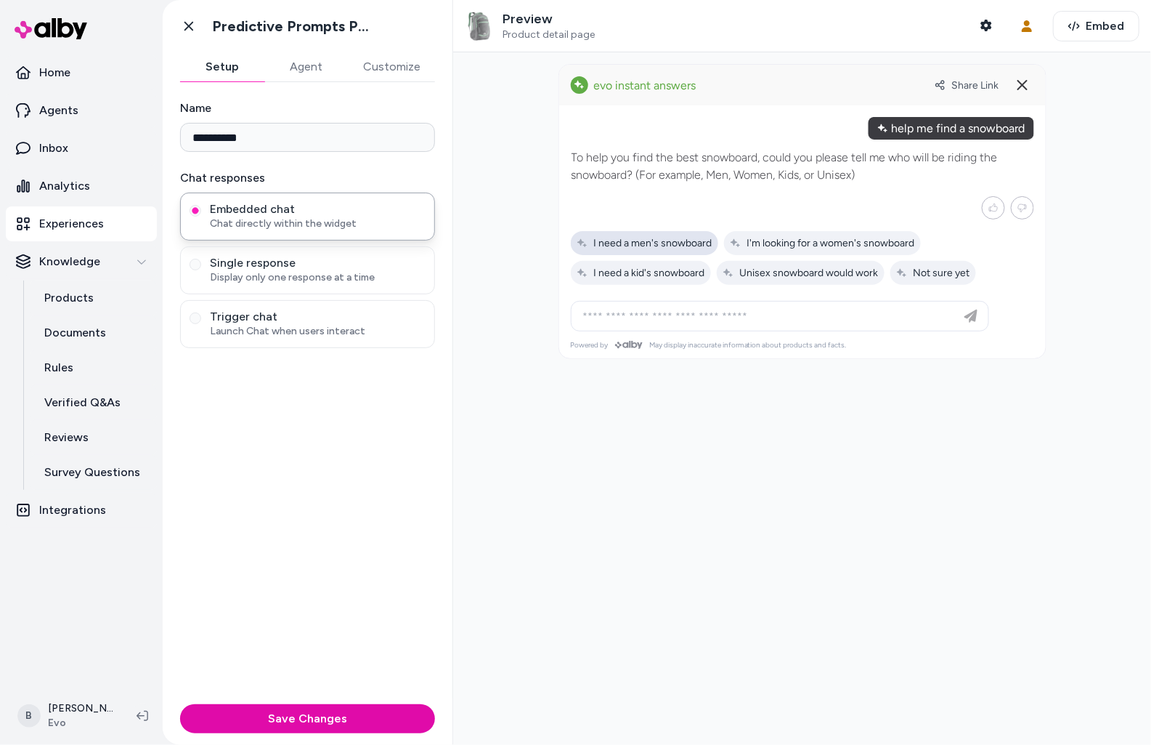
click at [644, 235] on div "I need a men's snowboard" at bounding box center [644, 243] width 147 height 24
type input "**********"
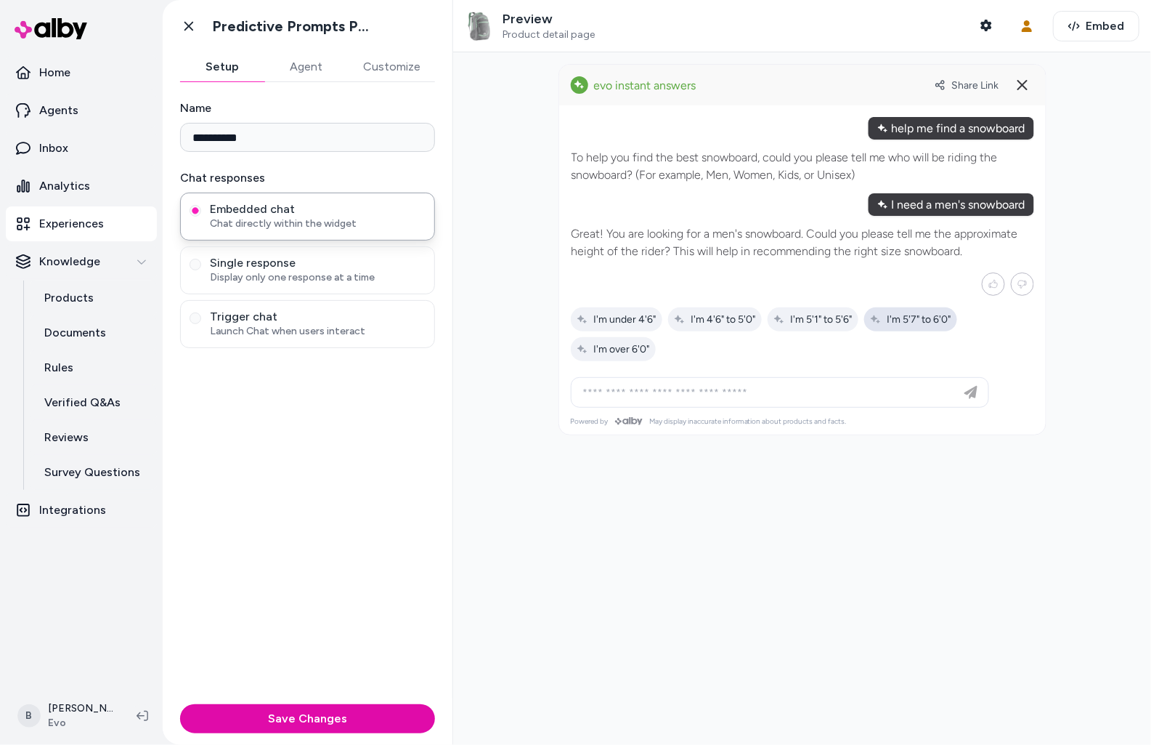
click at [928, 321] on span "I'm 5'7" to 6'0"" at bounding box center [910, 319] width 81 height 12
type input "**********"
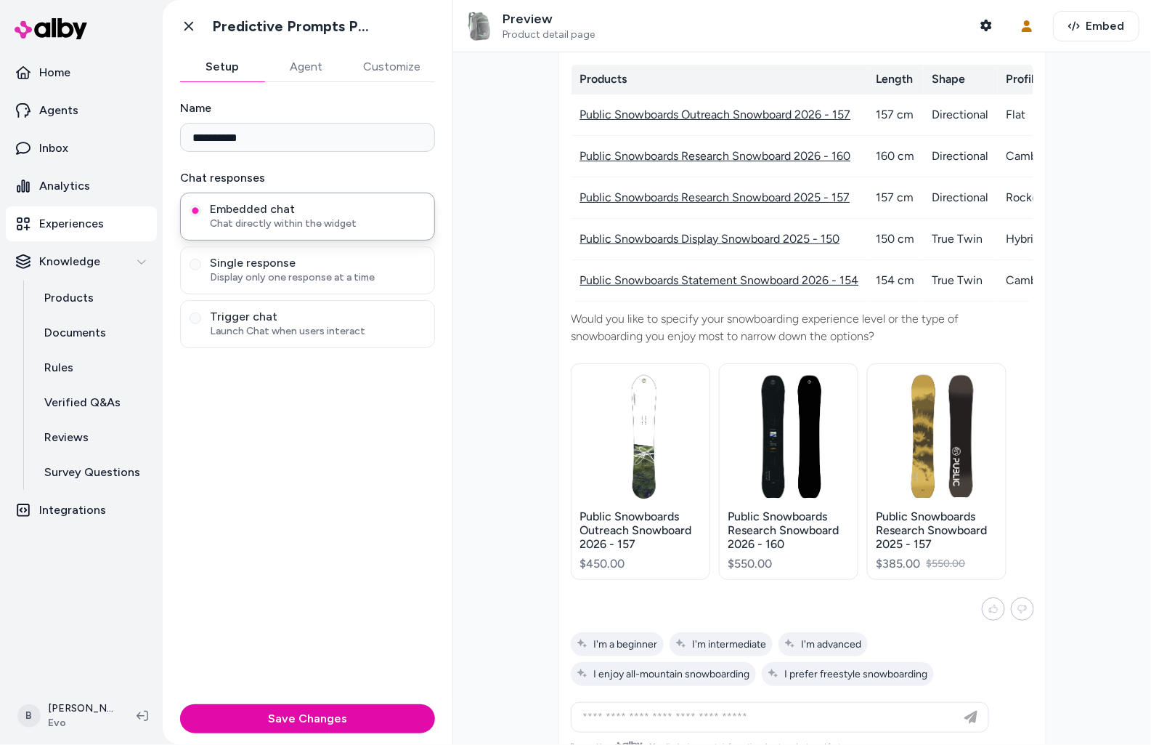
scroll to position [293, 0]
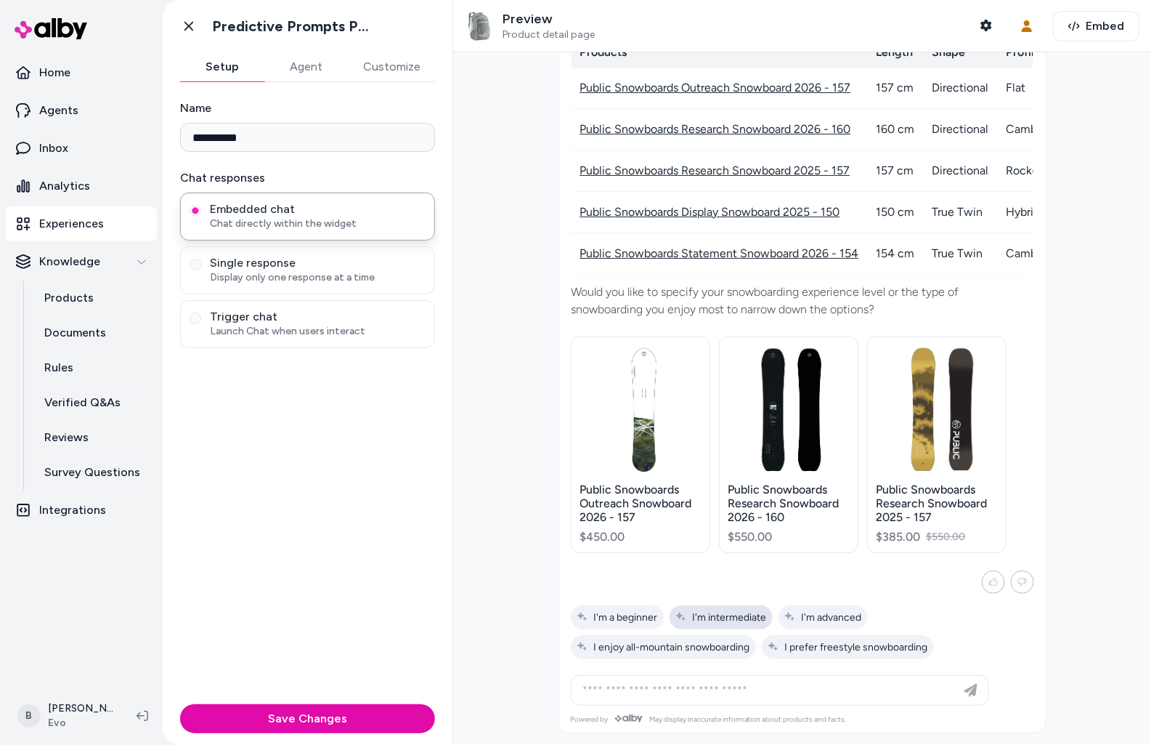
click at [734, 623] on span "I'm intermediate" at bounding box center [722, 617] width 92 height 12
type input "**********"
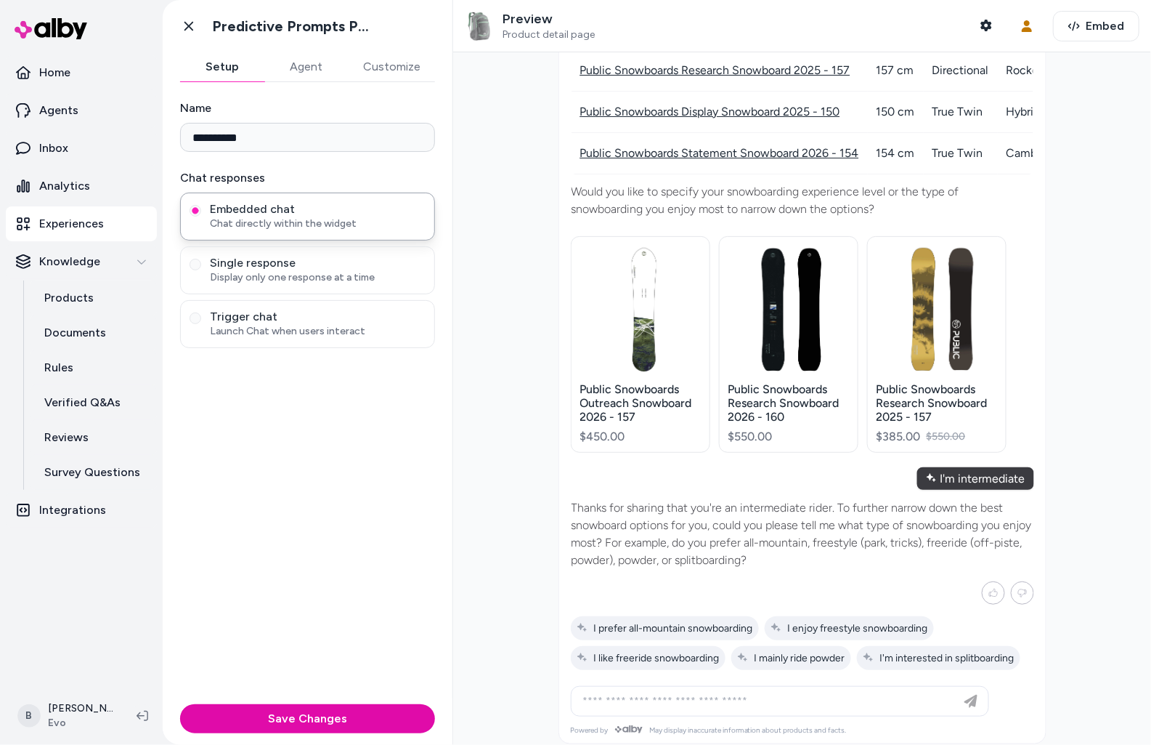
scroll to position [405, 0]
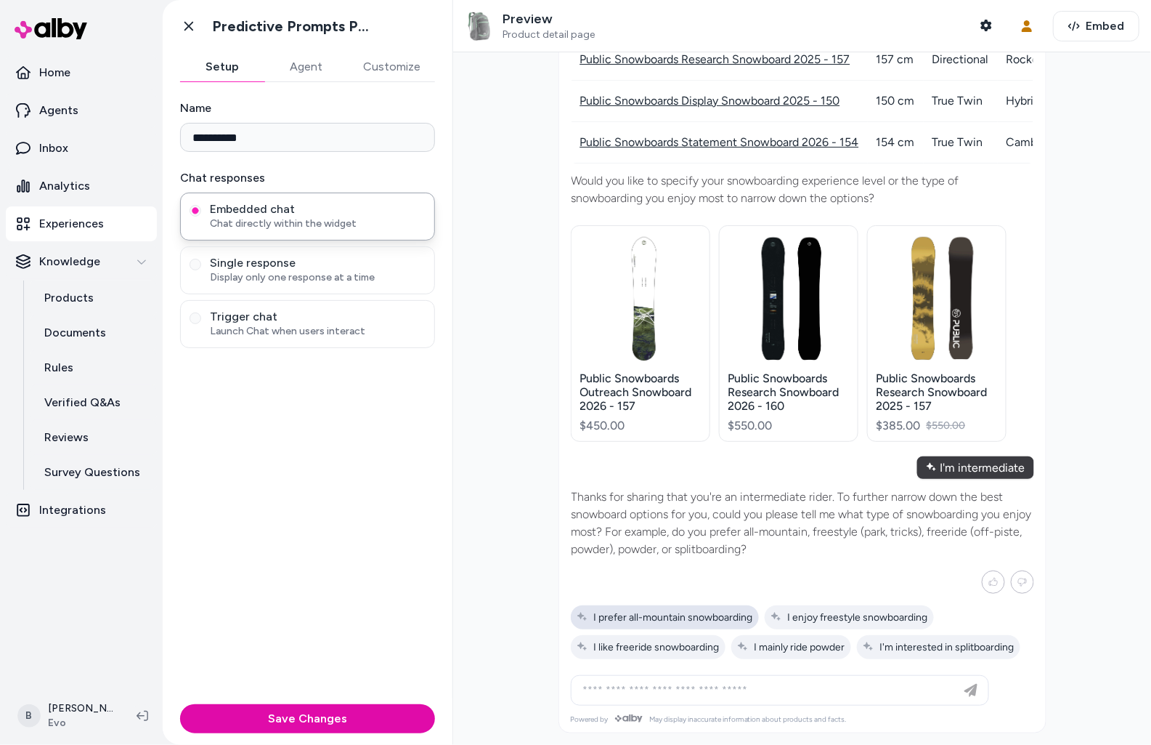
click at [690, 621] on span "I prefer all-mountain snowboarding" at bounding box center [665, 617] width 177 height 12
type input "**********"
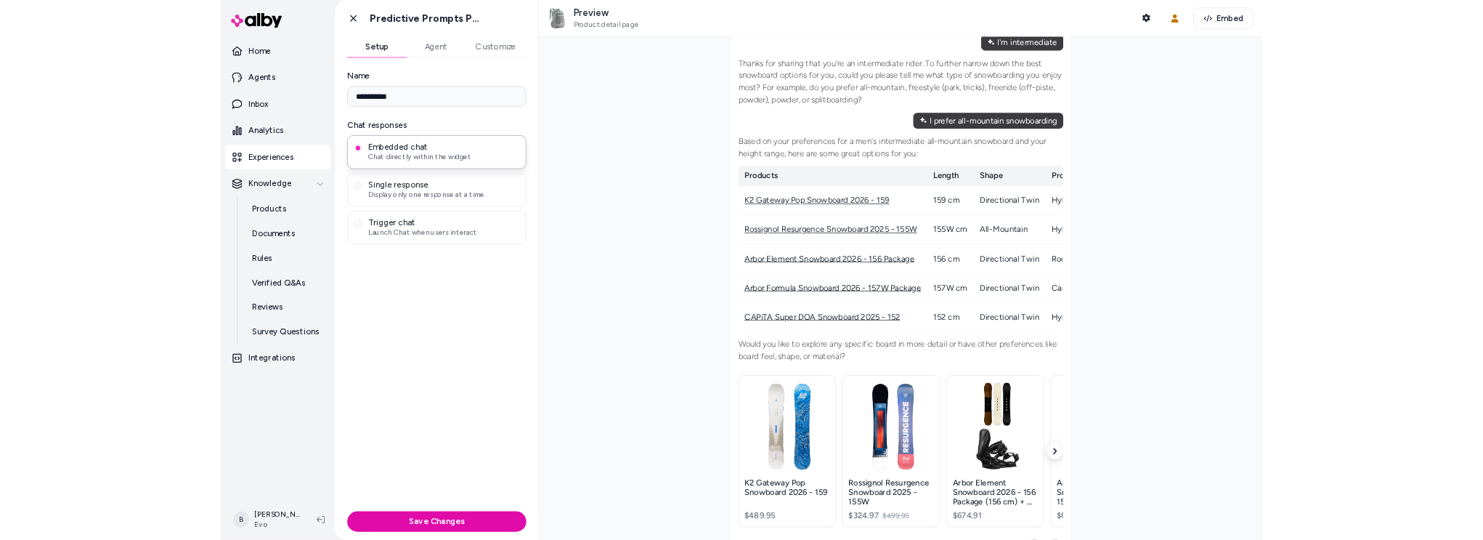
scroll to position [808, 0]
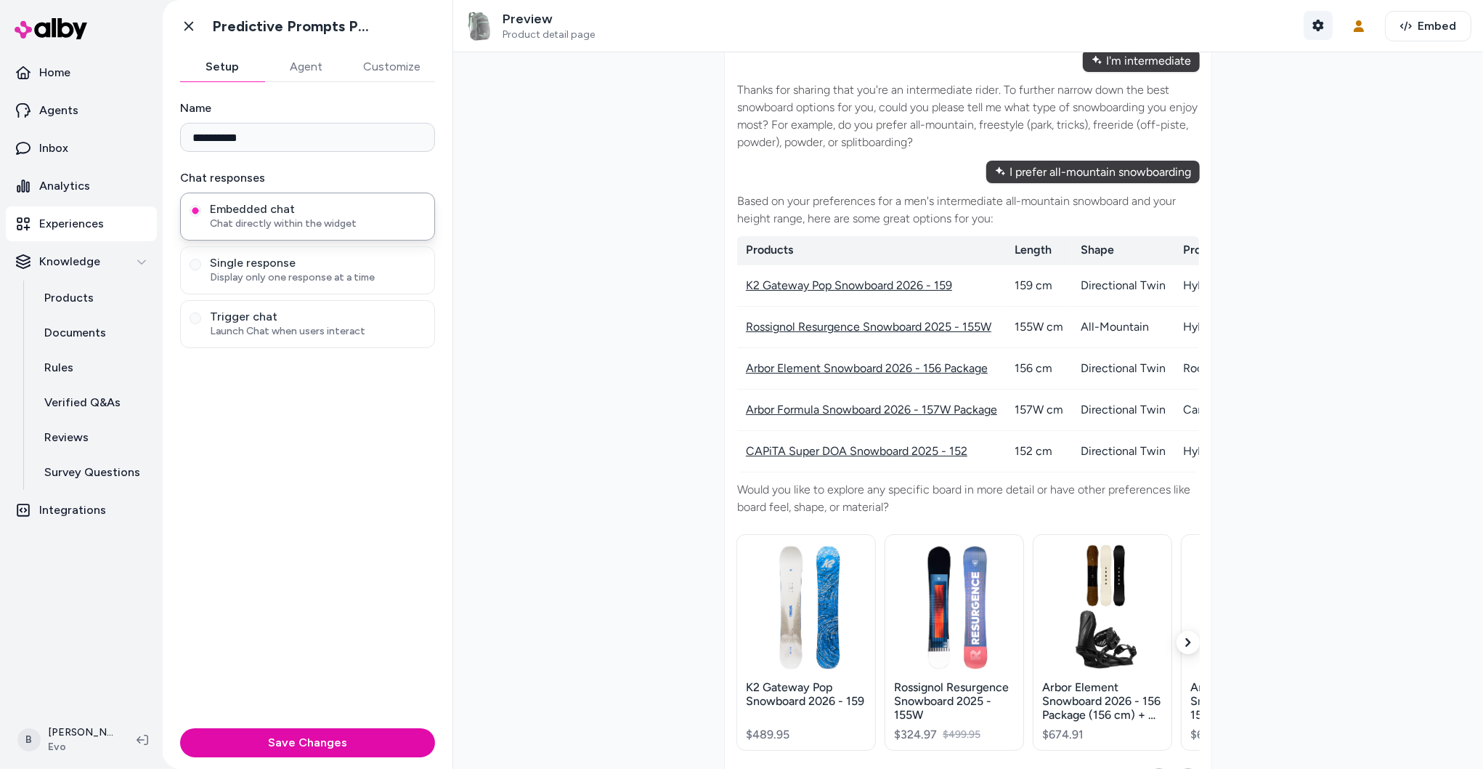
click at [1151, 30] on icon "button" at bounding box center [1319, 26] width 12 height 12
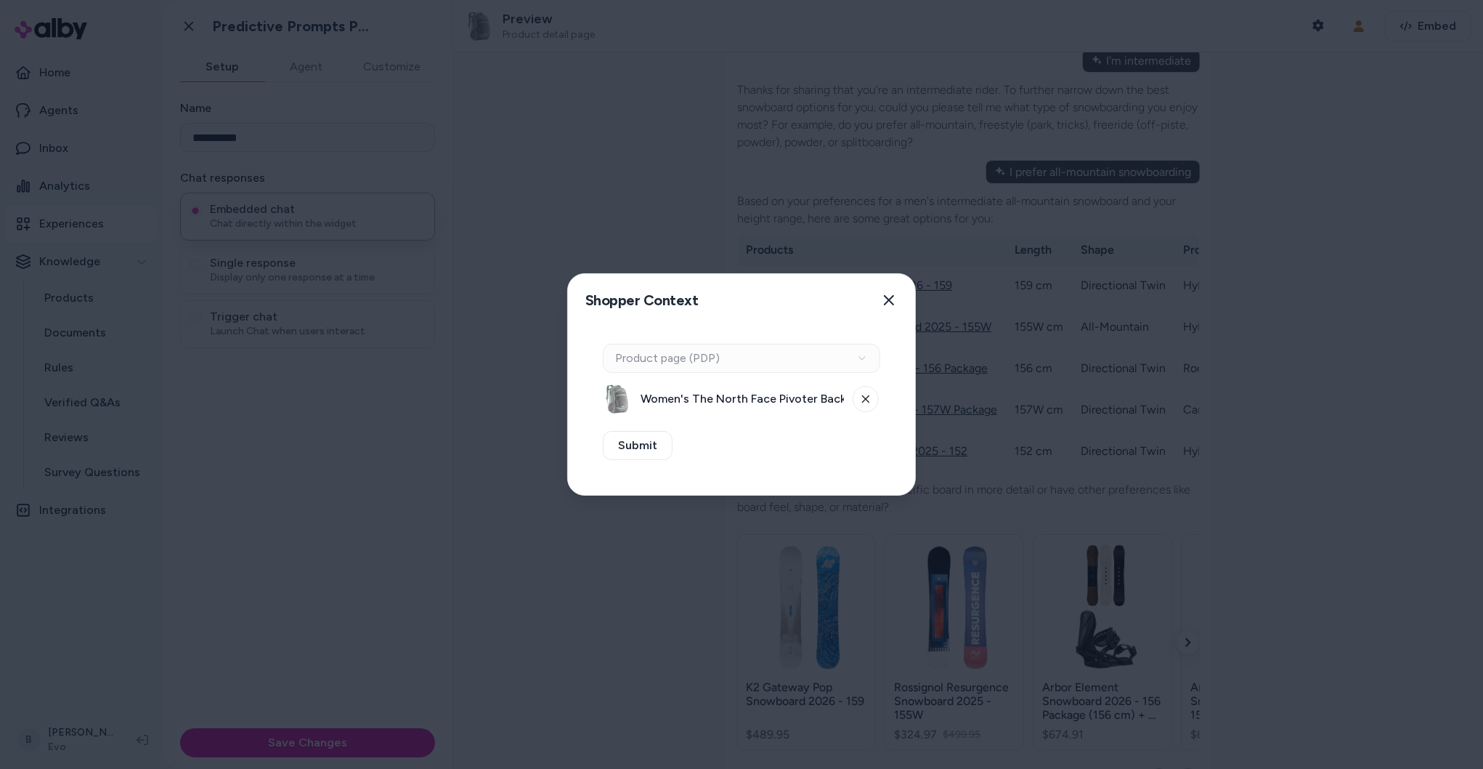
click at [777, 360] on div "Context Type Product page (PDP)" at bounding box center [742, 358] width 278 height 29
click at [870, 361] on div "Context Type Product page (PDP)" at bounding box center [742, 358] width 278 height 29
click at [855, 359] on div "Context Type Product page (PDP)" at bounding box center [742, 358] width 278 height 29
click at [868, 398] on icon at bounding box center [866, 398] width 9 height 9
click at [862, 353] on div "Context Type Product page (PDP)" at bounding box center [742, 358] width 278 height 29
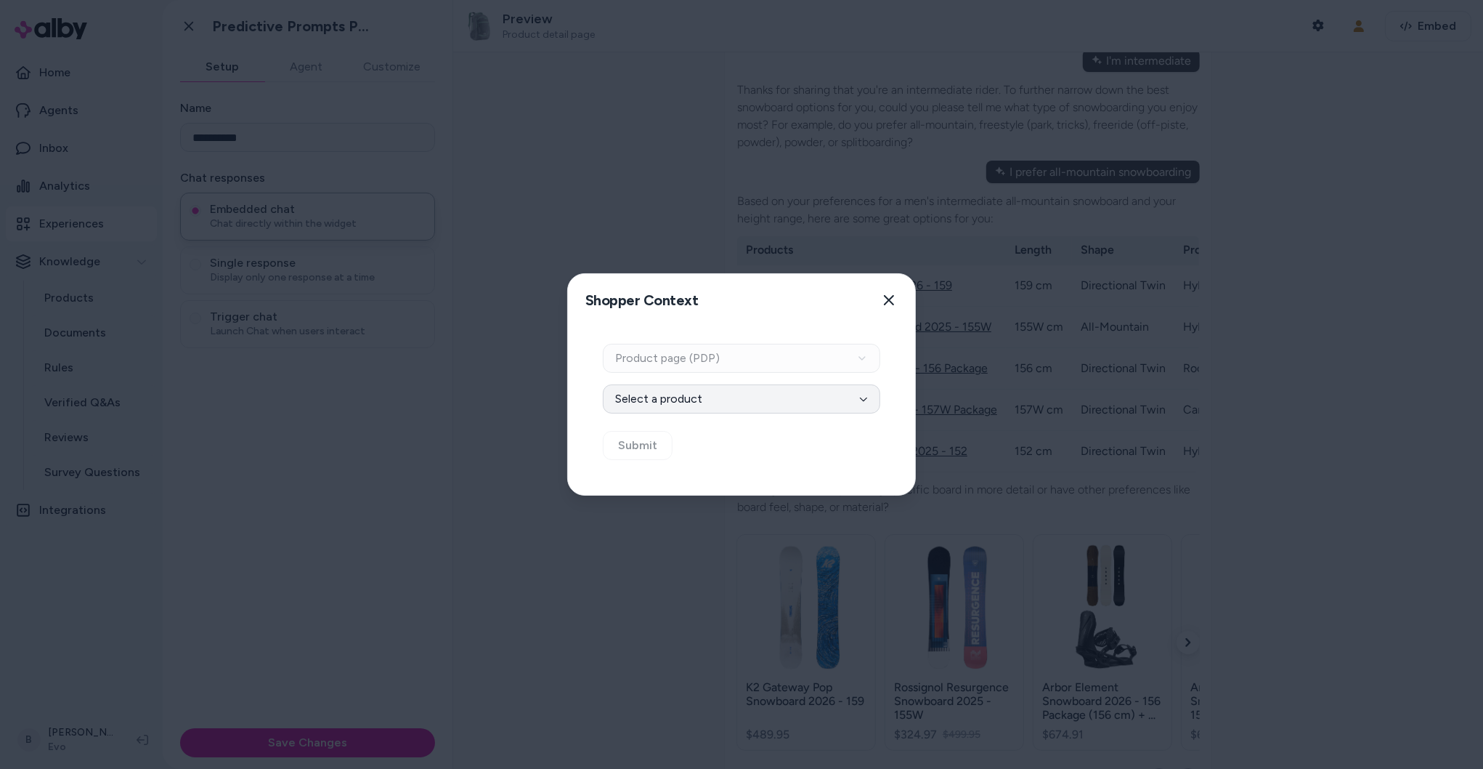
click at [865, 391] on button "Select a product" at bounding box center [742, 398] width 278 height 29
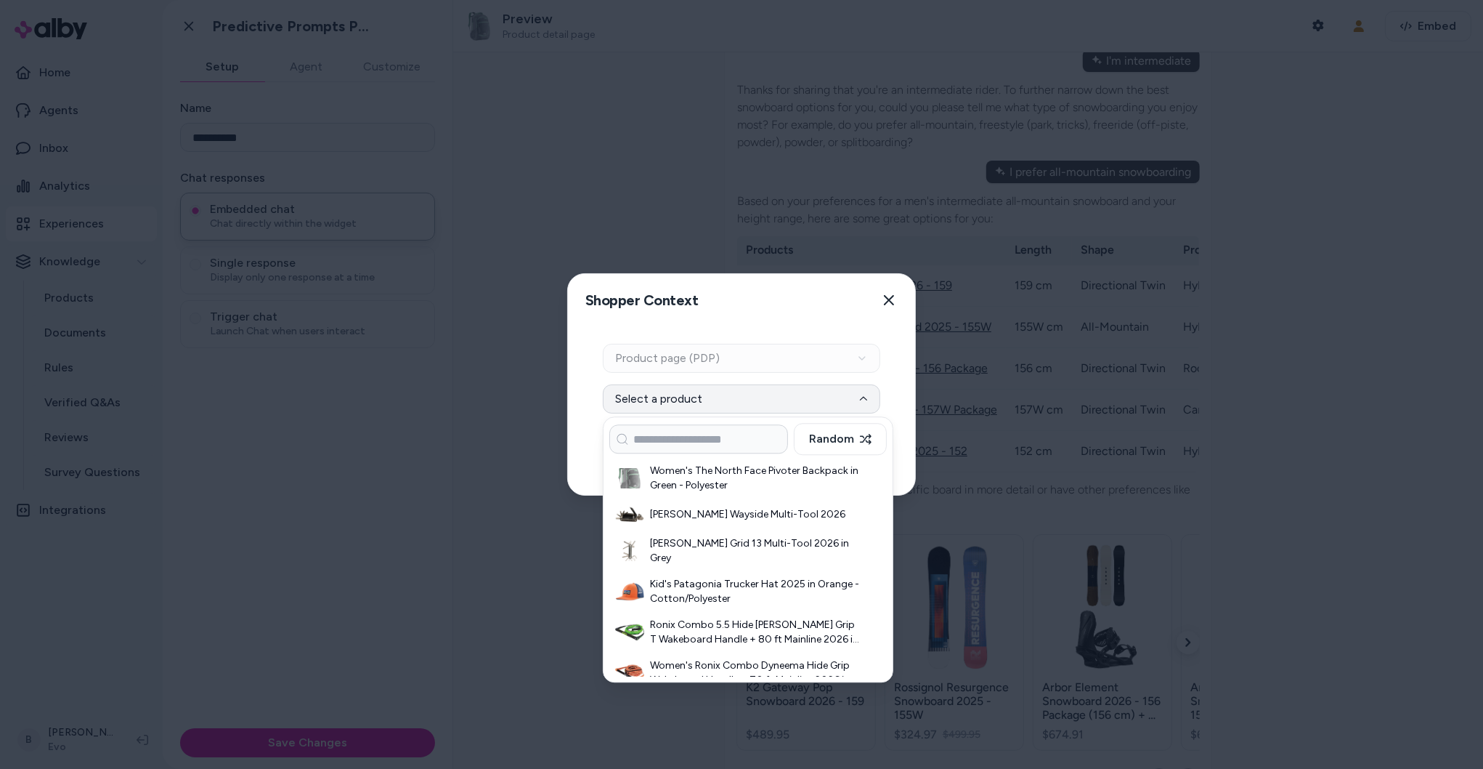
click at [865, 400] on icon "button" at bounding box center [863, 398] width 9 height 9
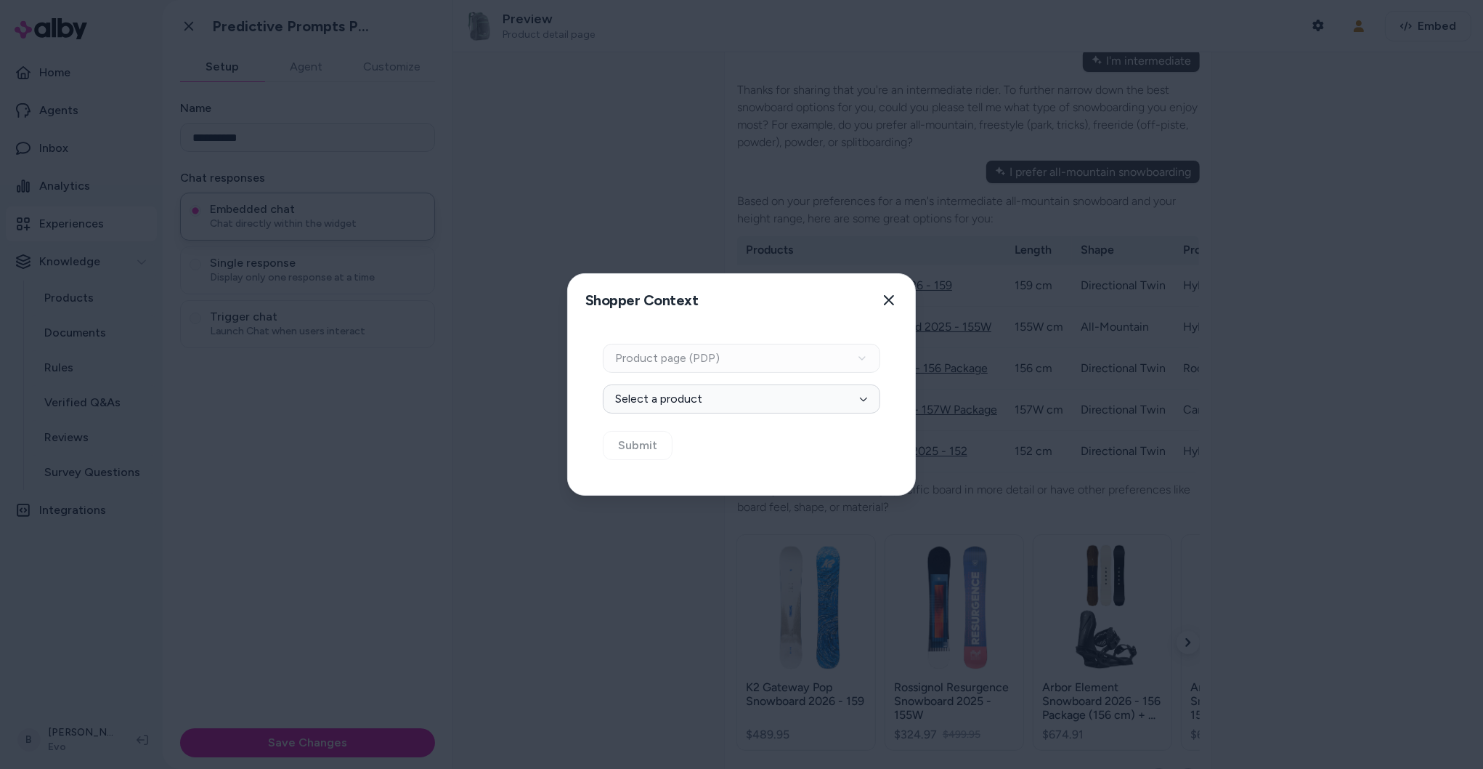
click at [772, 472] on div "Context Type Product page (PDP) Select Product Select a product Submit" at bounding box center [741, 410] width 347 height 169
click at [806, 461] on div "Context Type Product page (PDP) Select Product Select a product Submit" at bounding box center [741, 410] width 347 height 169
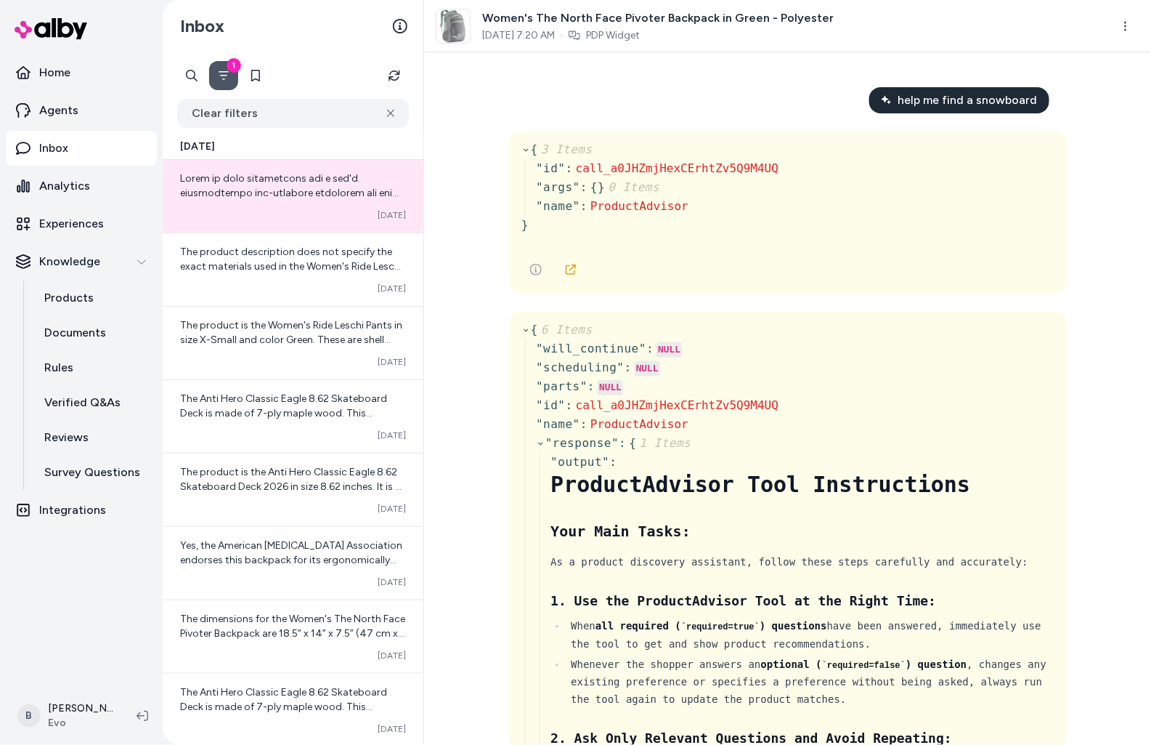
click at [1149, 158] on div "help me find a snowboard { 3 Items " id " : call_a0JHZmjHexCErhtZv5Q9M4UQ " arg…" at bounding box center [787, 398] width 727 height 692
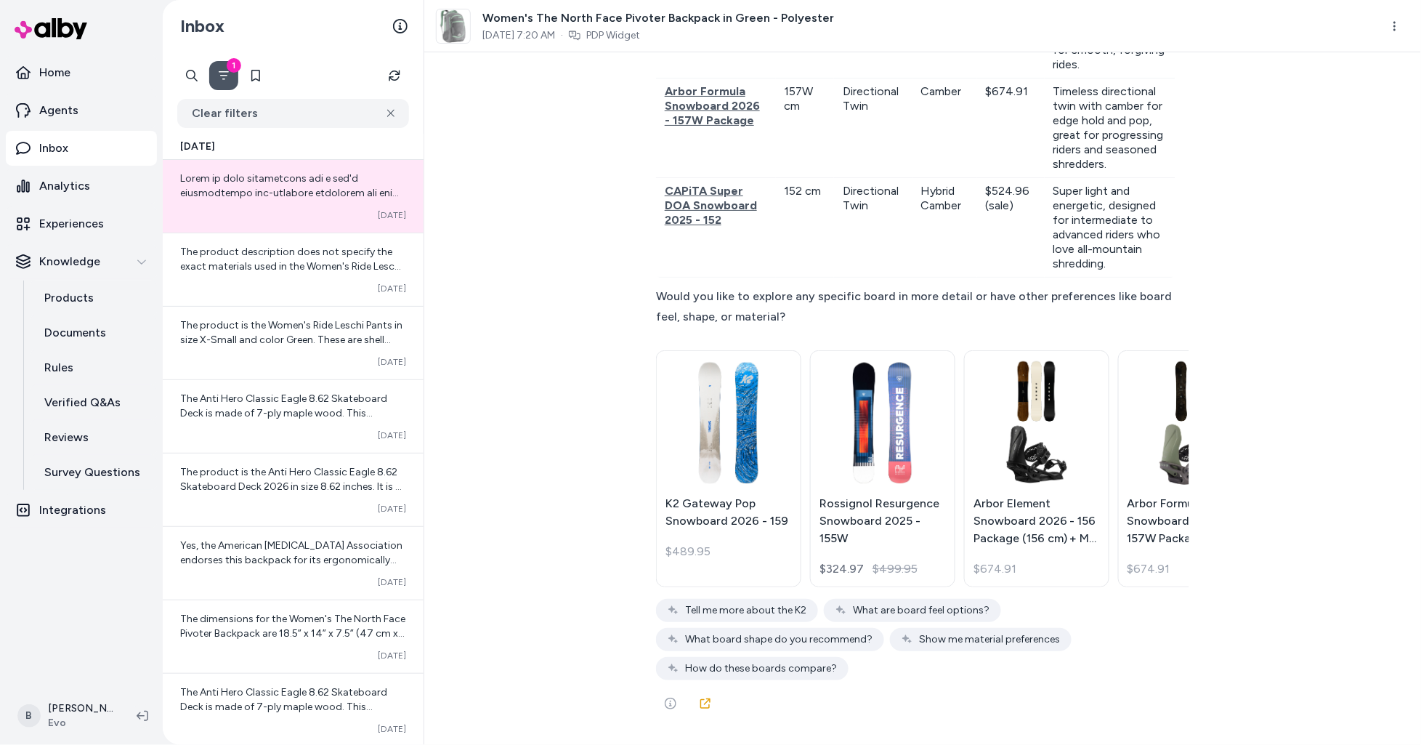
scroll to position [6718, 0]
click at [1375, 216] on div "help me find a snowboard { 3 Items " id " : call_a0JHZmjHexCErhtZv5Q9M4UQ " arg…" at bounding box center [922, 398] width 997 height 692
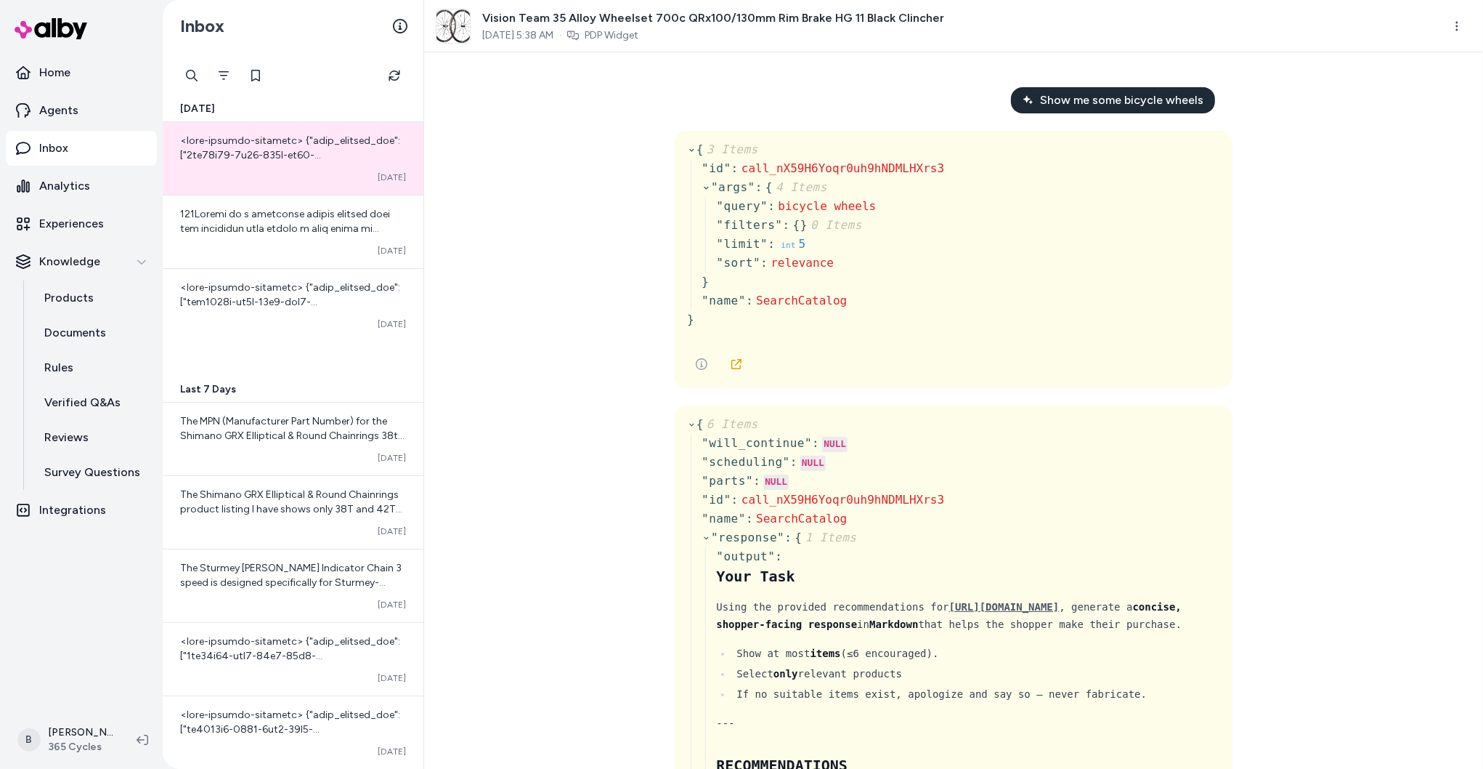
click at [87, 153] on link "Inbox" at bounding box center [81, 148] width 151 height 35
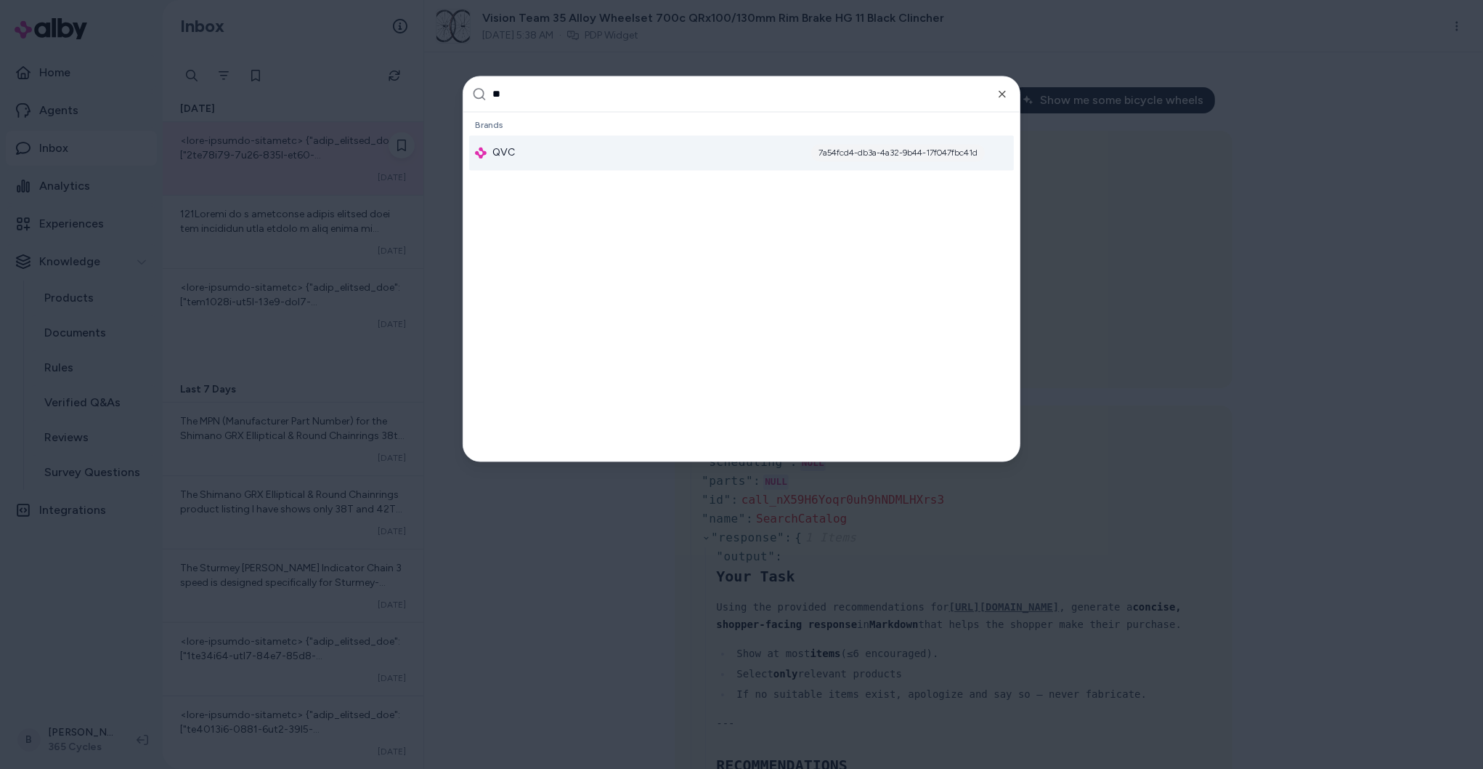
type input "***"
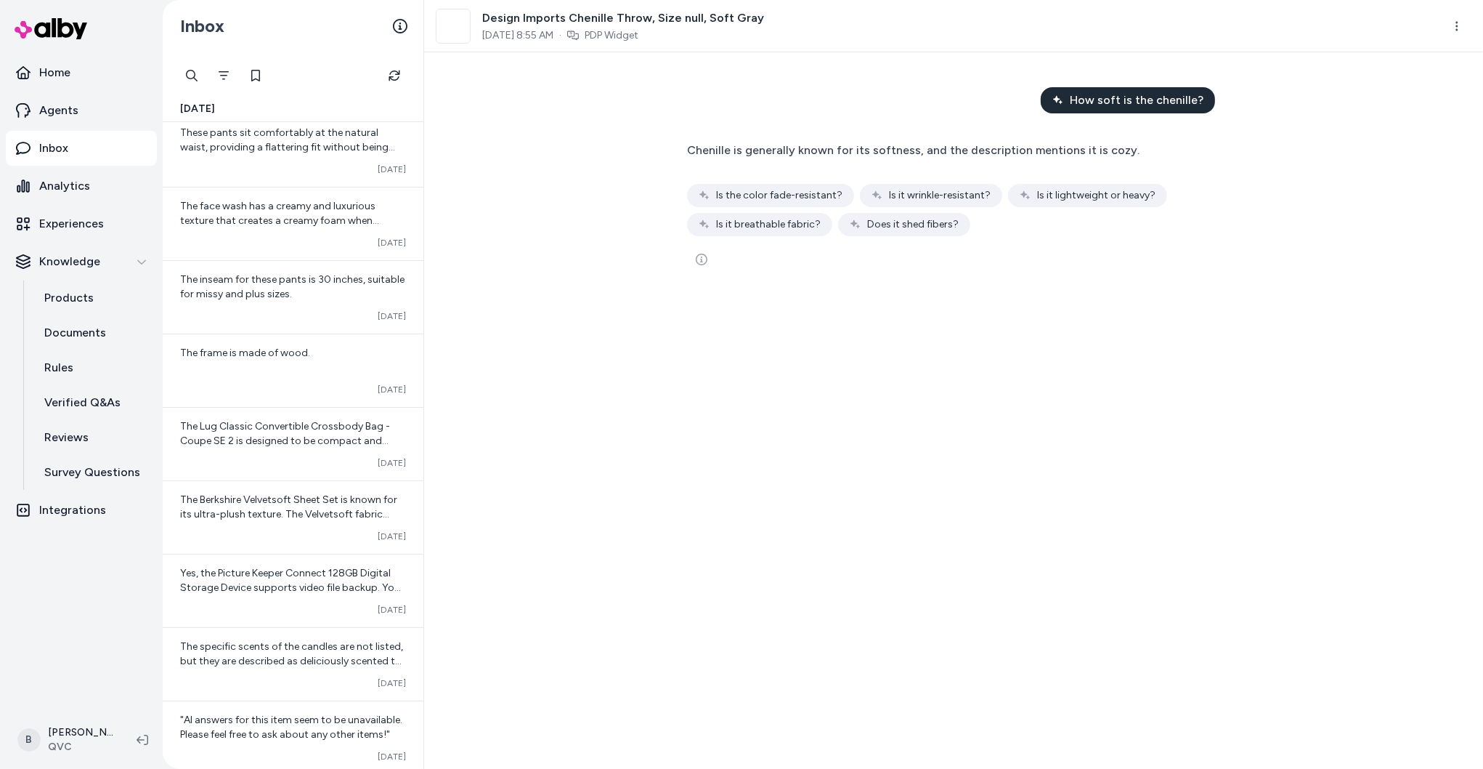
scroll to position [390, 0]
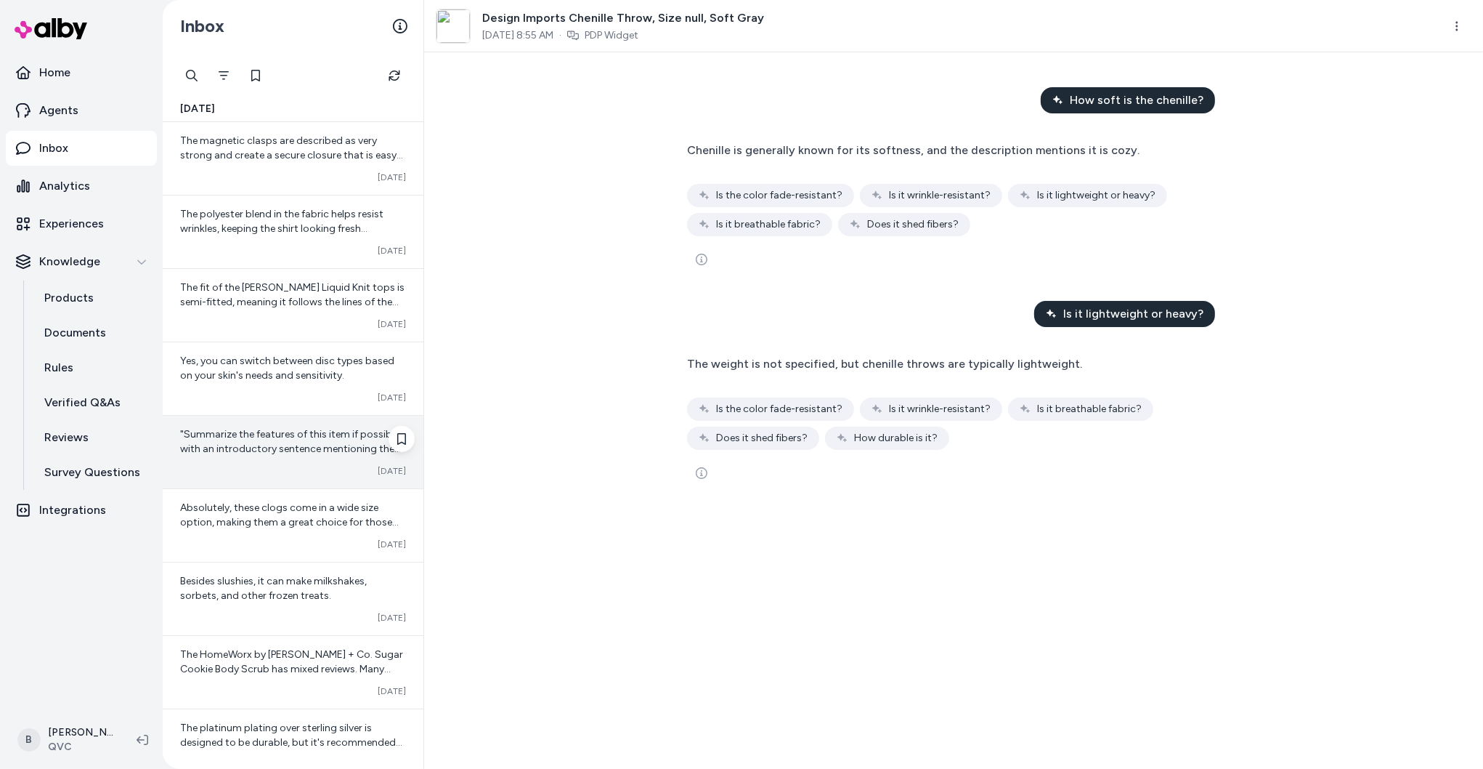
click at [287, 432] on span ""Summarize the features of this item if possible, with an introductory sentence…" at bounding box center [291, 470] width 222 height 85
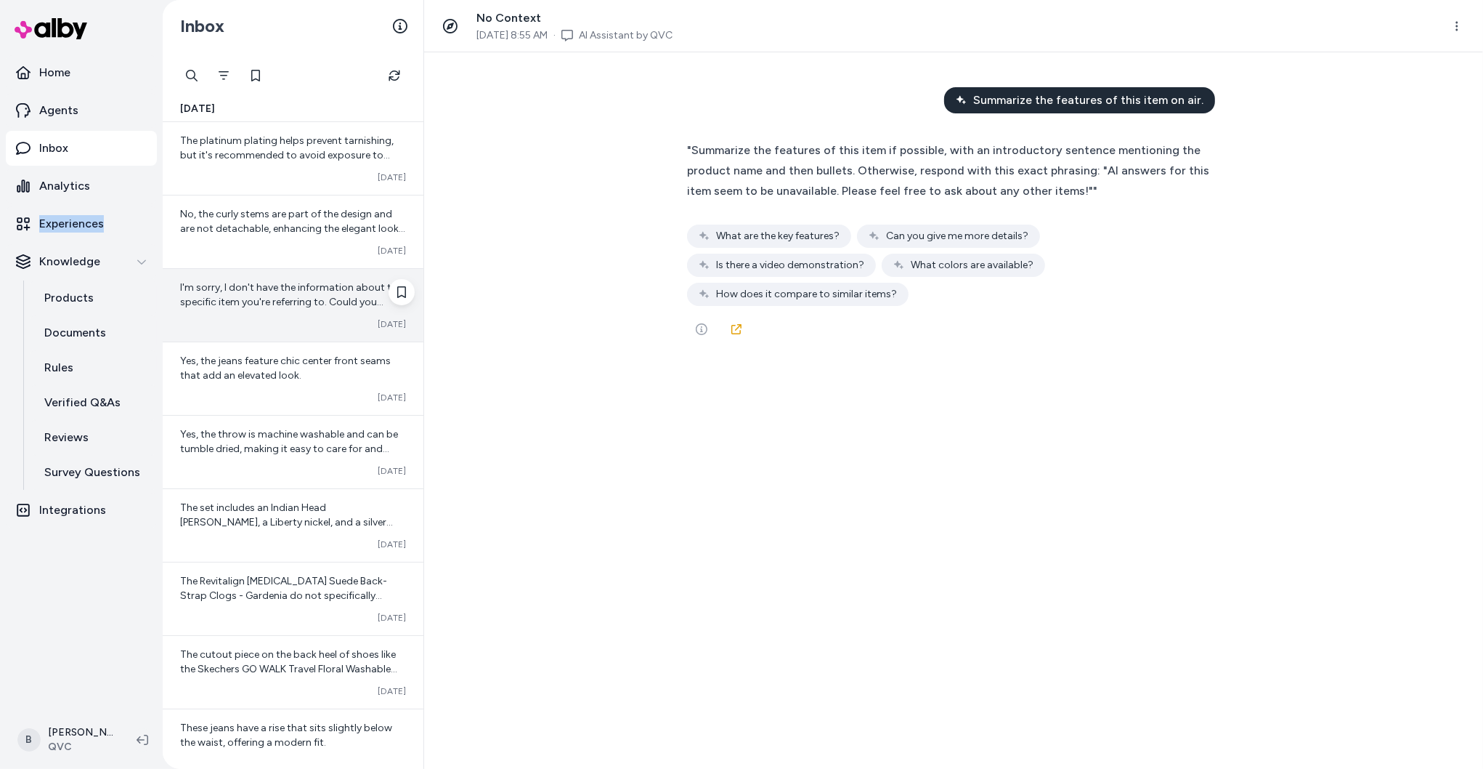
click at [283, 290] on span "I'm sorry, I don't have the information about the specific item you're referrin…" at bounding box center [291, 309] width 222 height 56
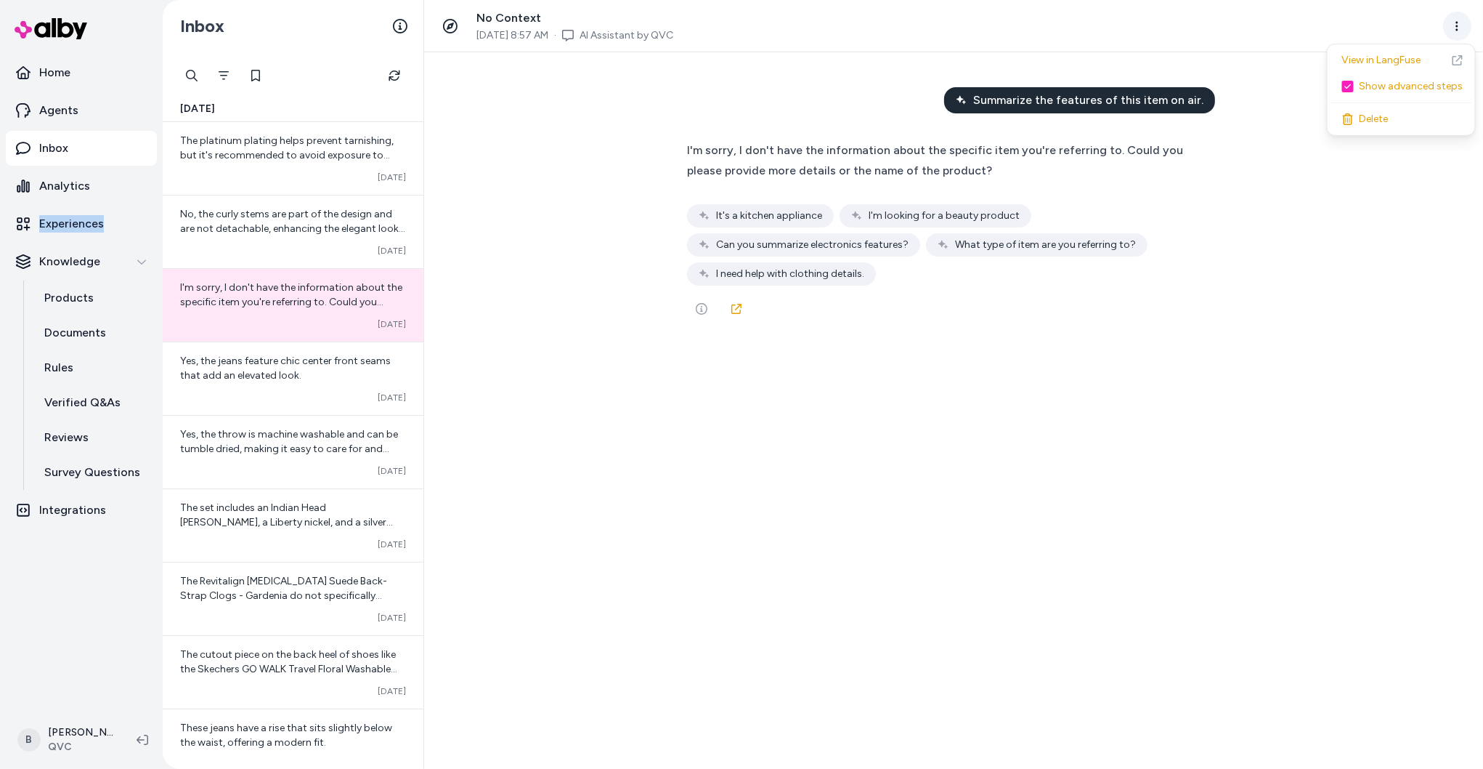
click at [1453, 31] on html "Home Agents Inbox Analytics Experiences Knowledge Products Documents Rules Veri…" at bounding box center [741, 384] width 1483 height 769
click at [1383, 59] on link "View in LangFuse" at bounding box center [1402, 60] width 142 height 26
click at [191, 76] on div at bounding box center [249, 75] width 145 height 29
type input "*********"
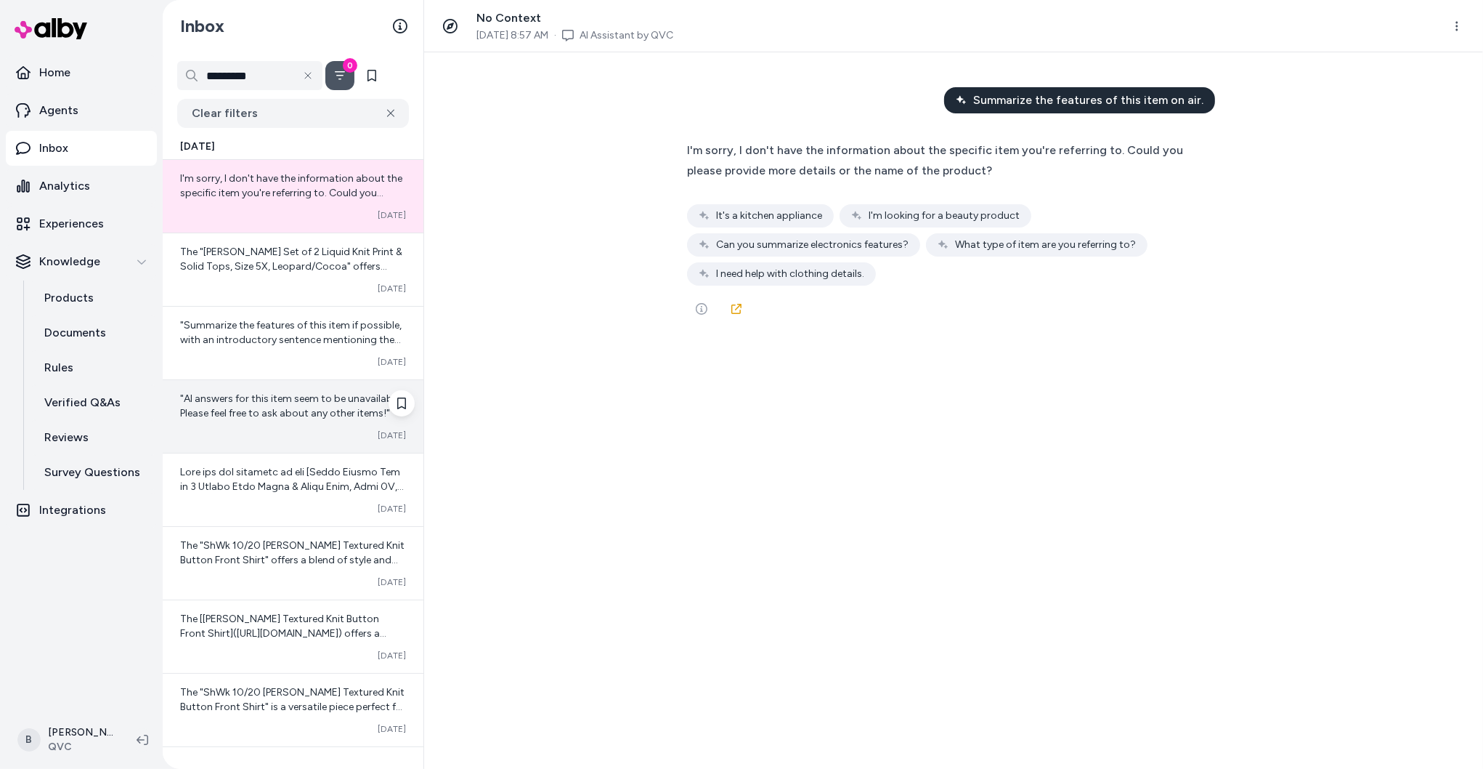
click at [299, 409] on span ""AI answers for this item seem to be unavailable. Please feel free to ask about…" at bounding box center [291, 405] width 222 height 27
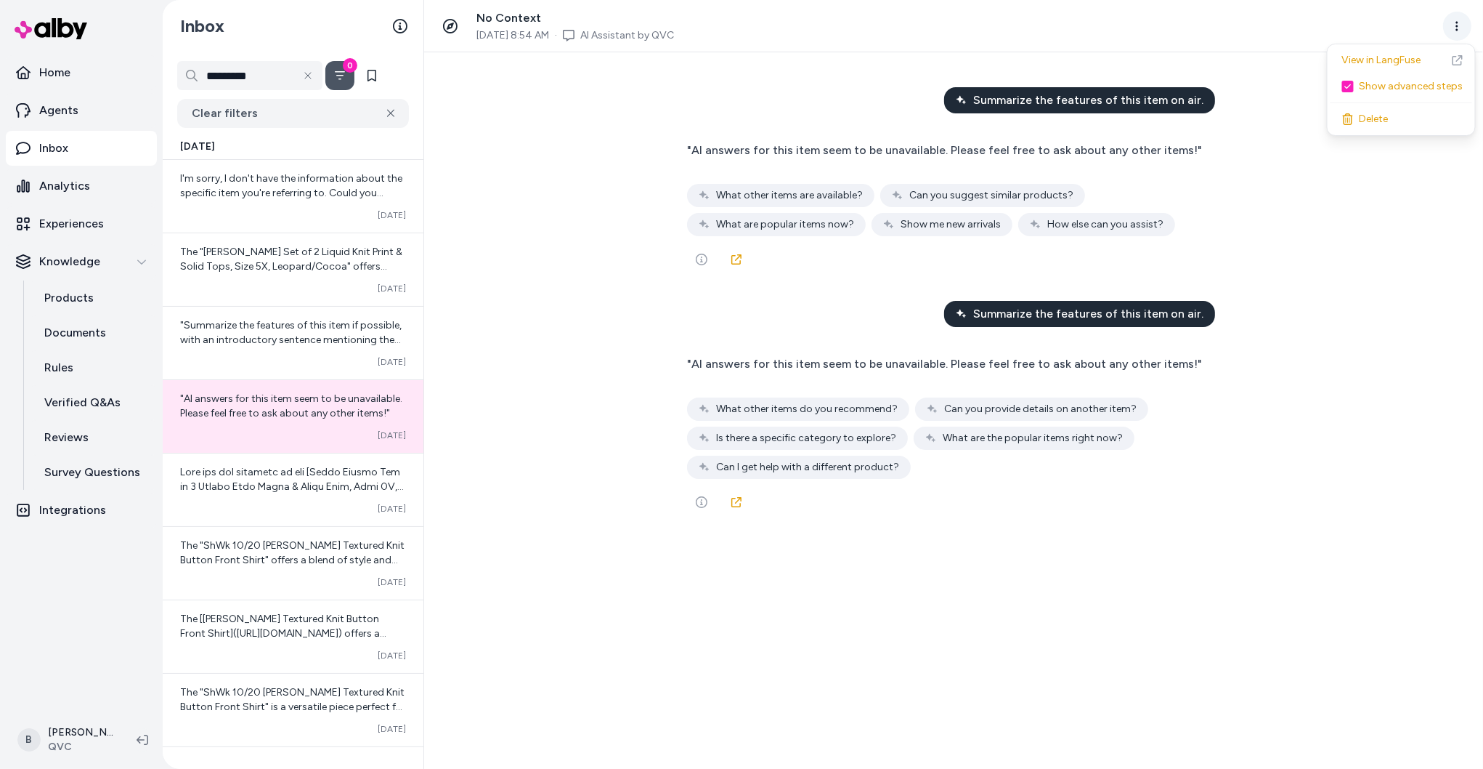
click at [1460, 24] on html "Home Agents Inbox Analytics Experiences Knowledge Products Documents Rules Veri…" at bounding box center [741, 384] width 1483 height 769
click at [1421, 58] on link "View in LangFuse" at bounding box center [1402, 60] width 142 height 26
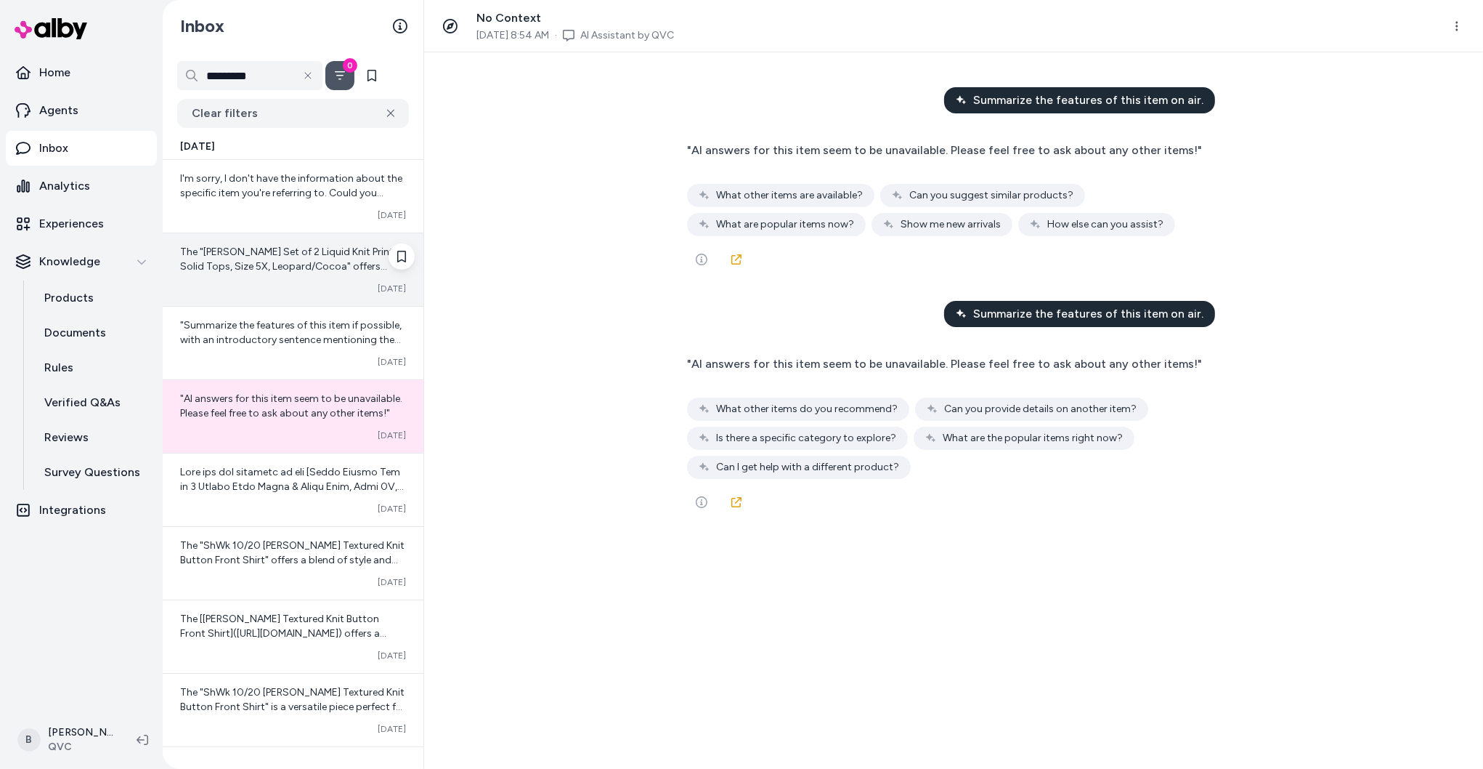
click at [290, 275] on div "The "Susan Graver Set of 2 Liquid Knit Print & Solid Tops, Size 5X, Leopard/Coc…" at bounding box center [293, 269] width 261 height 73
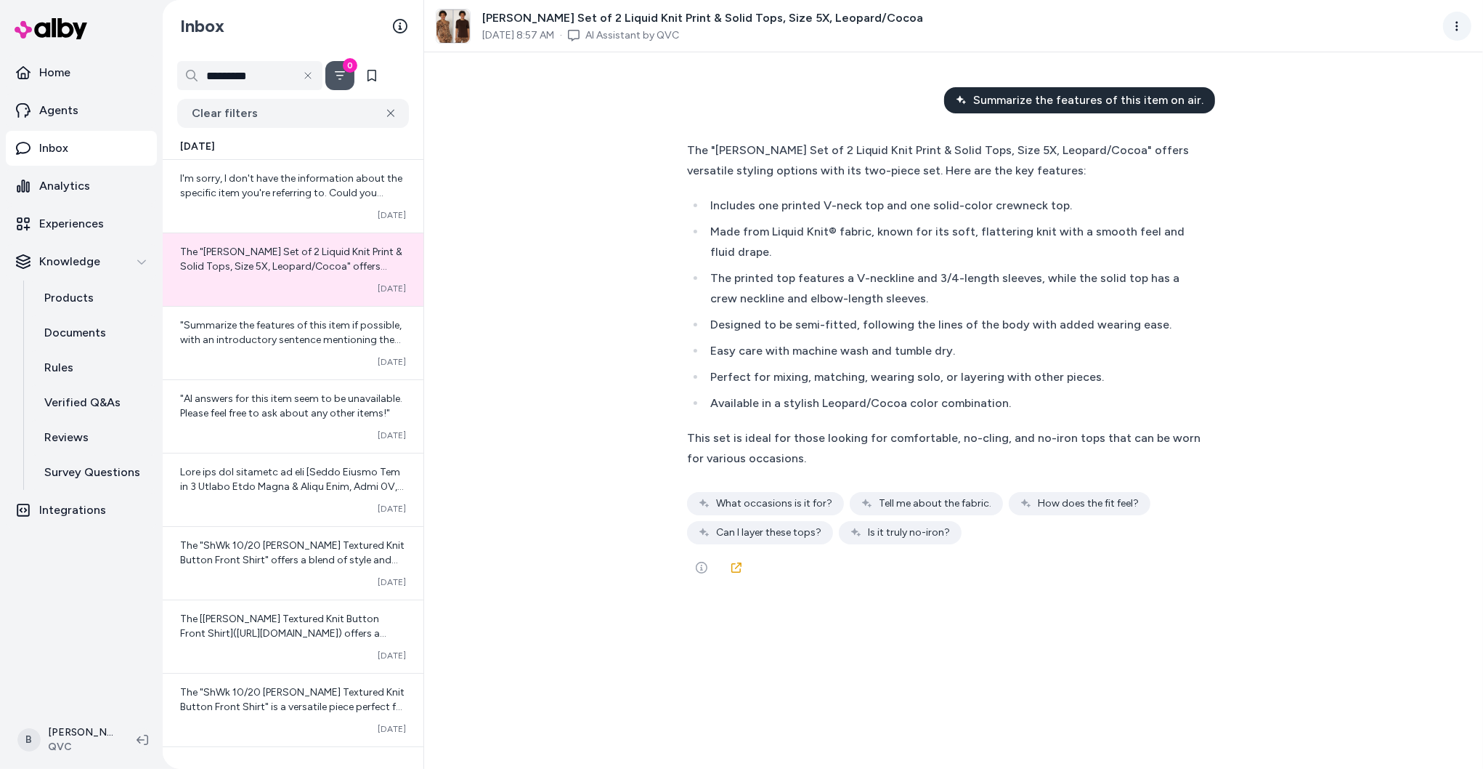
click at [1460, 25] on html "Home Agents Inbox Analytics Experiences Knowledge Products Documents Rules Veri…" at bounding box center [741, 384] width 1483 height 769
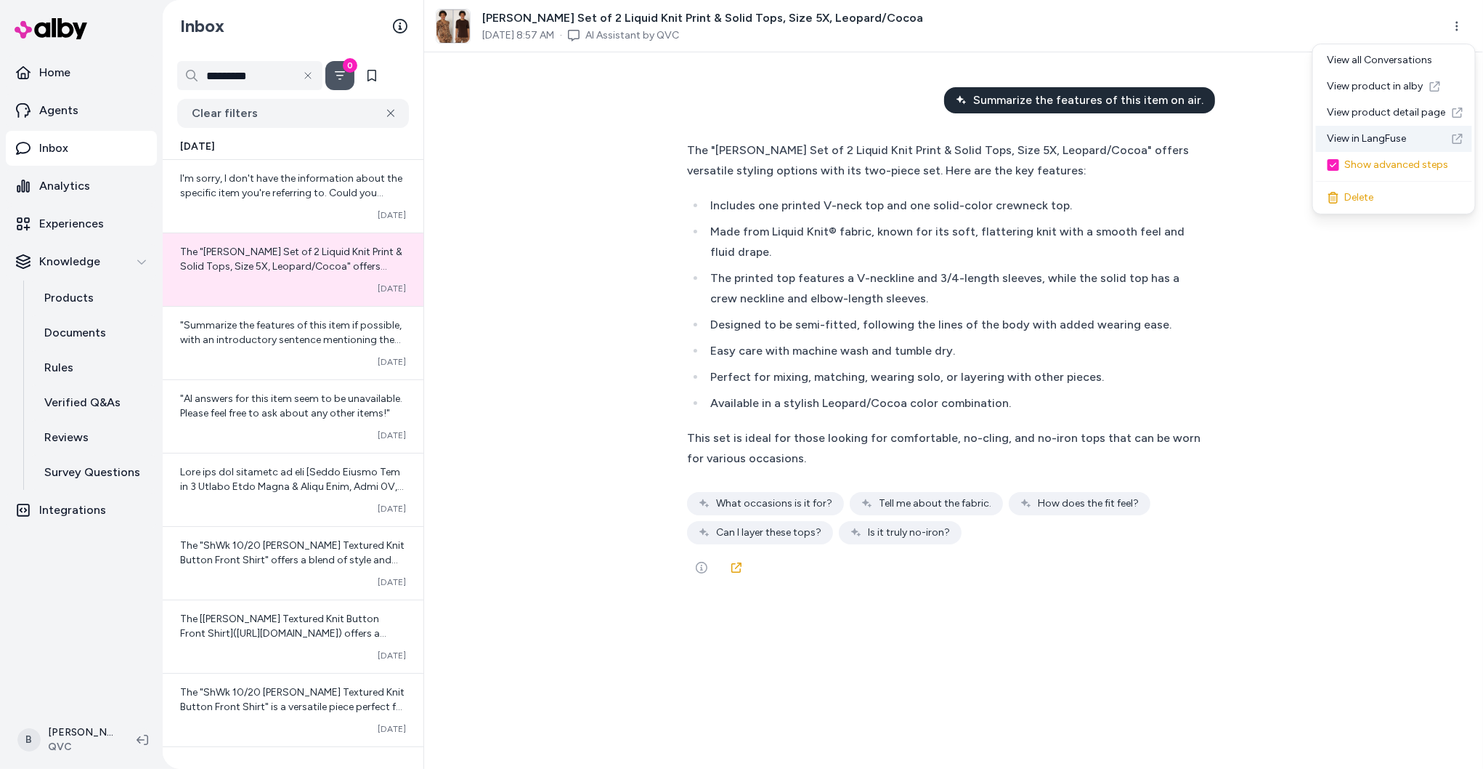
click at [1400, 138] on link "View in LangFuse" at bounding box center [1394, 139] width 156 height 26
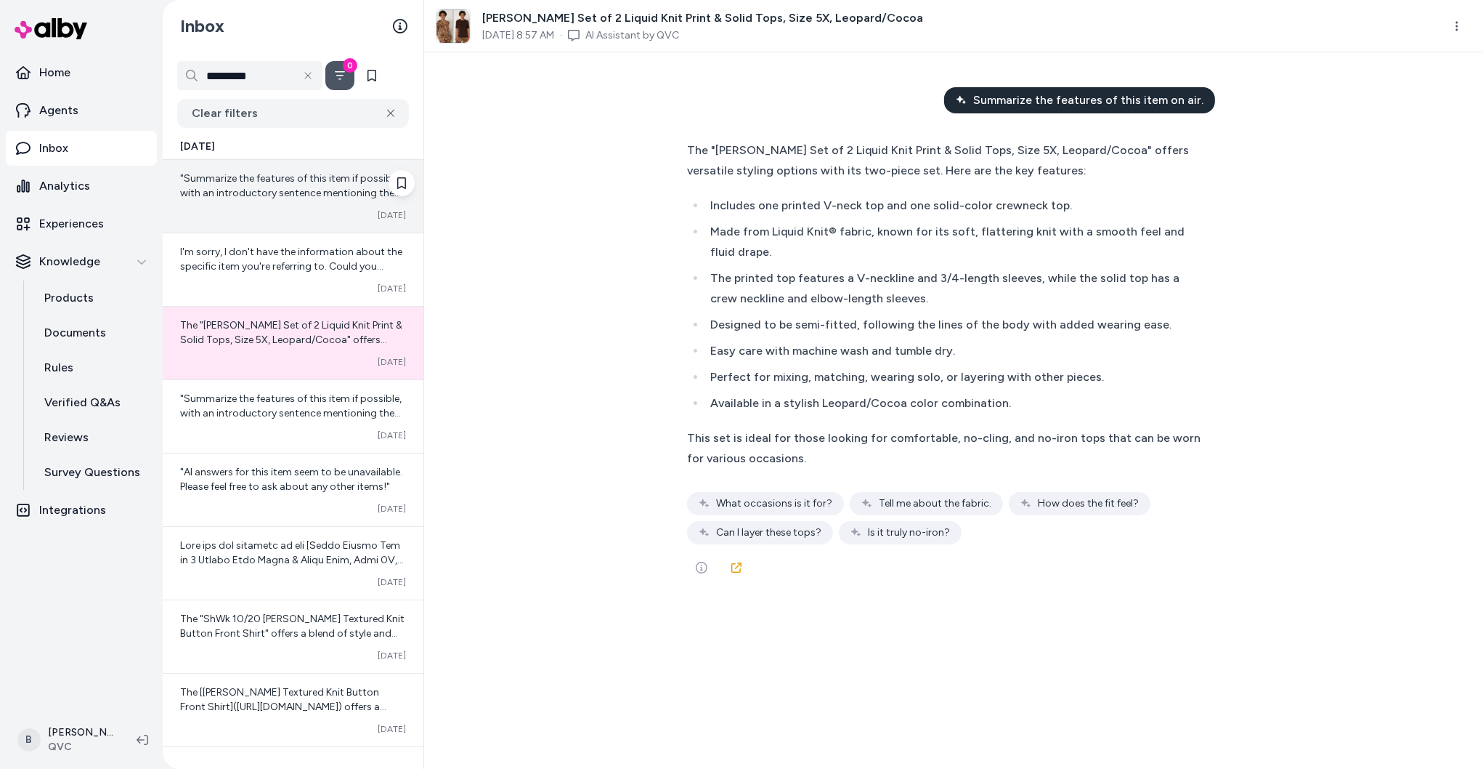
click at [264, 195] on span ""Summarize the features of this item if possible, with an introductory sentence…" at bounding box center [291, 214] width 222 height 85
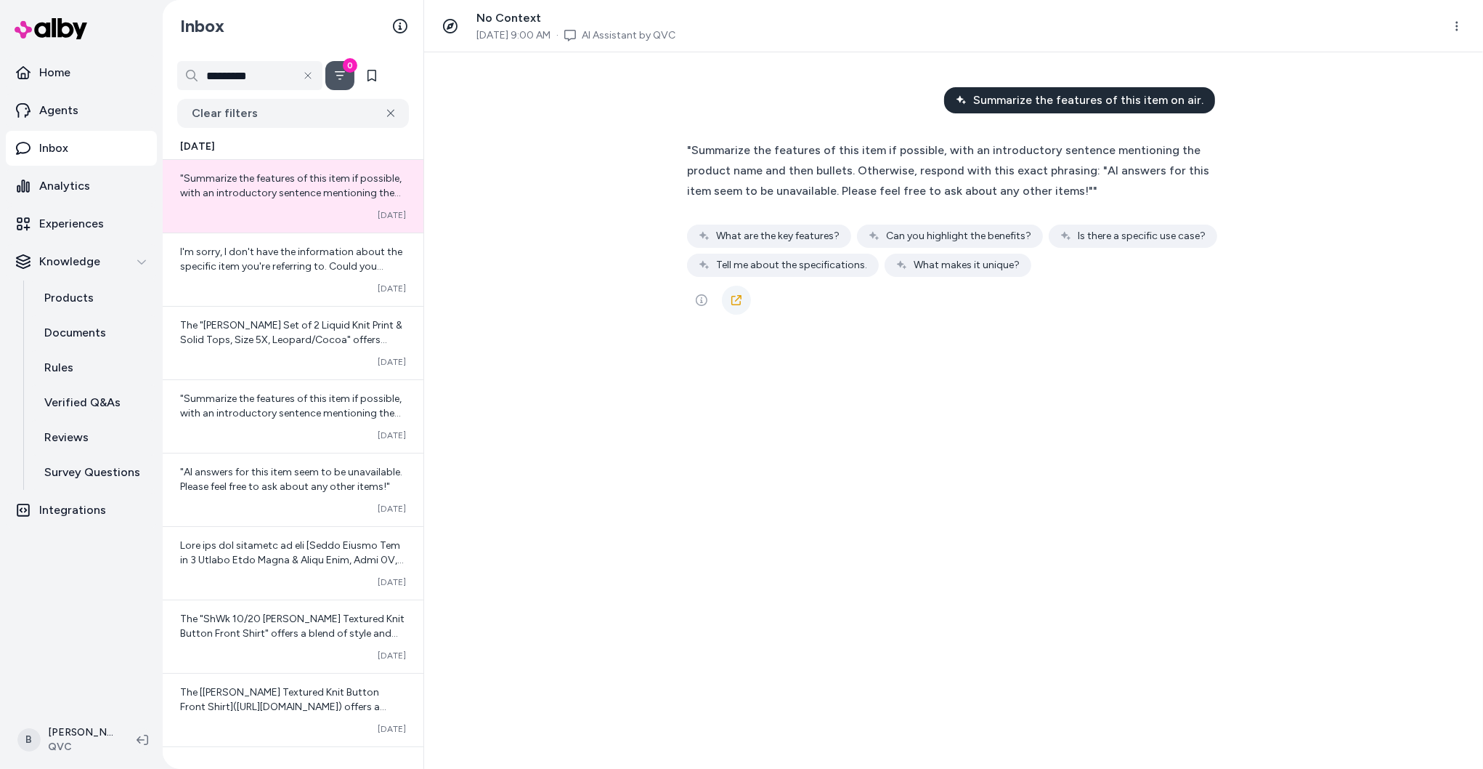
click at [732, 300] on icon at bounding box center [737, 300] width 12 height 12
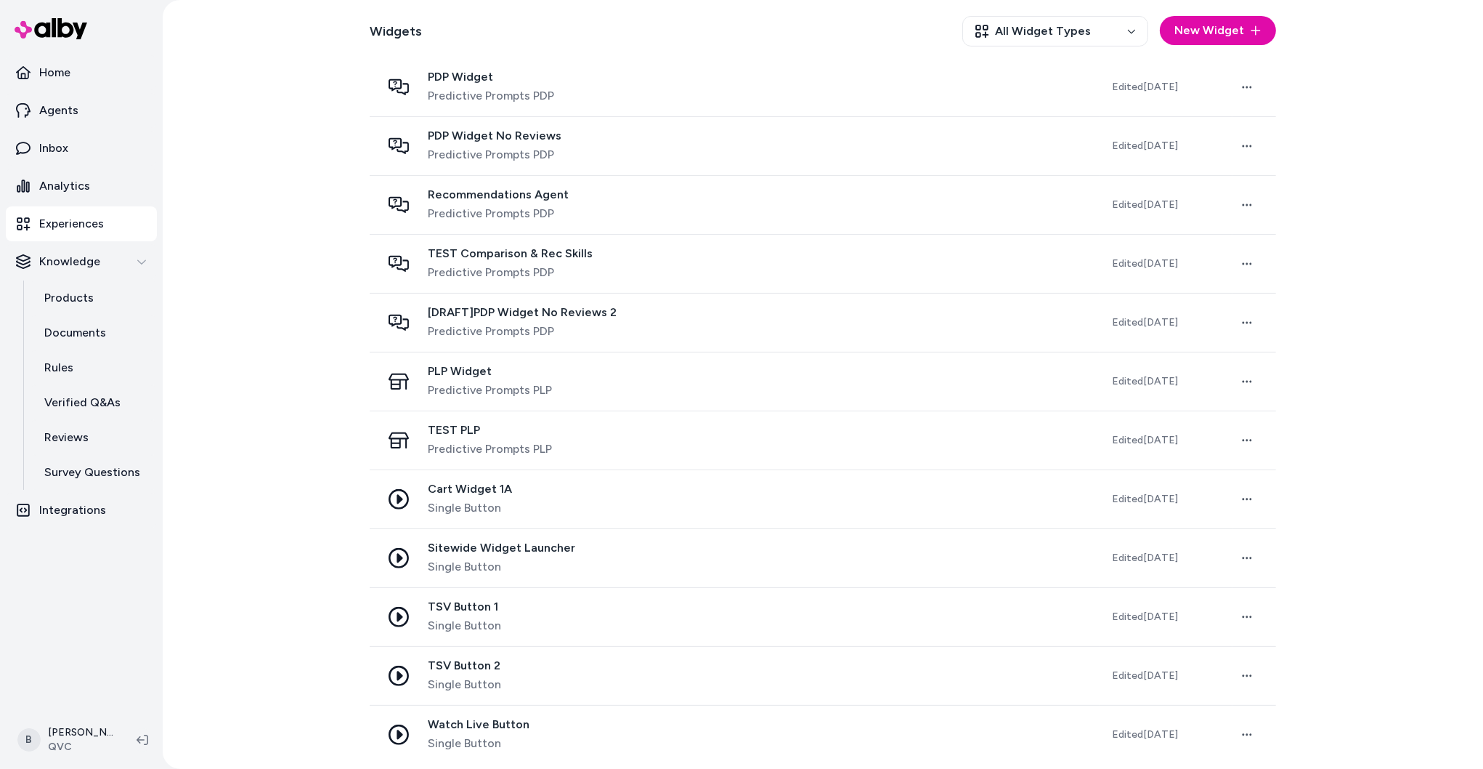
scroll to position [438, 0]
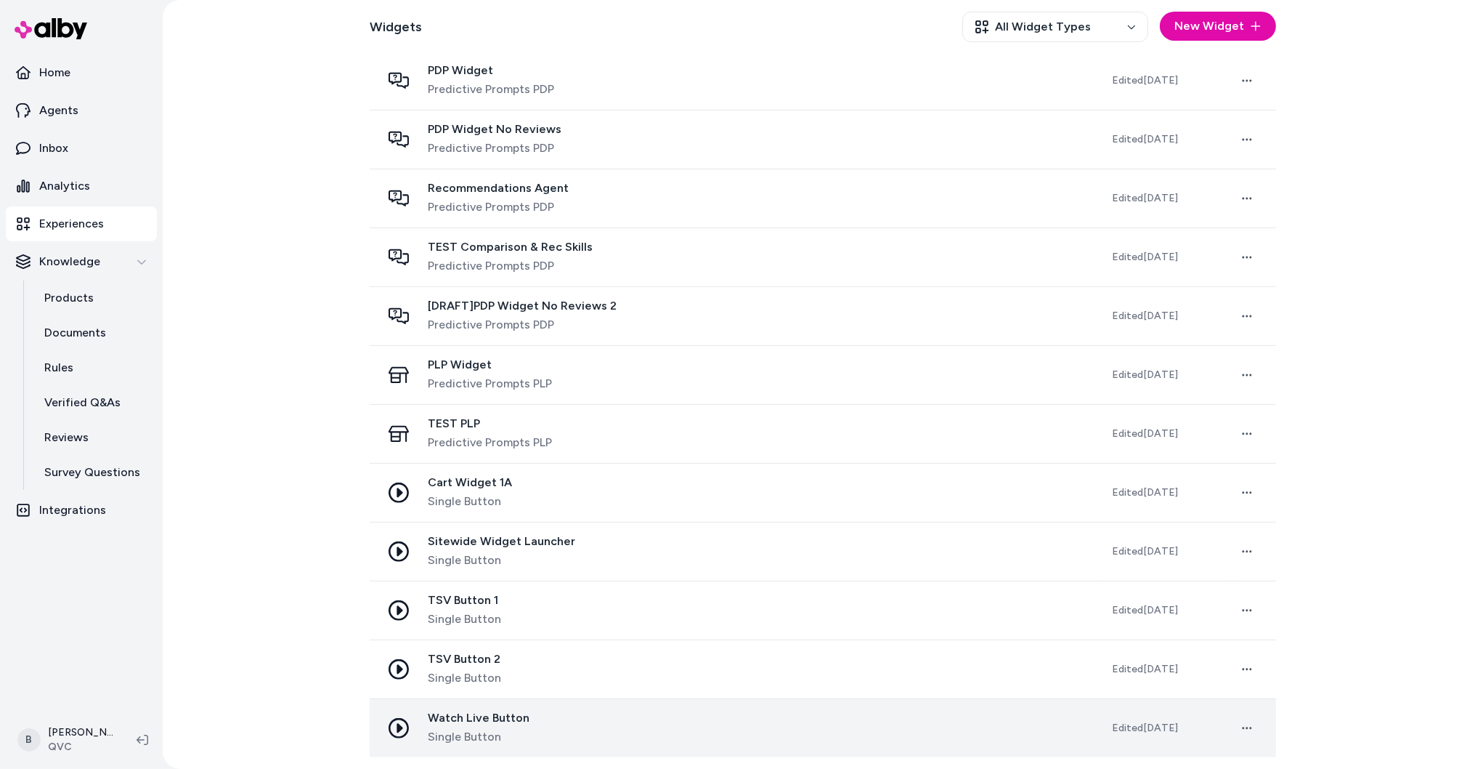
click at [590, 730] on div "Watch Live Button Single Button" at bounding box center [735, 727] width 708 height 35
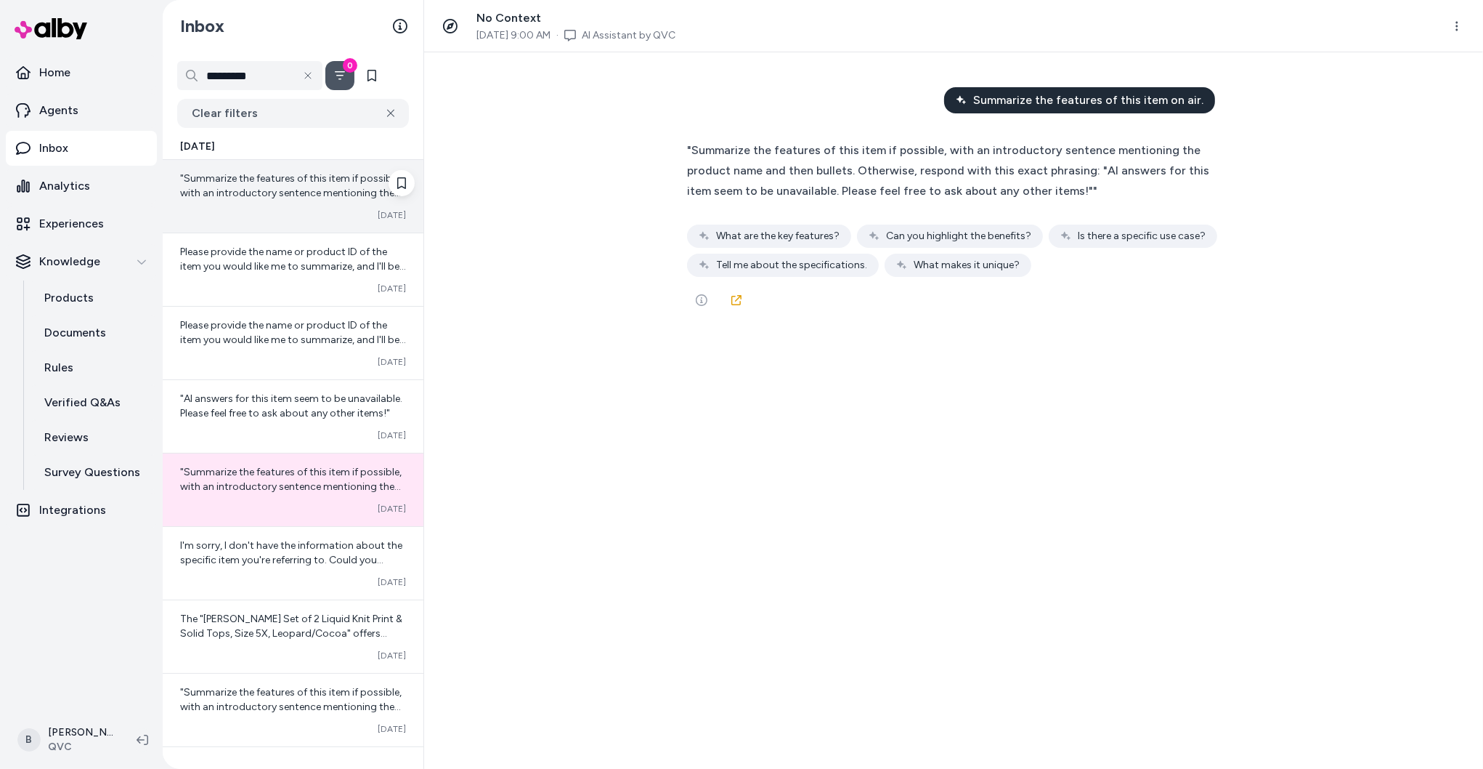
click at [272, 190] on span ""Summarize the features of this item if possible, with an introductory sentence…" at bounding box center [291, 214] width 222 height 85
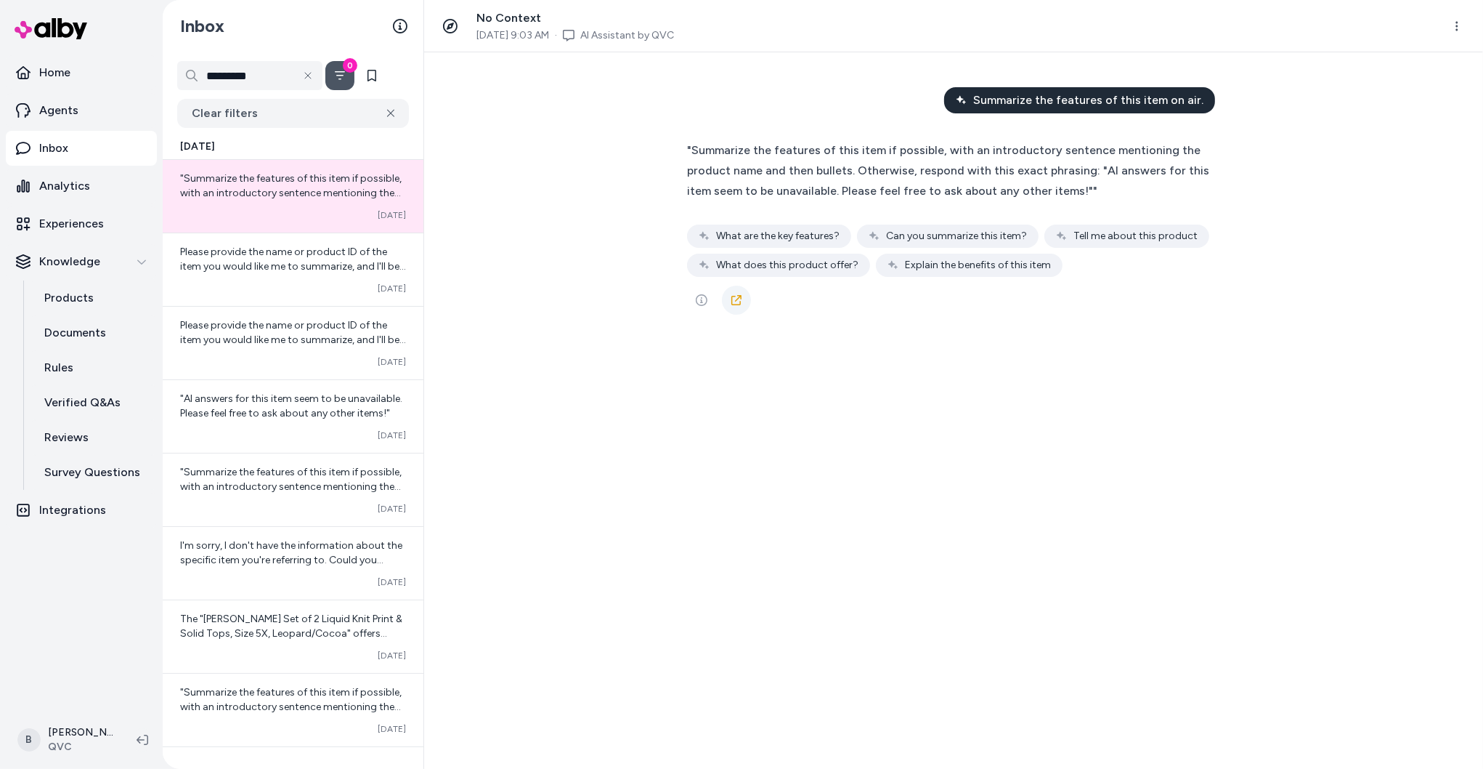
click at [735, 300] on icon at bounding box center [737, 300] width 12 height 12
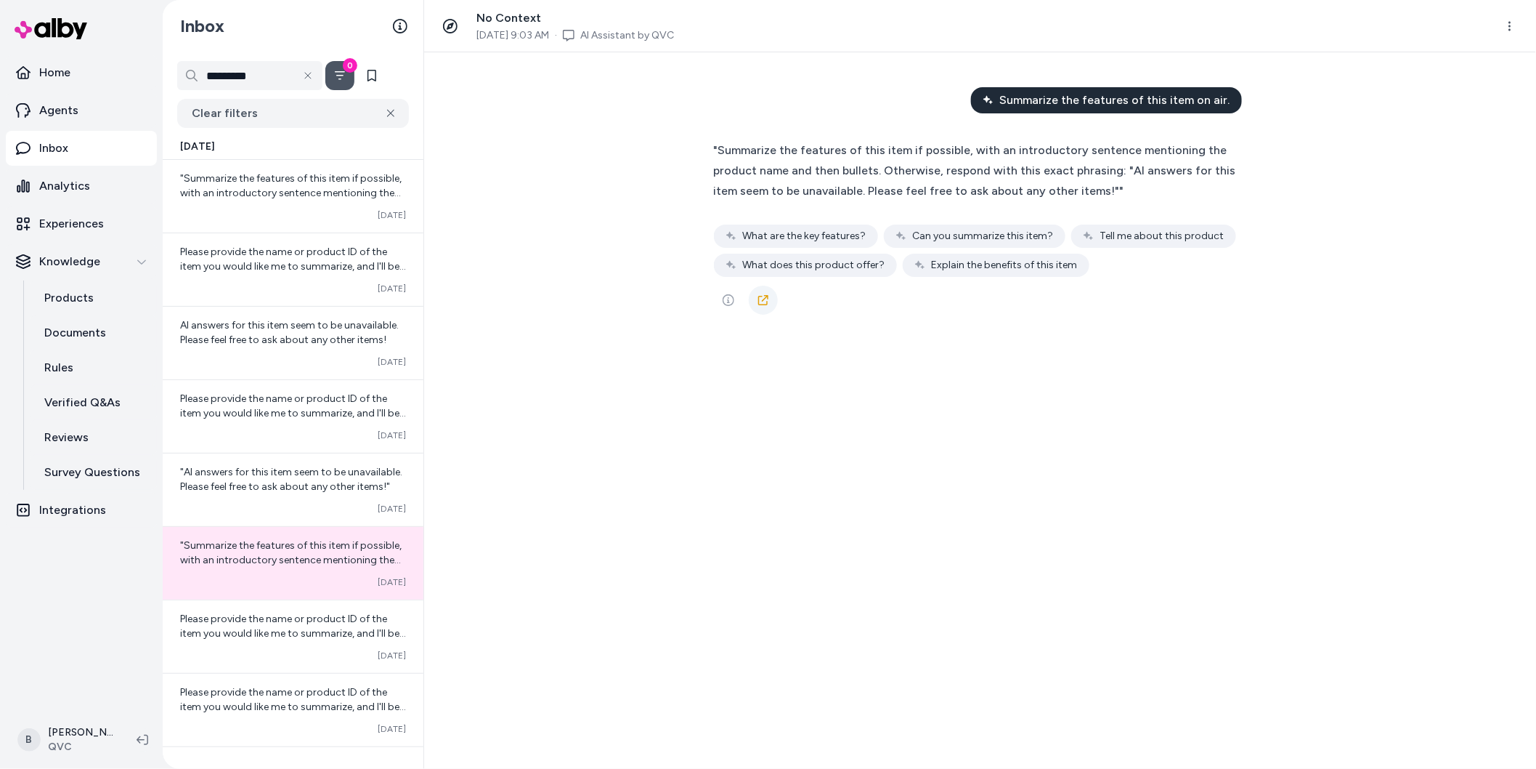
click at [768, 301] on icon at bounding box center [764, 300] width 12 height 12
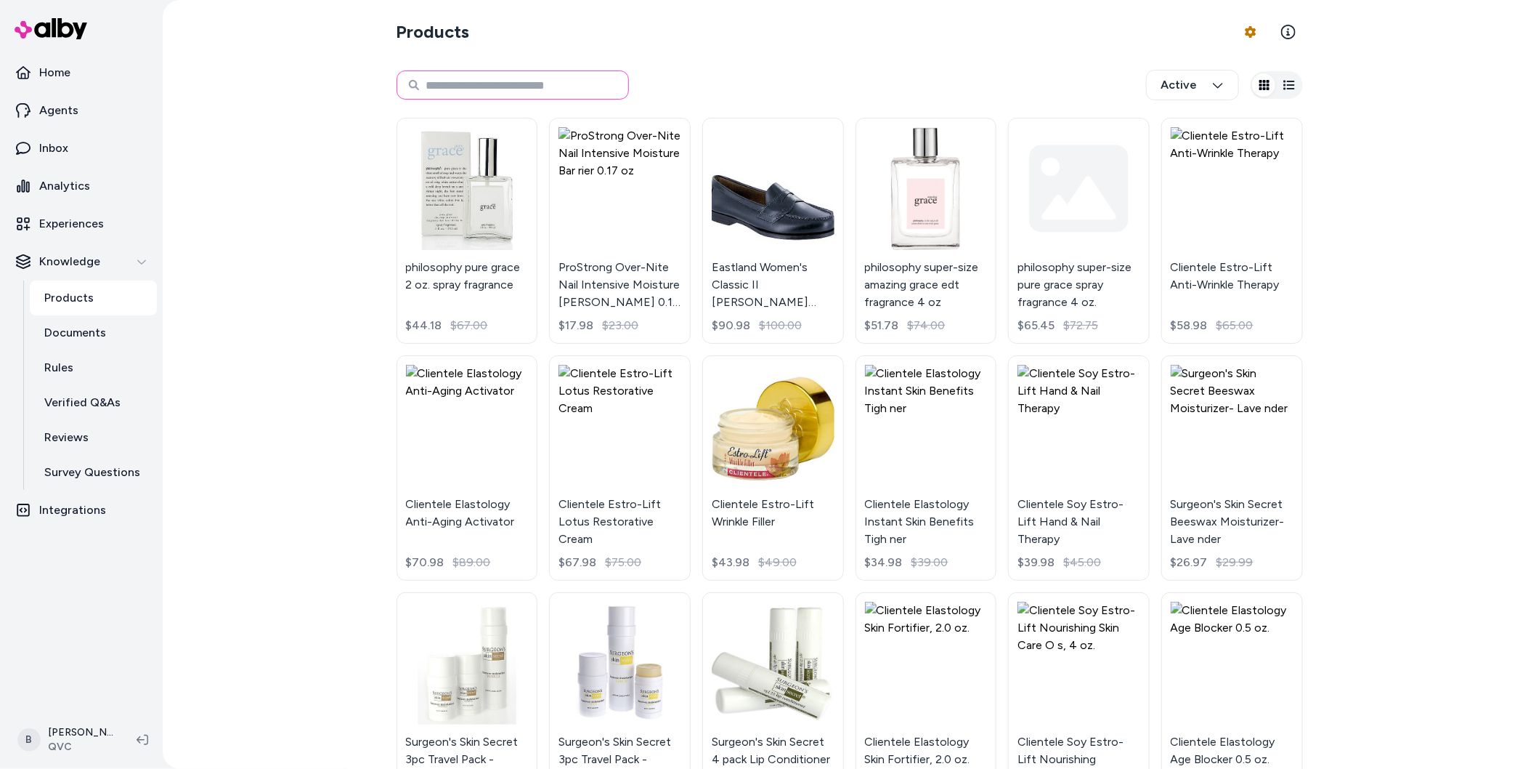
click at [470, 85] on input at bounding box center [513, 84] width 232 height 29
paste input "*******"
type input "*******"
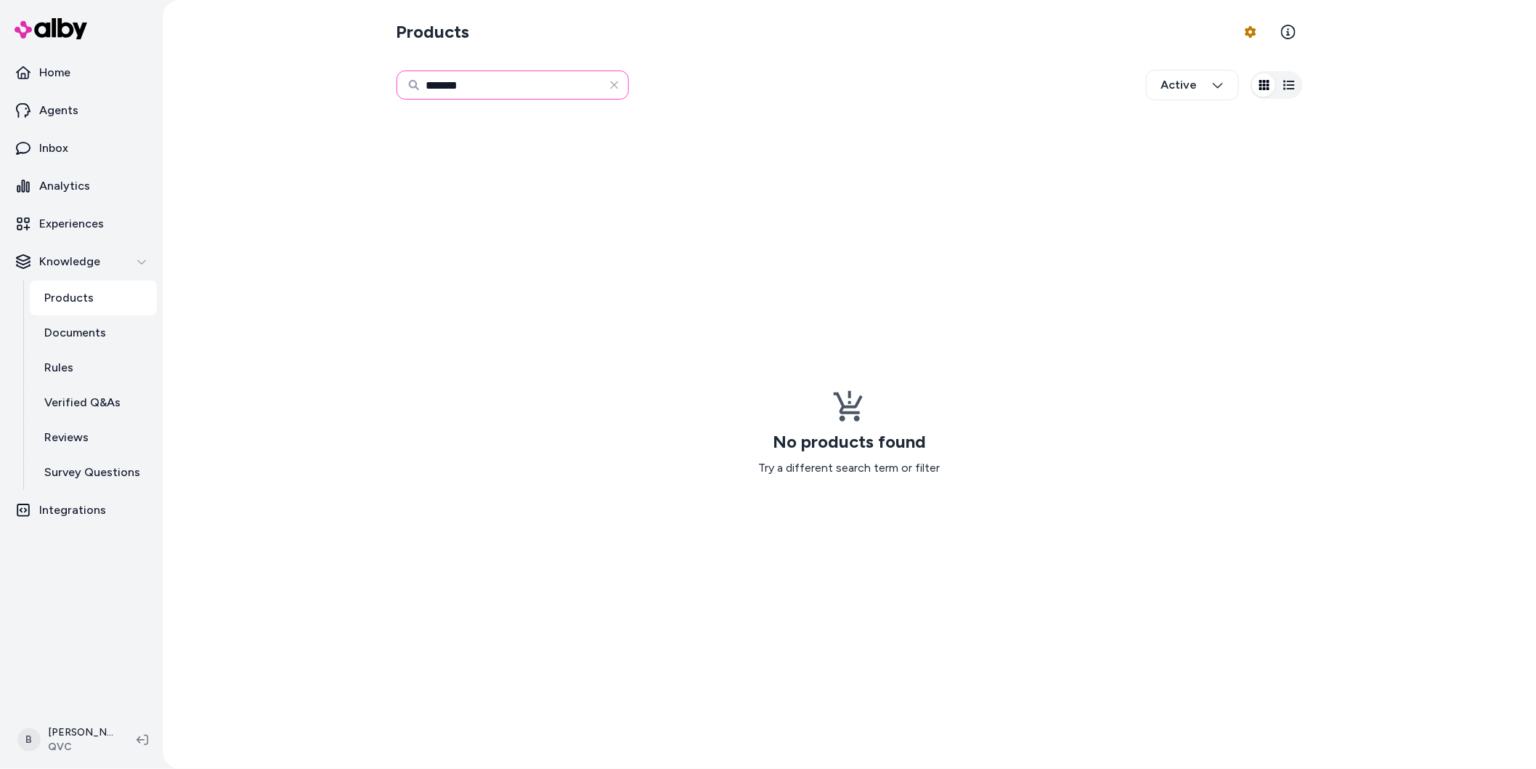
click at [445, 86] on input "*******" at bounding box center [513, 84] width 232 height 29
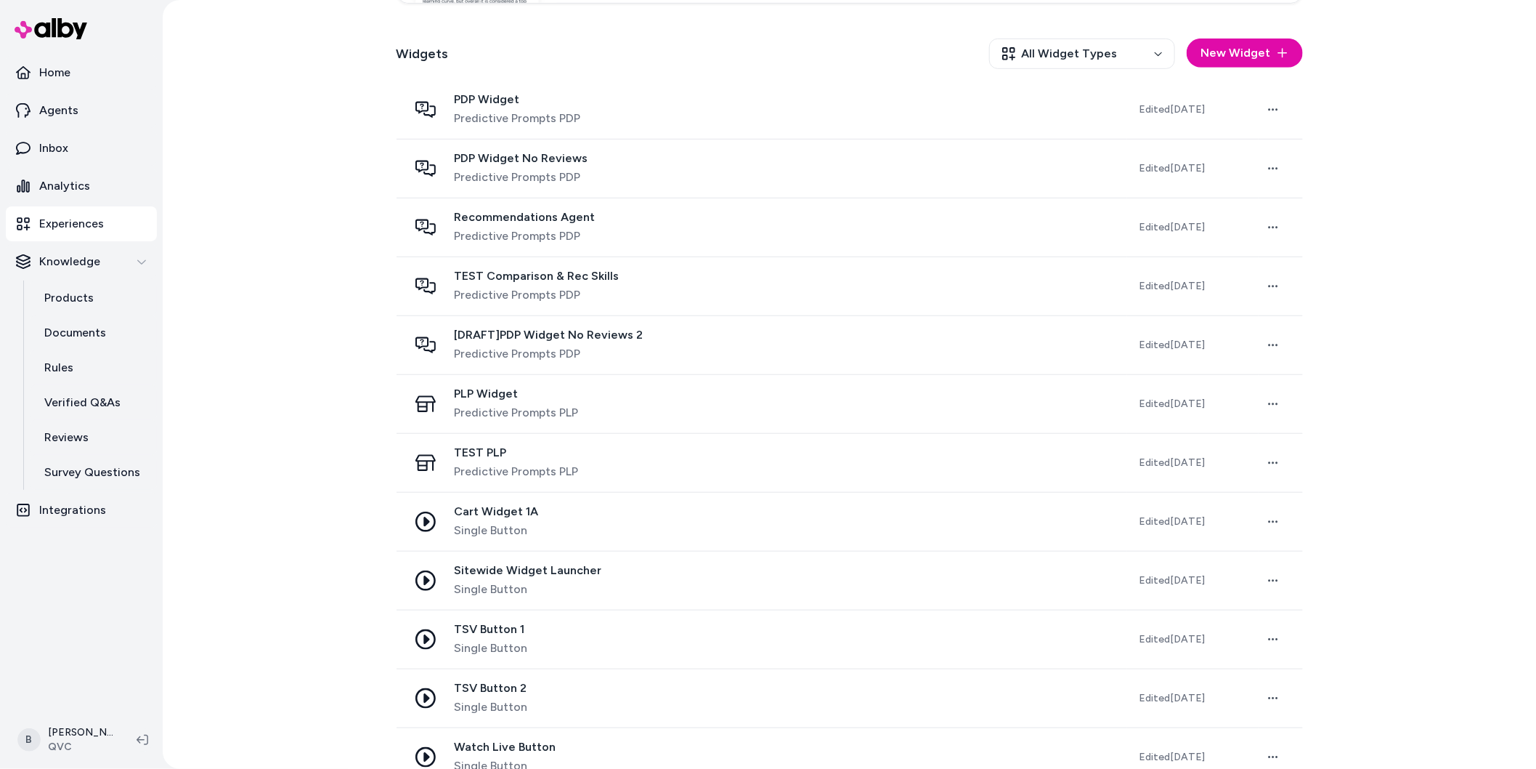
scroll to position [438, 0]
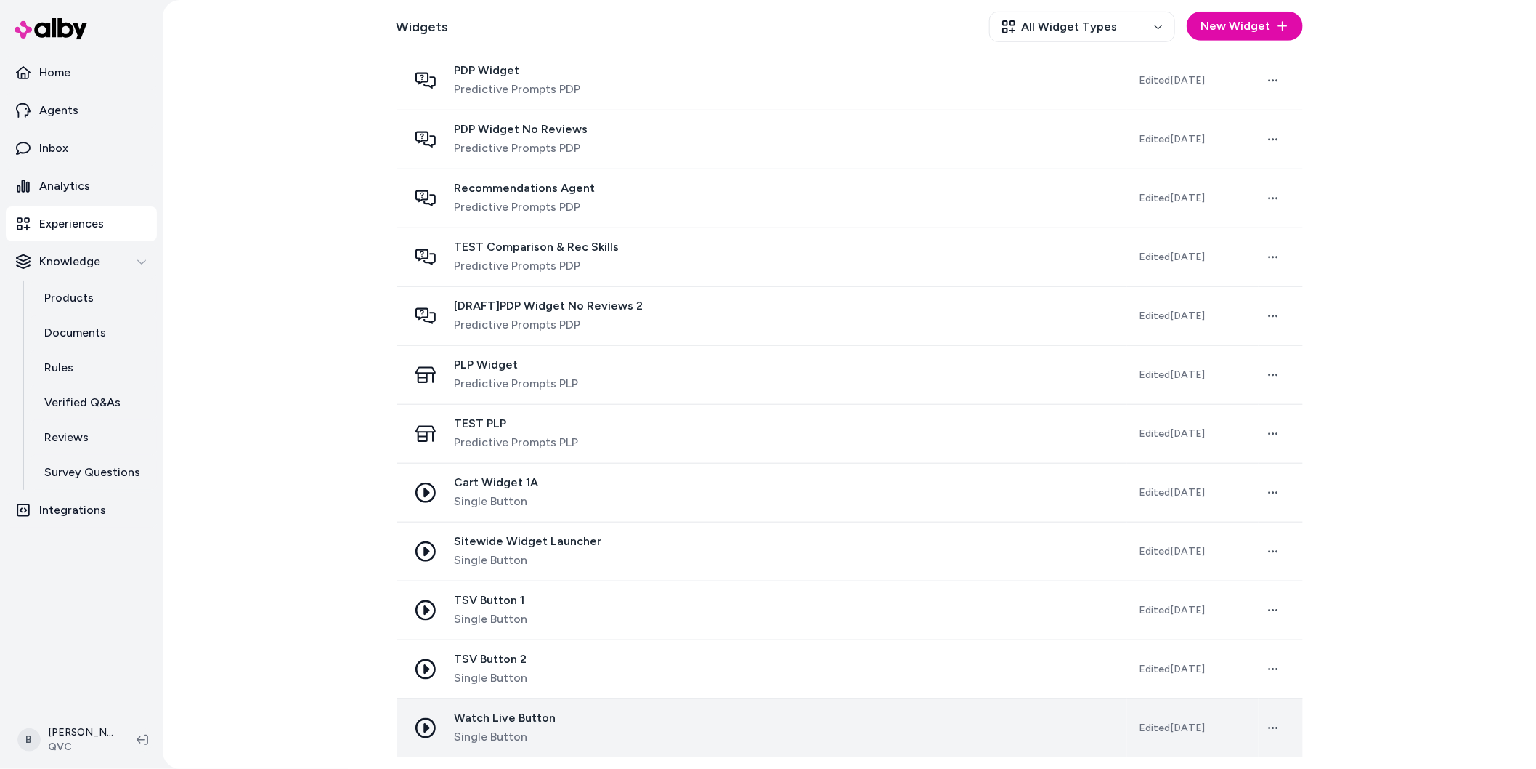
click at [564, 718] on div "Watch Live Button Single Button" at bounding box center [762, 727] width 708 height 35
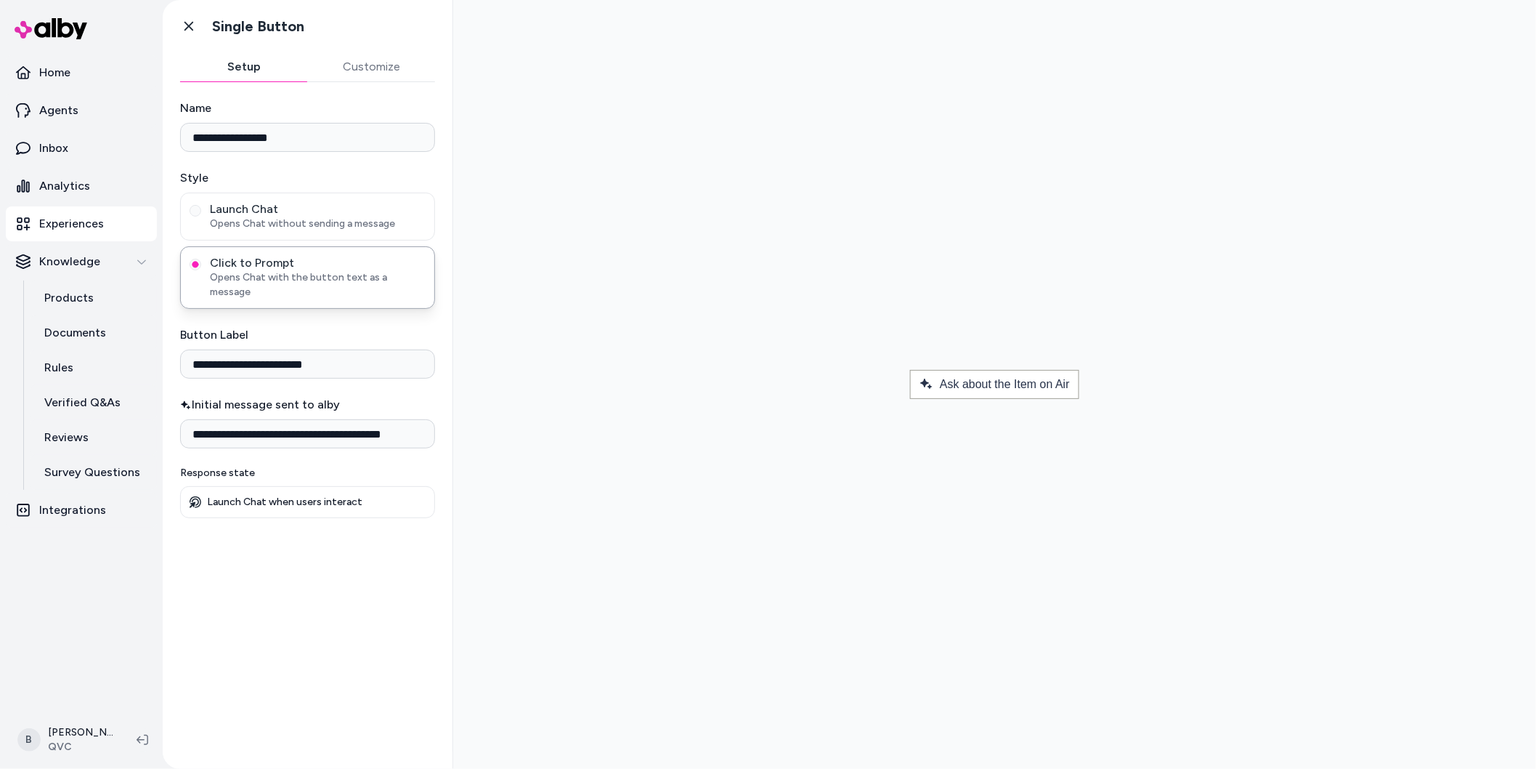
click at [62, 216] on p "Experiences" at bounding box center [71, 223] width 65 height 17
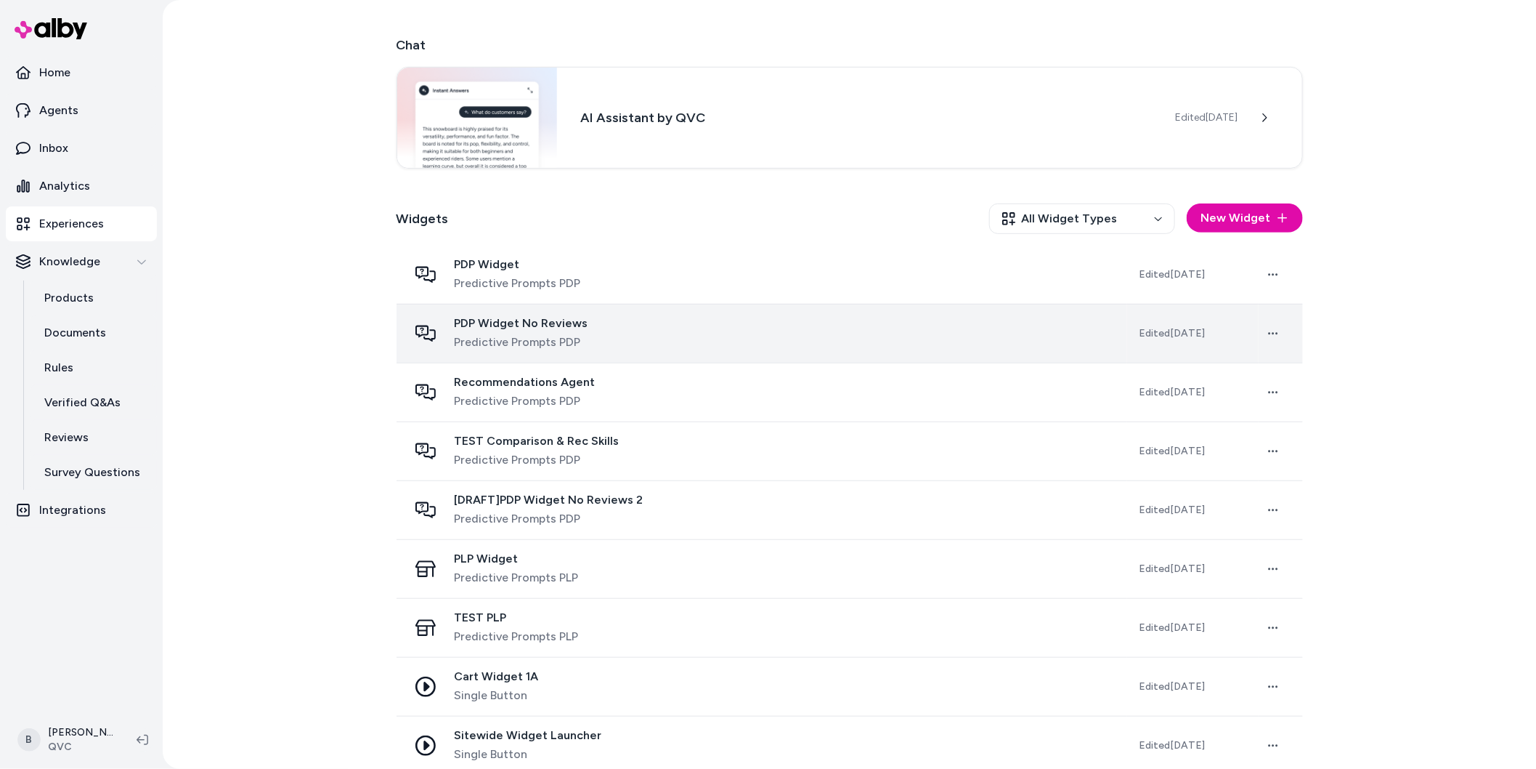
scroll to position [298, 0]
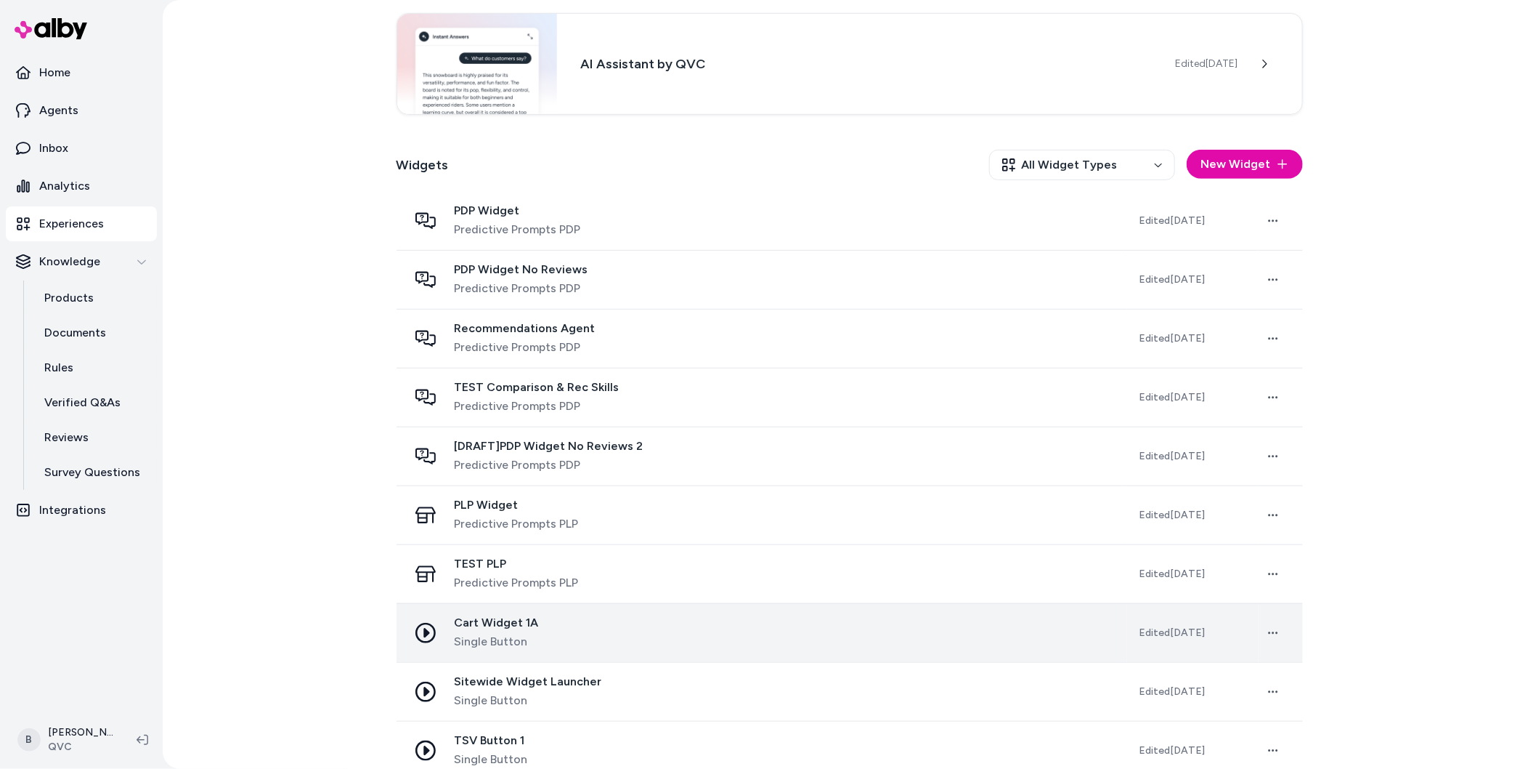
click at [551, 621] on div "Cart Widget 1A Single Button" at bounding box center [762, 632] width 708 height 35
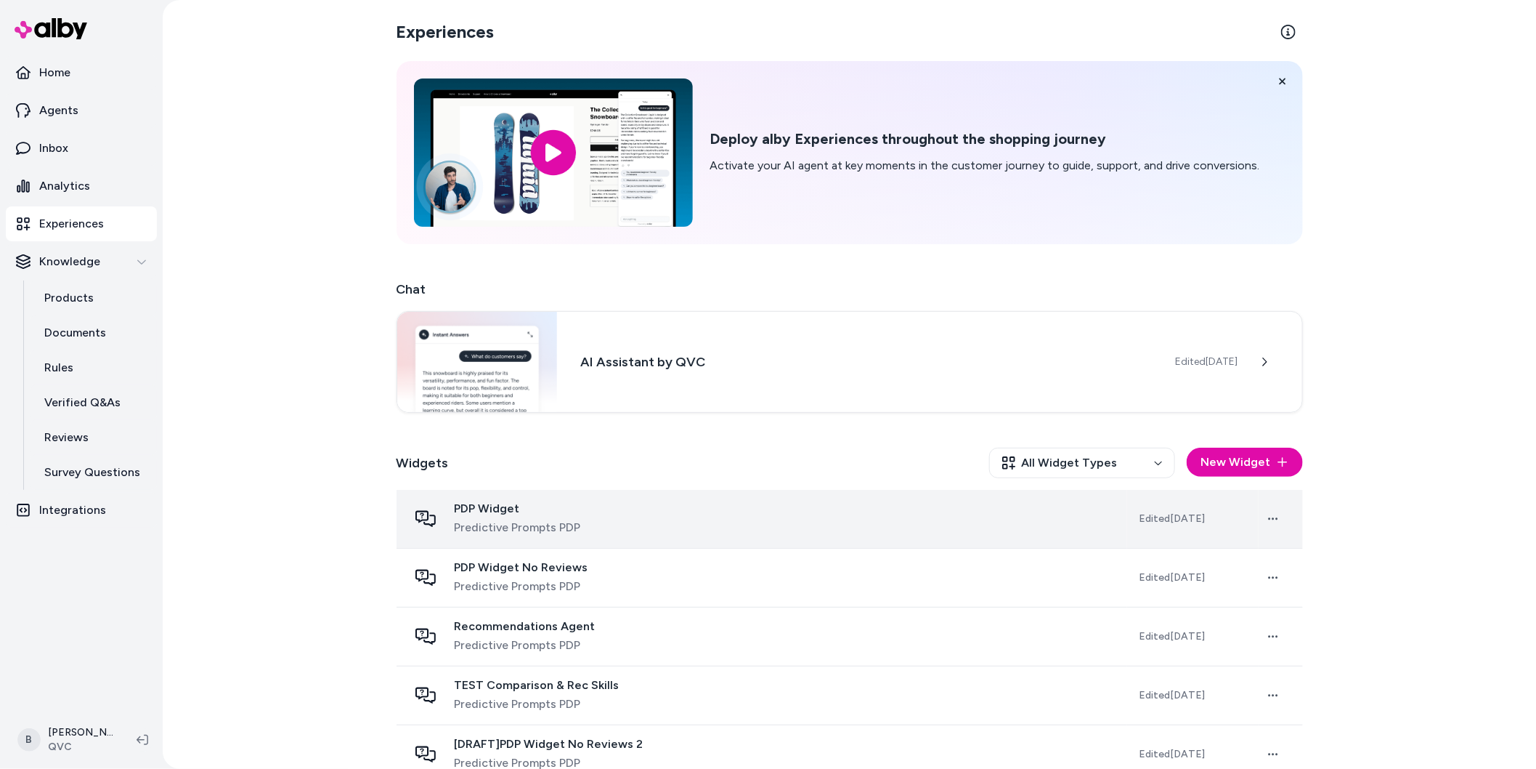
click at [536, 532] on span "Predictive Prompts PDP" at bounding box center [518, 527] width 126 height 17
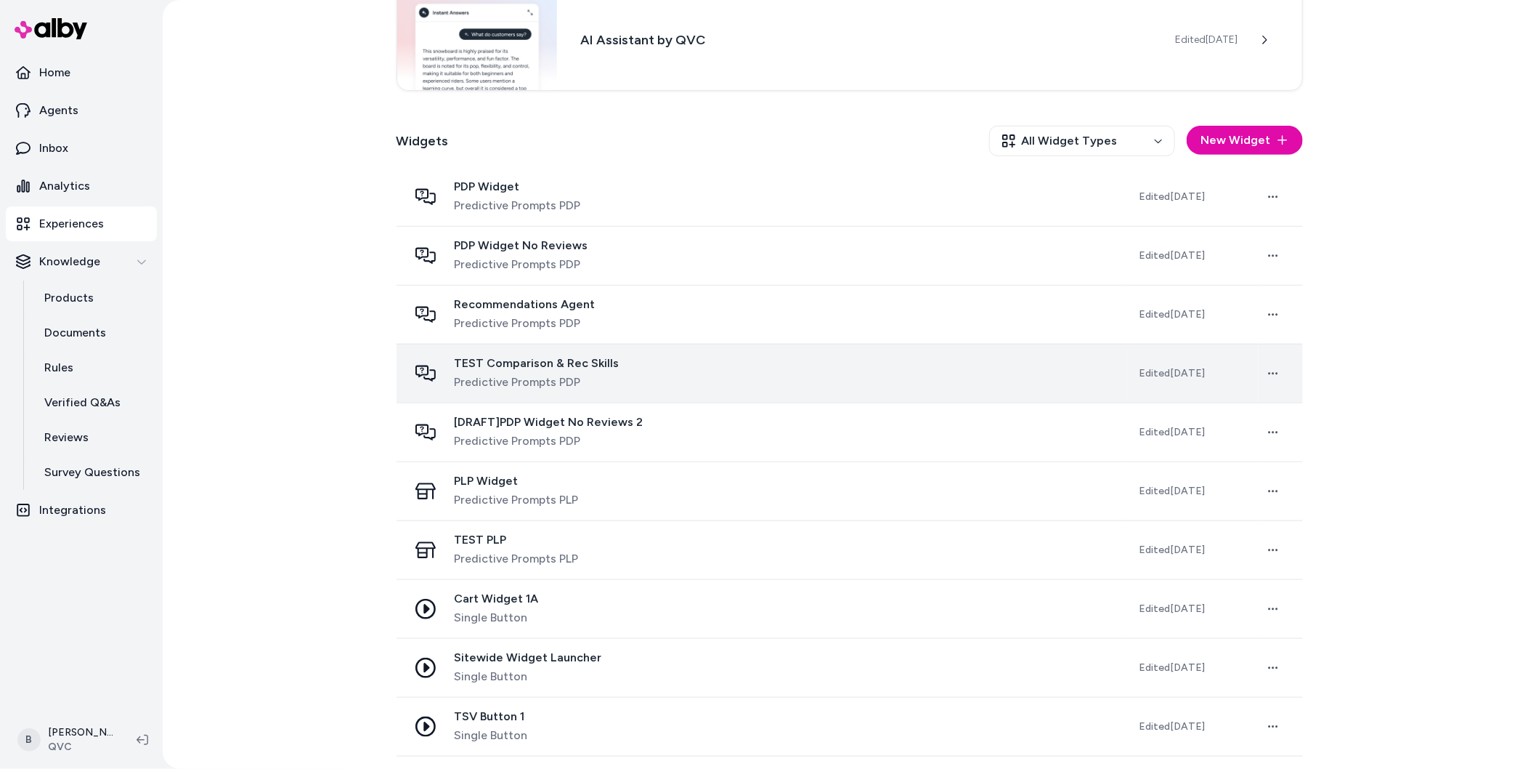
scroll to position [375, 0]
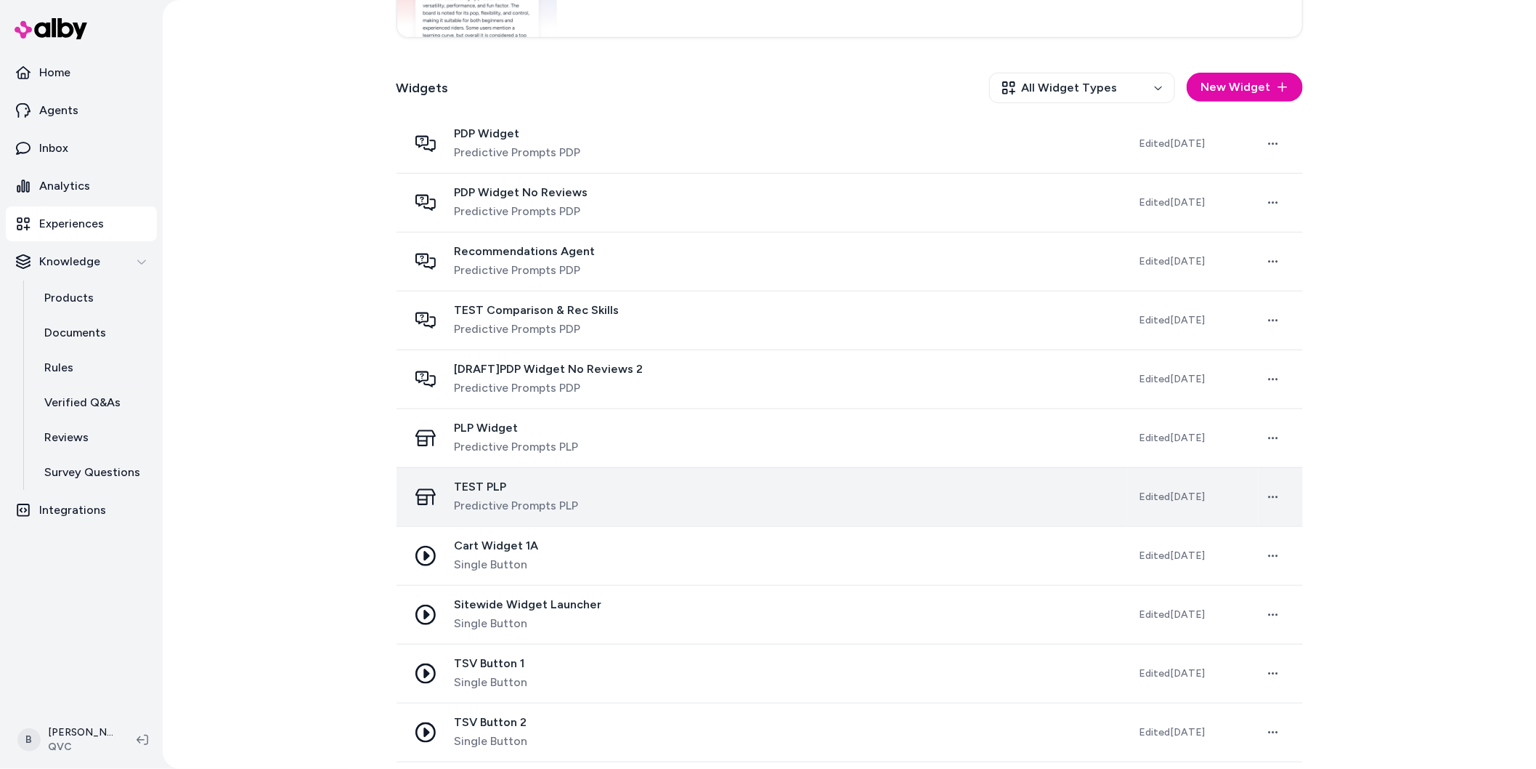
click at [581, 512] on div "TEST PLP Predictive Prompts PLP" at bounding box center [762, 496] width 708 height 35
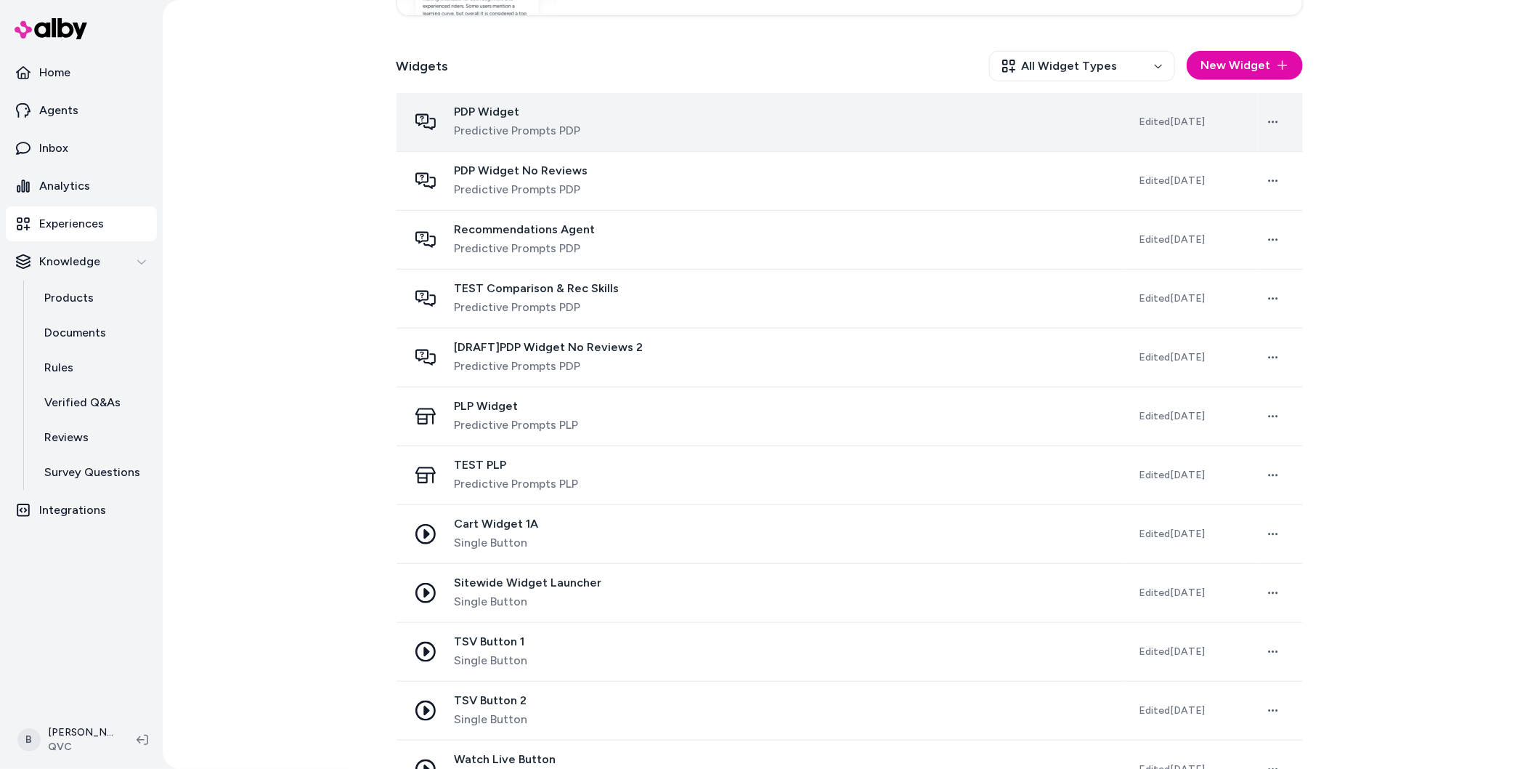
scroll to position [438, 0]
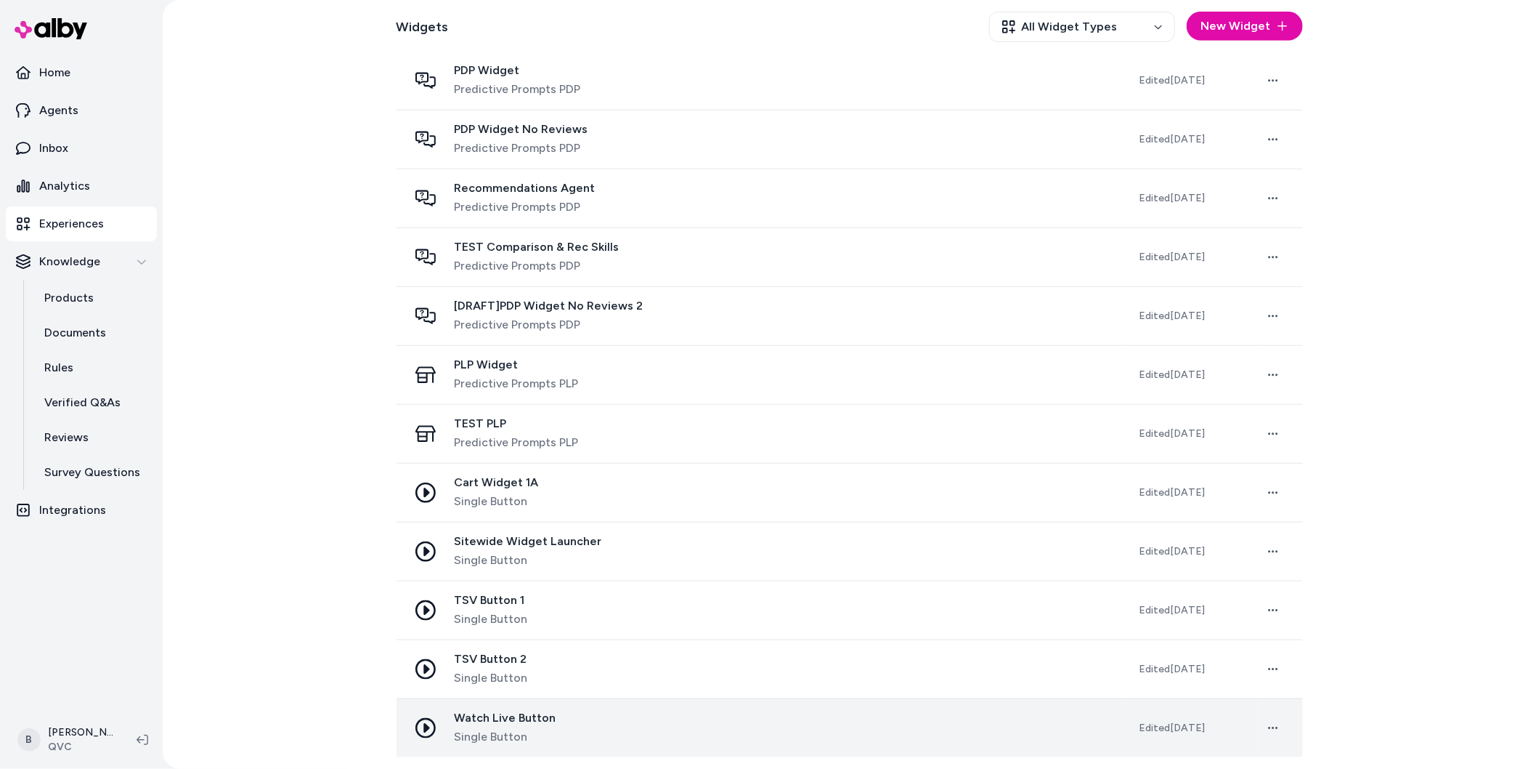
click at [524, 720] on span "Watch Live Button" at bounding box center [506, 717] width 102 height 15
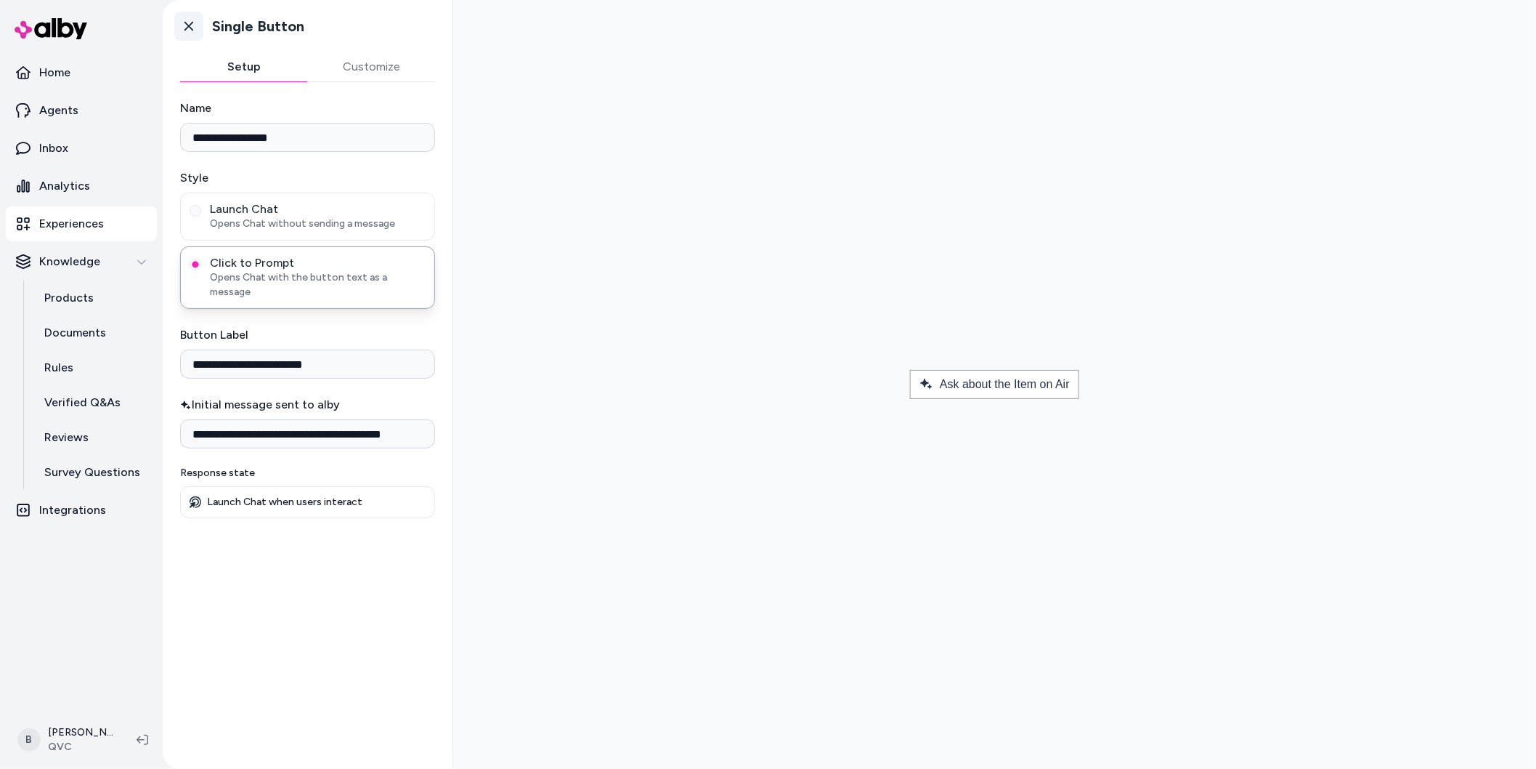
click at [182, 21] on icon at bounding box center [189, 26] width 15 height 15
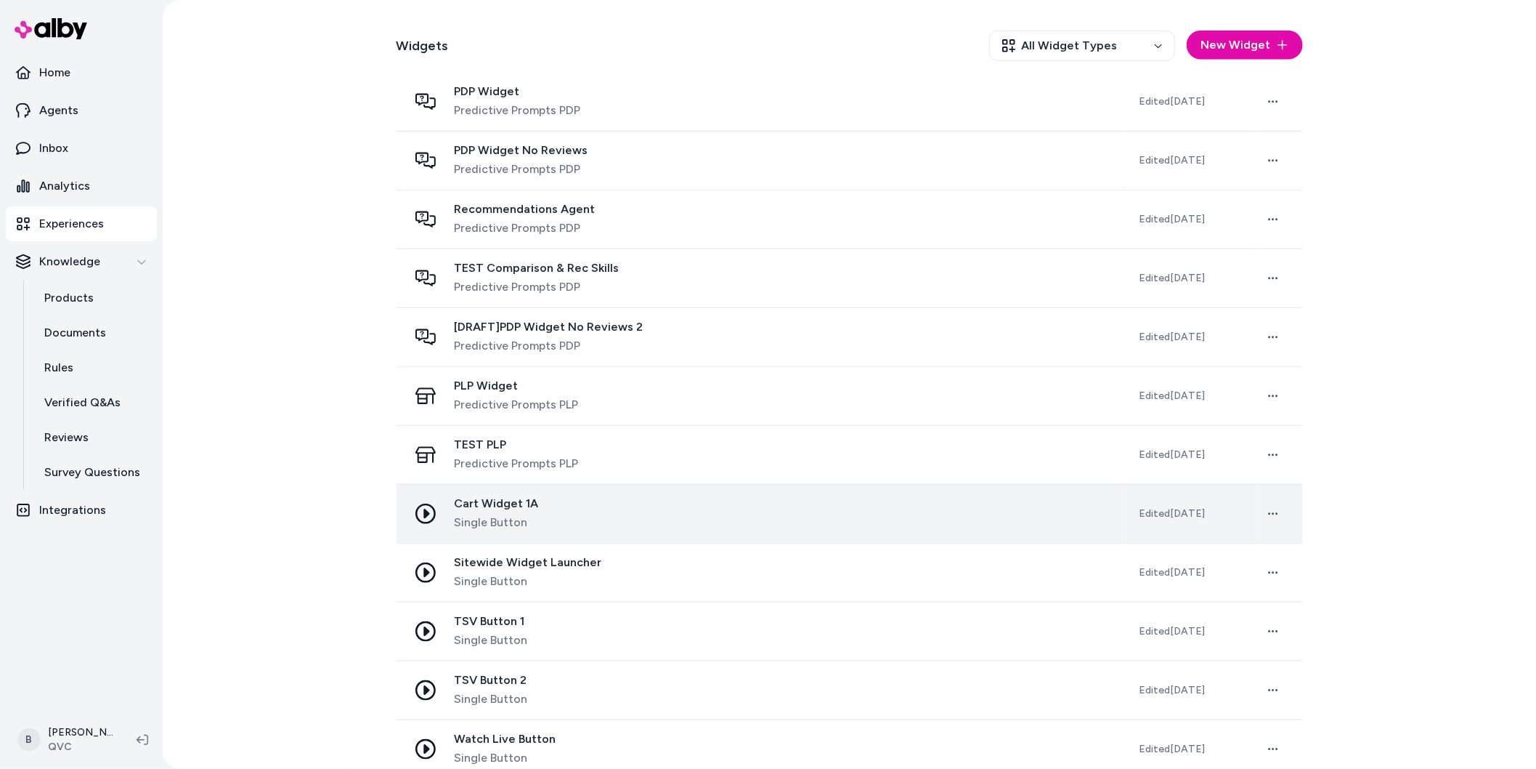
scroll to position [438, 0]
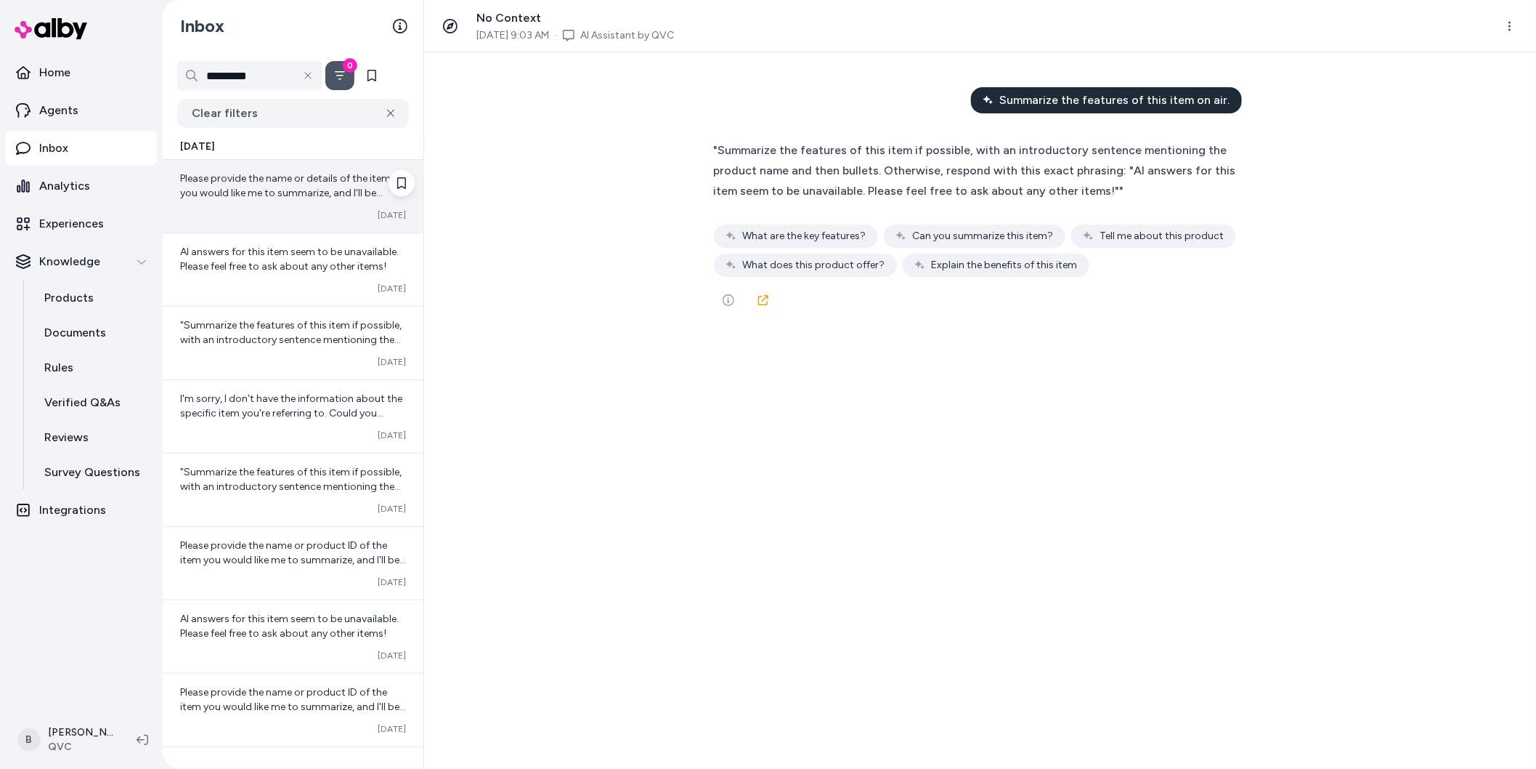
click at [259, 190] on span "Please provide the name or details of the item you would like me to summarize, …" at bounding box center [285, 192] width 211 height 41
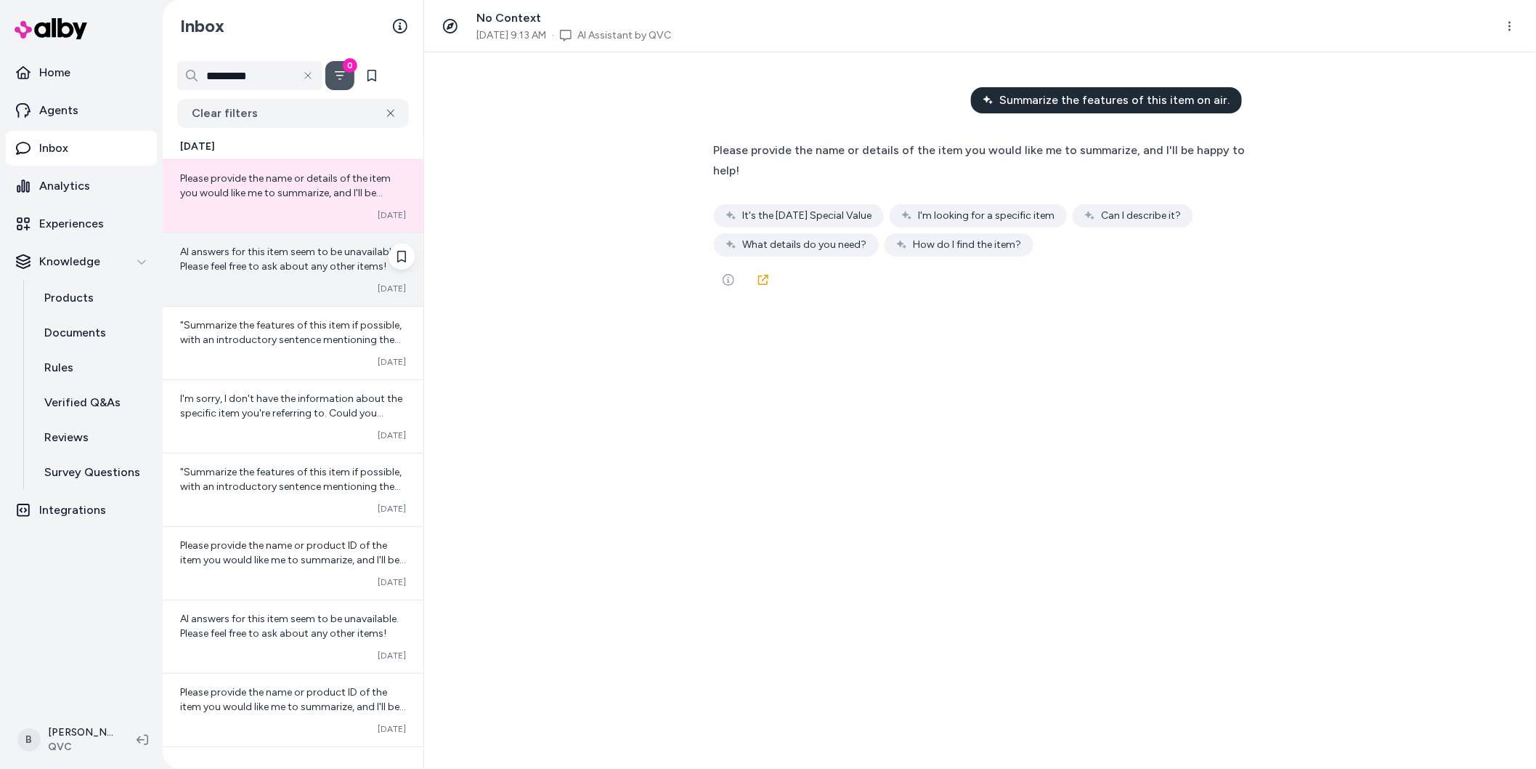
click at [255, 275] on div "AI answers for this item seem to be unavailable. Please feel free to ask about …" at bounding box center [293, 269] width 261 height 73
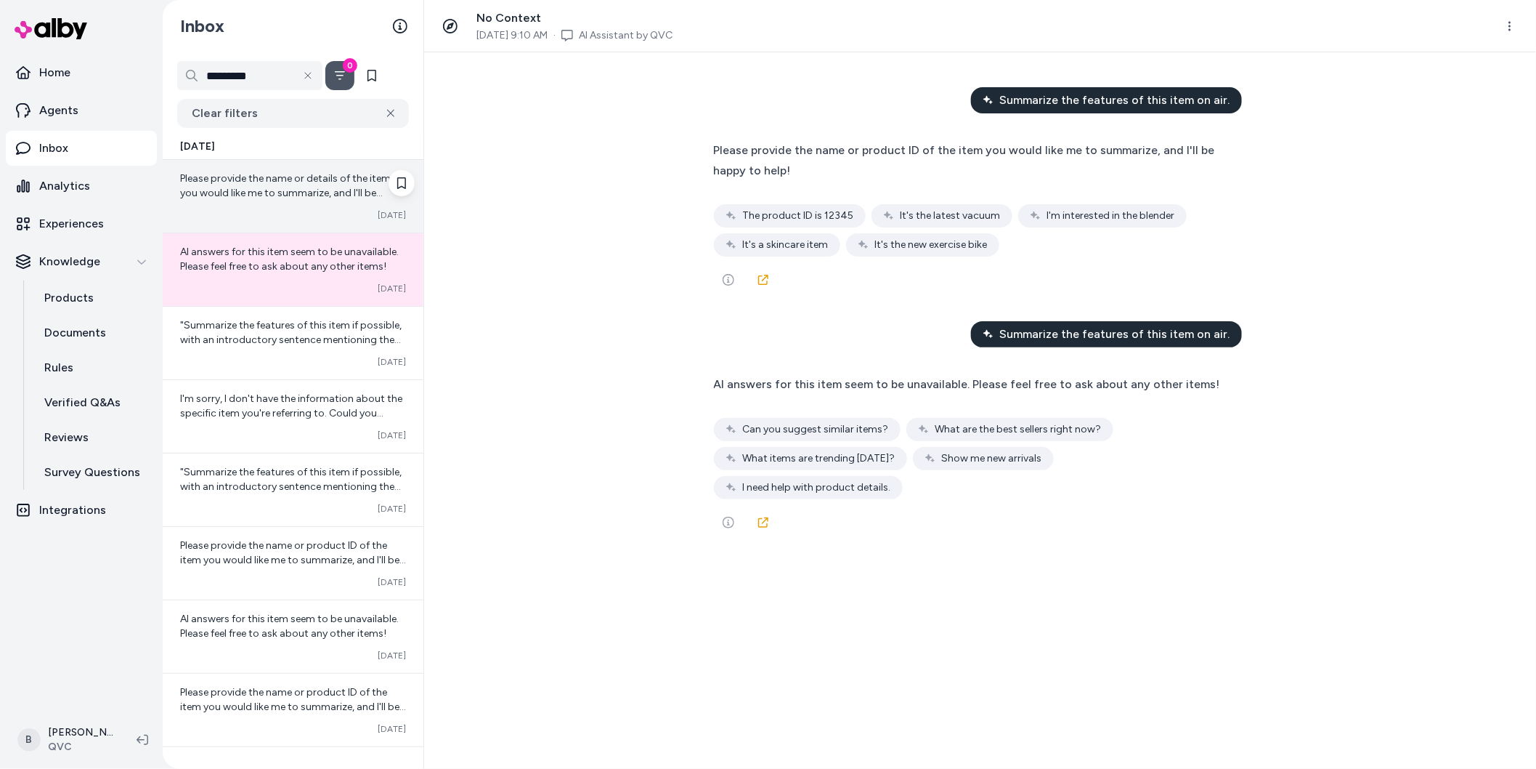
click at [268, 190] on span "Please provide the name or details of the item you would like me to summarize, …" at bounding box center [285, 192] width 211 height 41
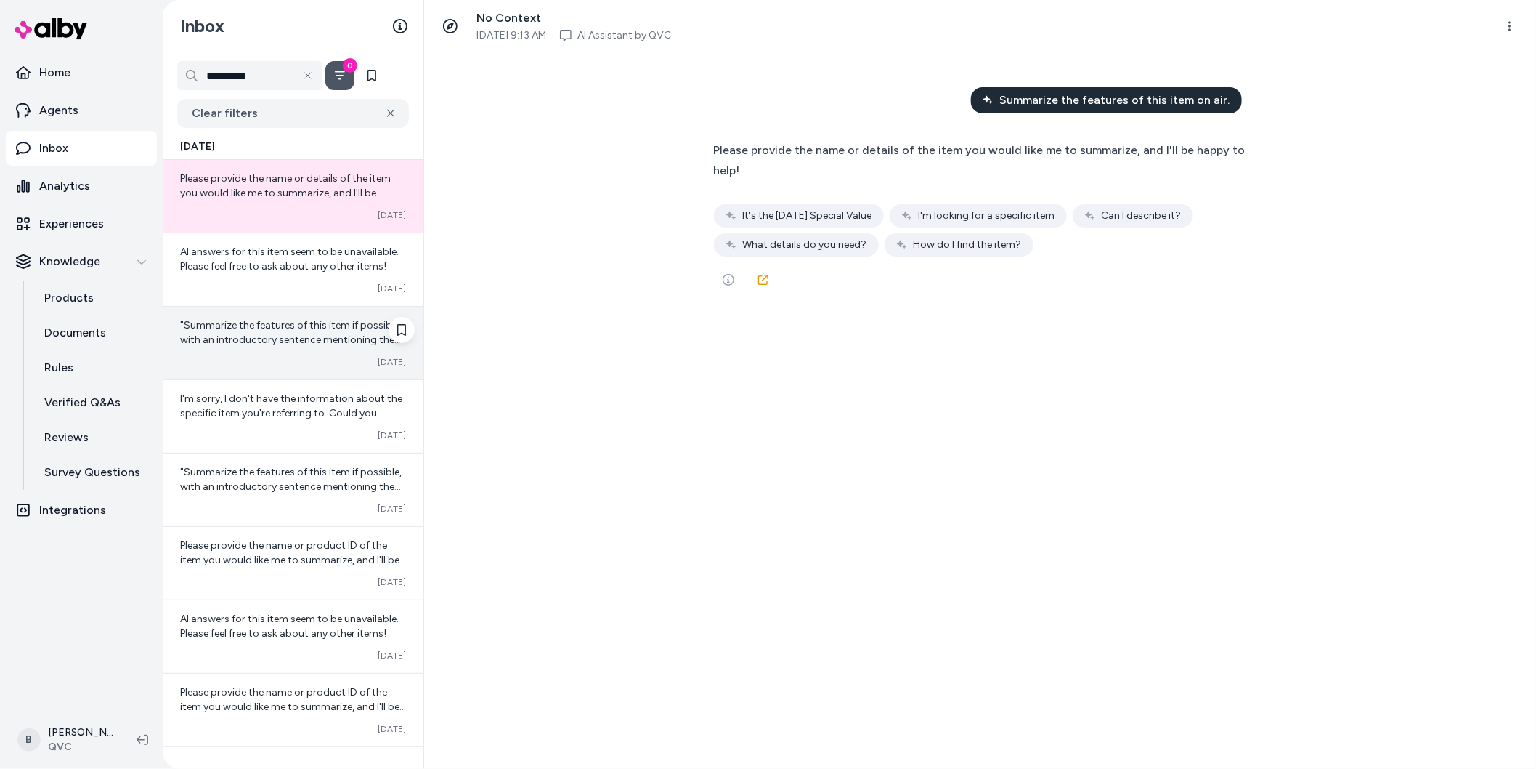
click at [260, 322] on span ""Summarize the features of this item if possible, with an introductory sentence…" at bounding box center [291, 361] width 222 height 85
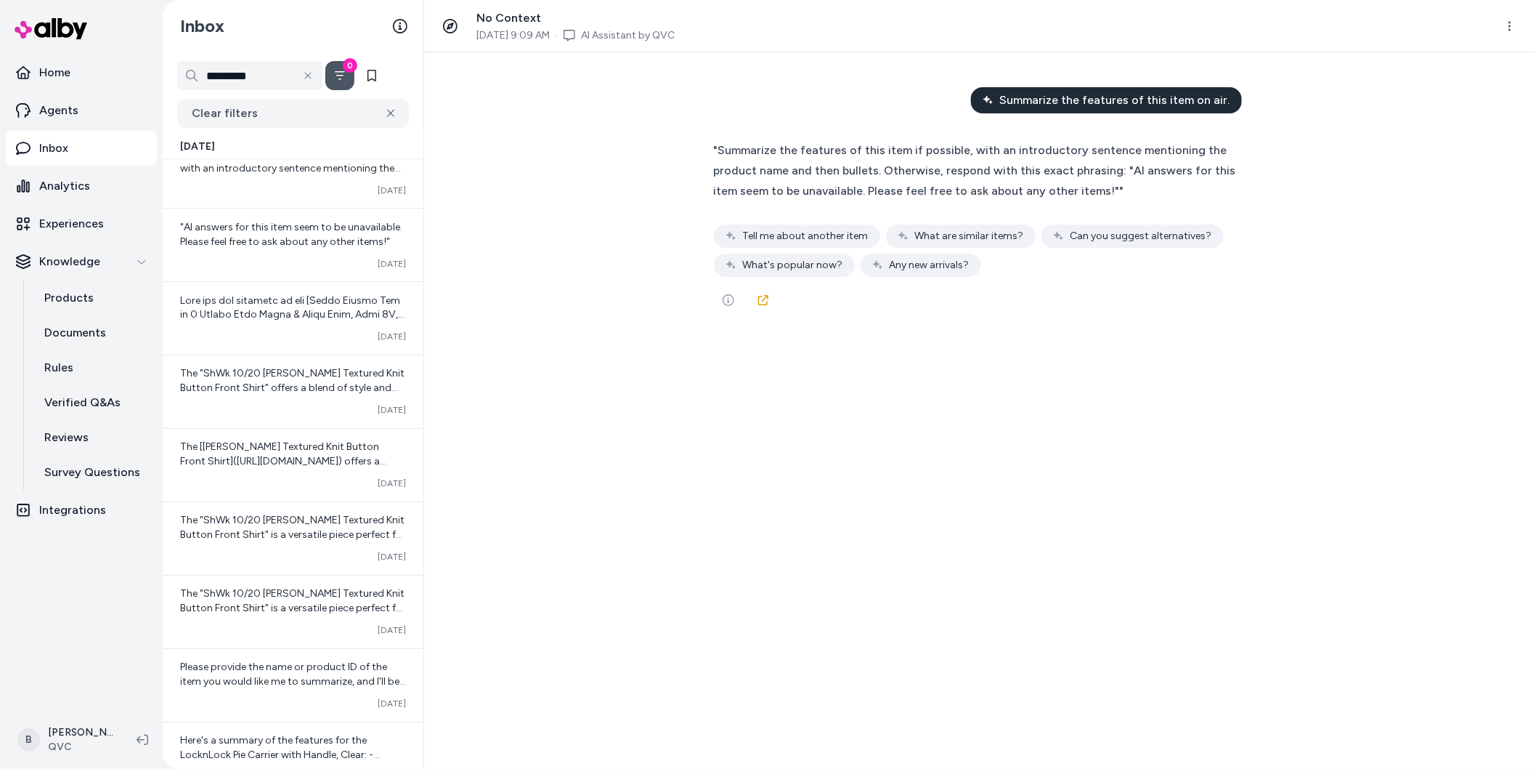
scroll to position [1202, 0]
click at [273, 393] on div "The "ShWk 10/20 [PERSON_NAME] Textured Knit Button Front Shirt" offers a blend …" at bounding box center [293, 378] width 226 height 29
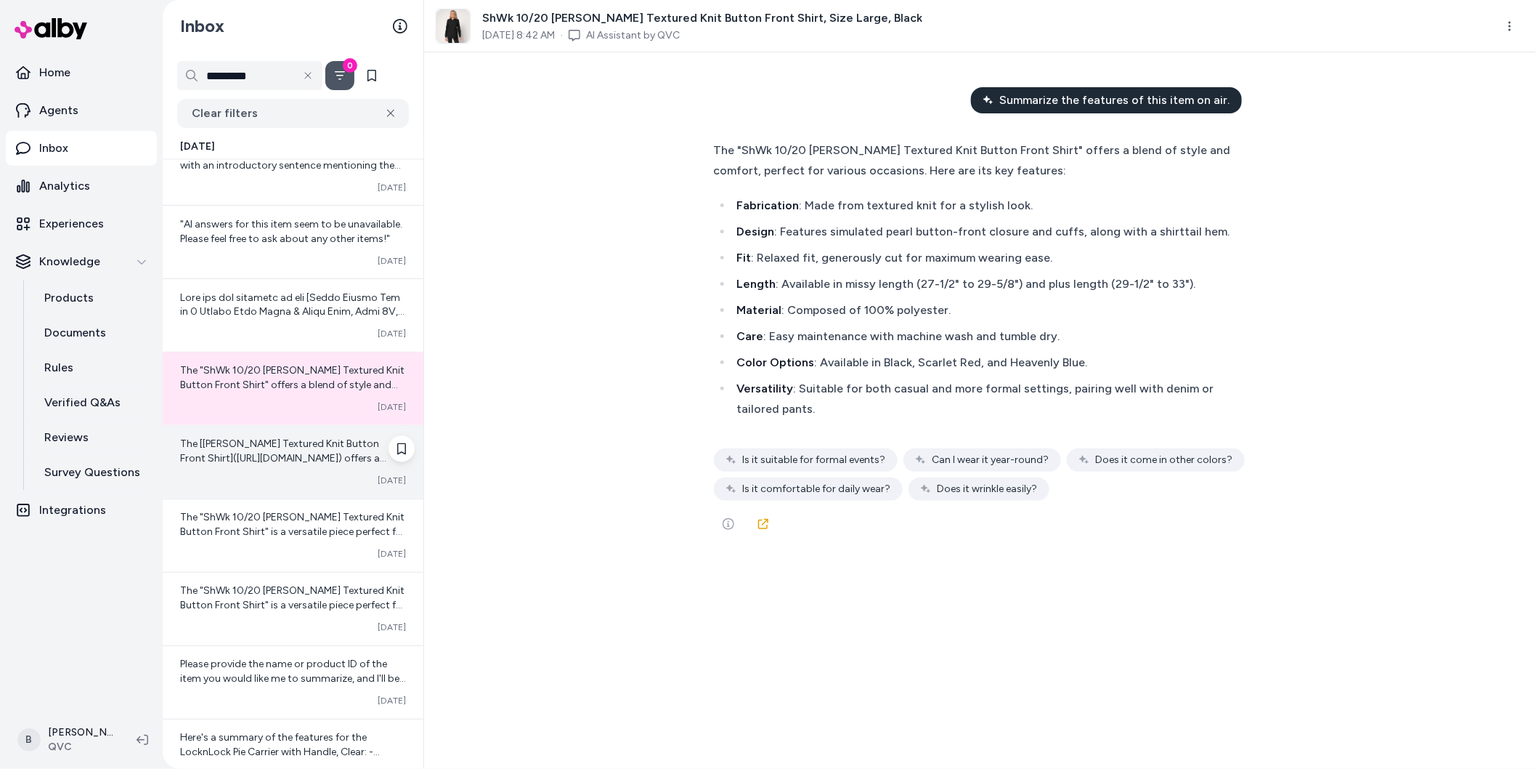
click at [270, 454] on div "The [Susan Graver Textured Knit Button Front Shirt](https://www.qvc.com/qvc.pro…" at bounding box center [293, 451] width 226 height 29
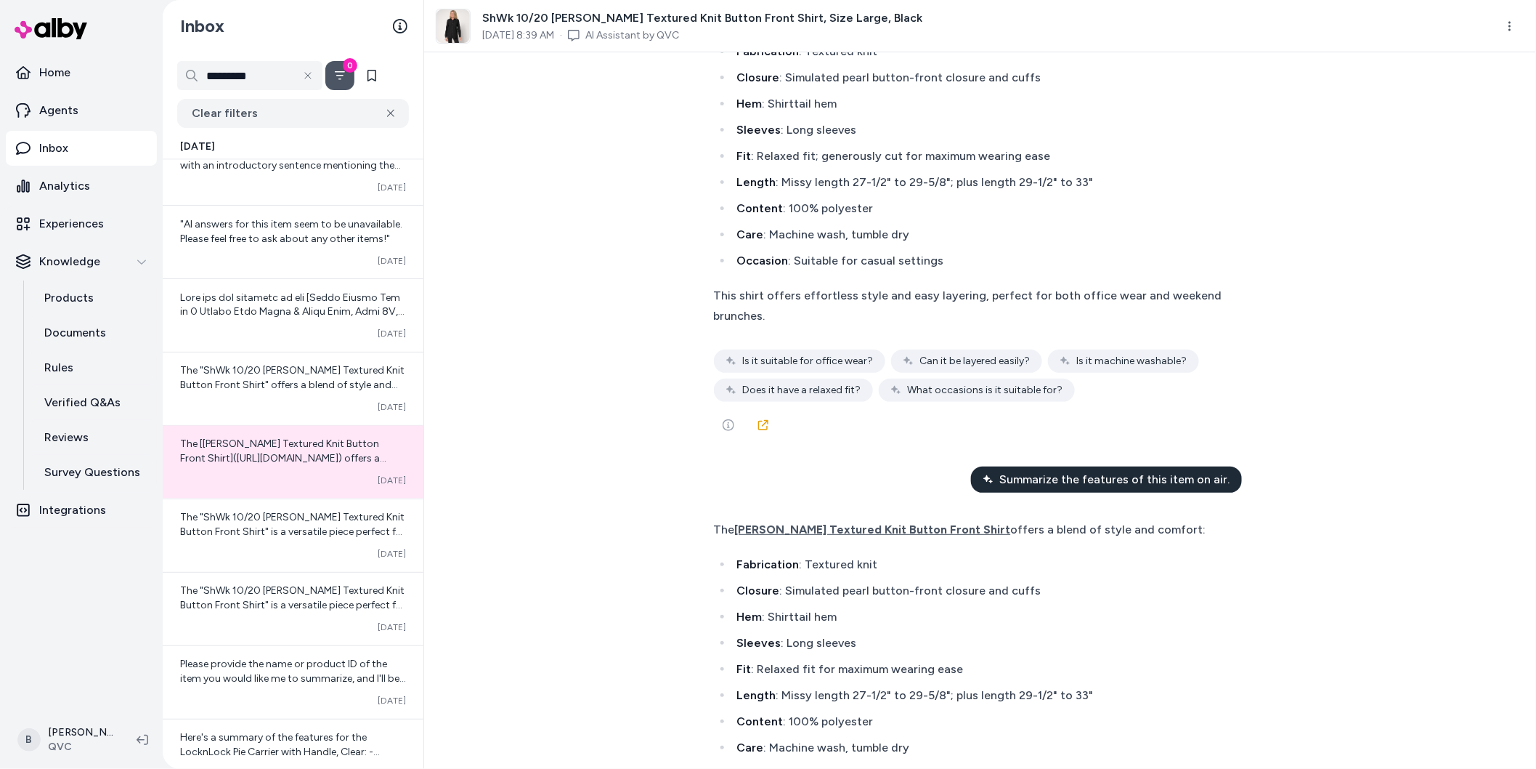
scroll to position [344, 0]
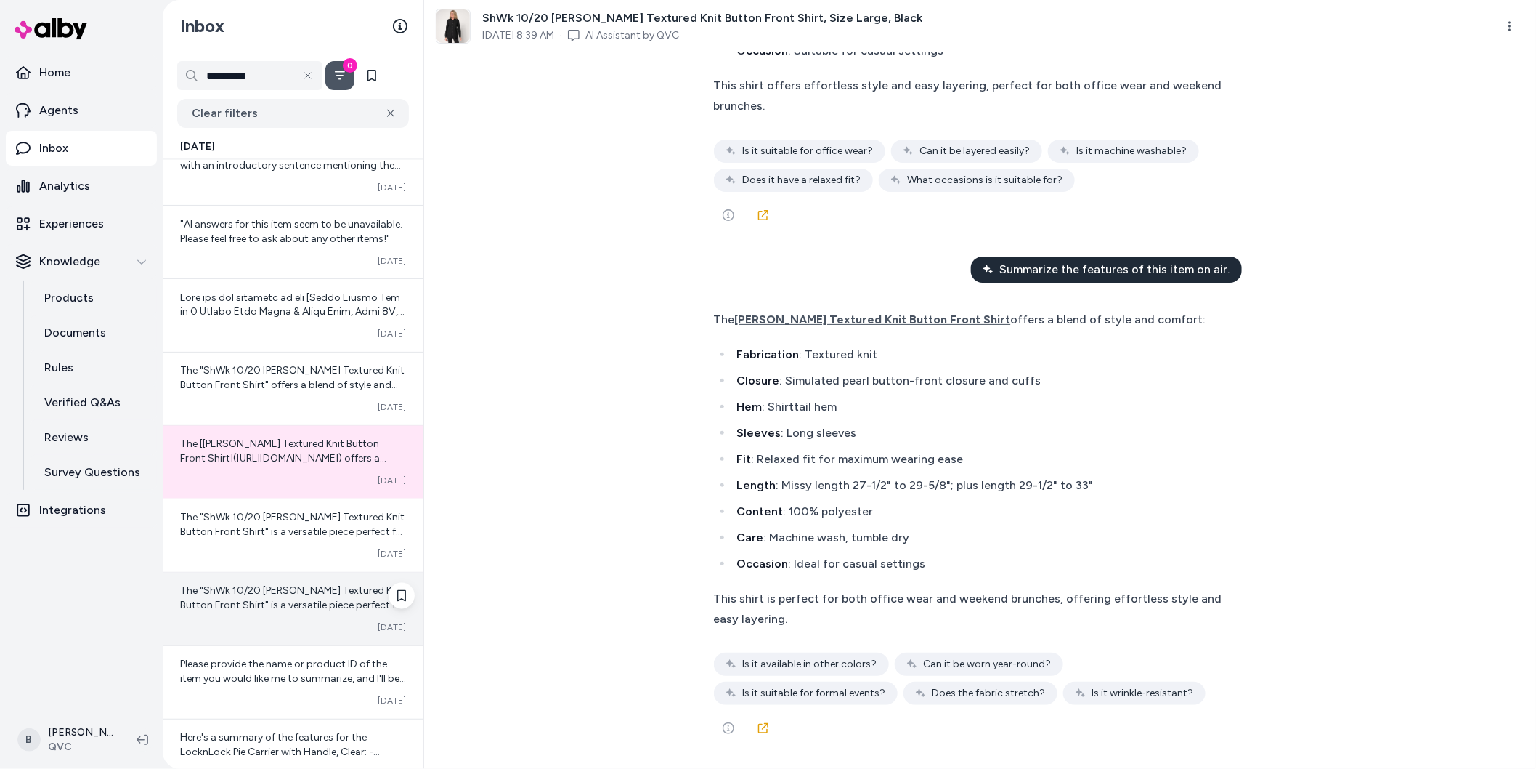
click at [250, 613] on div "The "ShWk 10/20 Susan Graver Textured Knit Button Front Shirt" is a versatile p…" at bounding box center [293, 598] width 226 height 29
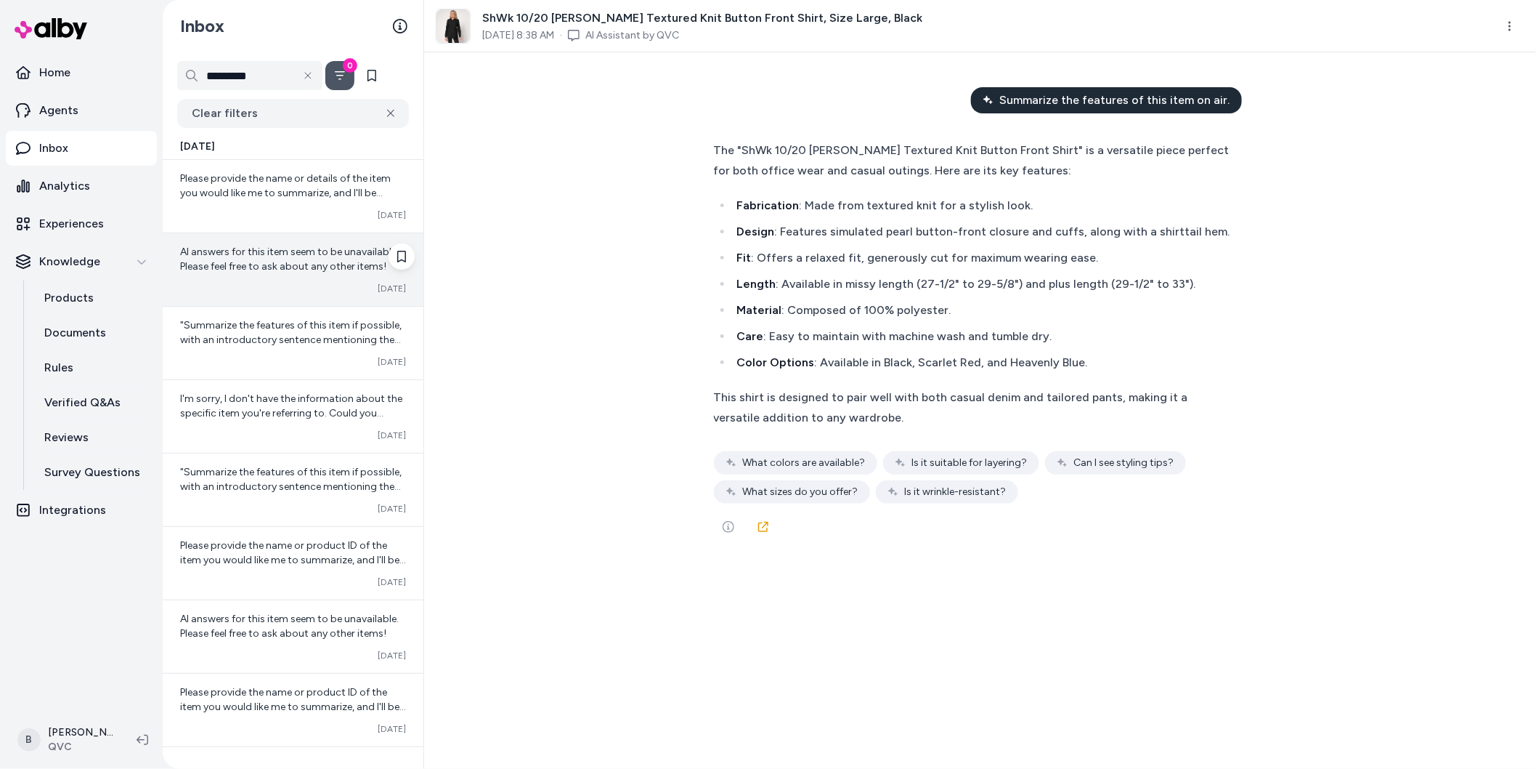
click at [280, 283] on div "Converted Oct 06" at bounding box center [293, 289] width 226 height 12
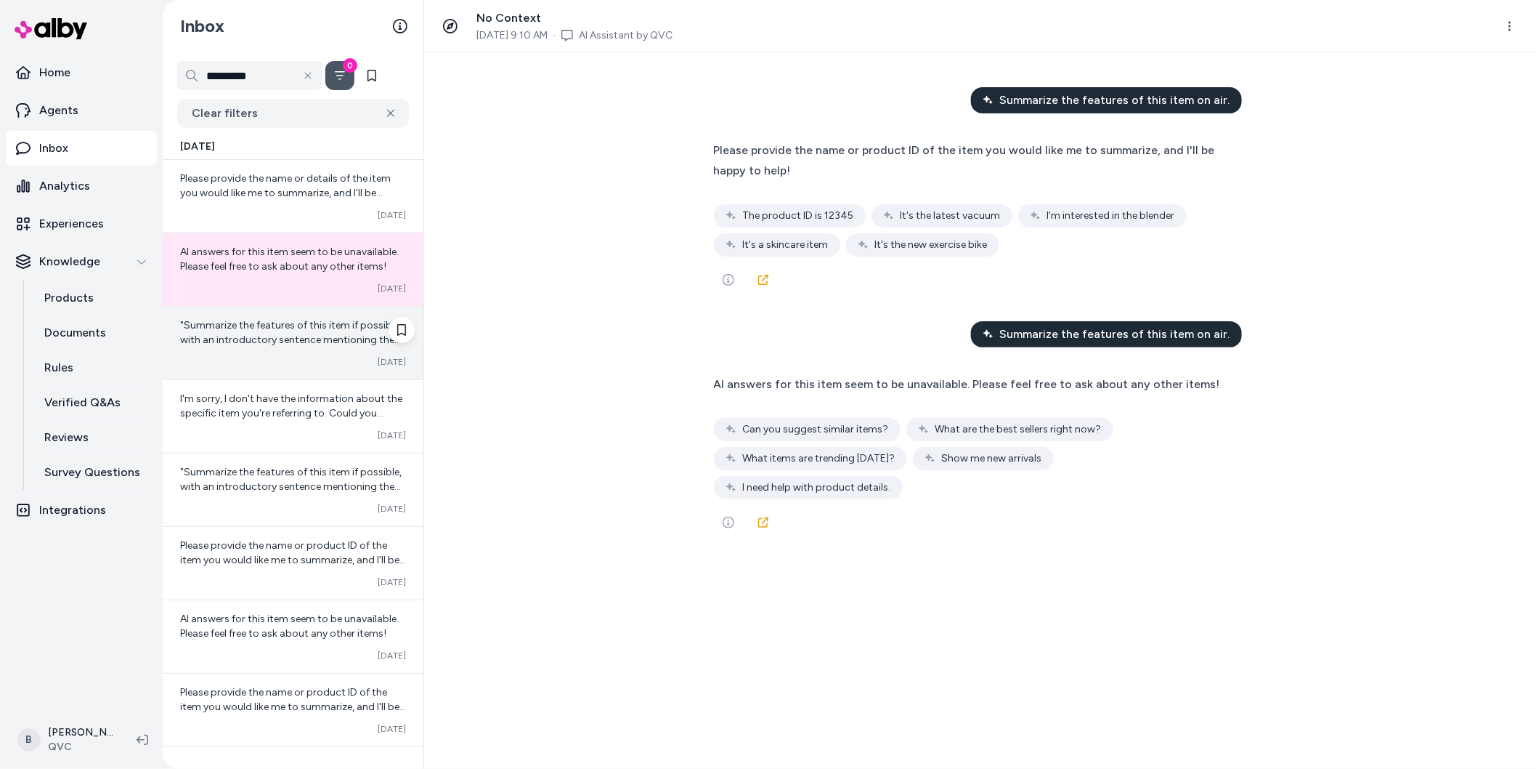
click at [313, 352] on div ""Summarize the features of this item if possible, with an introductory sentence…" at bounding box center [293, 343] width 261 height 73
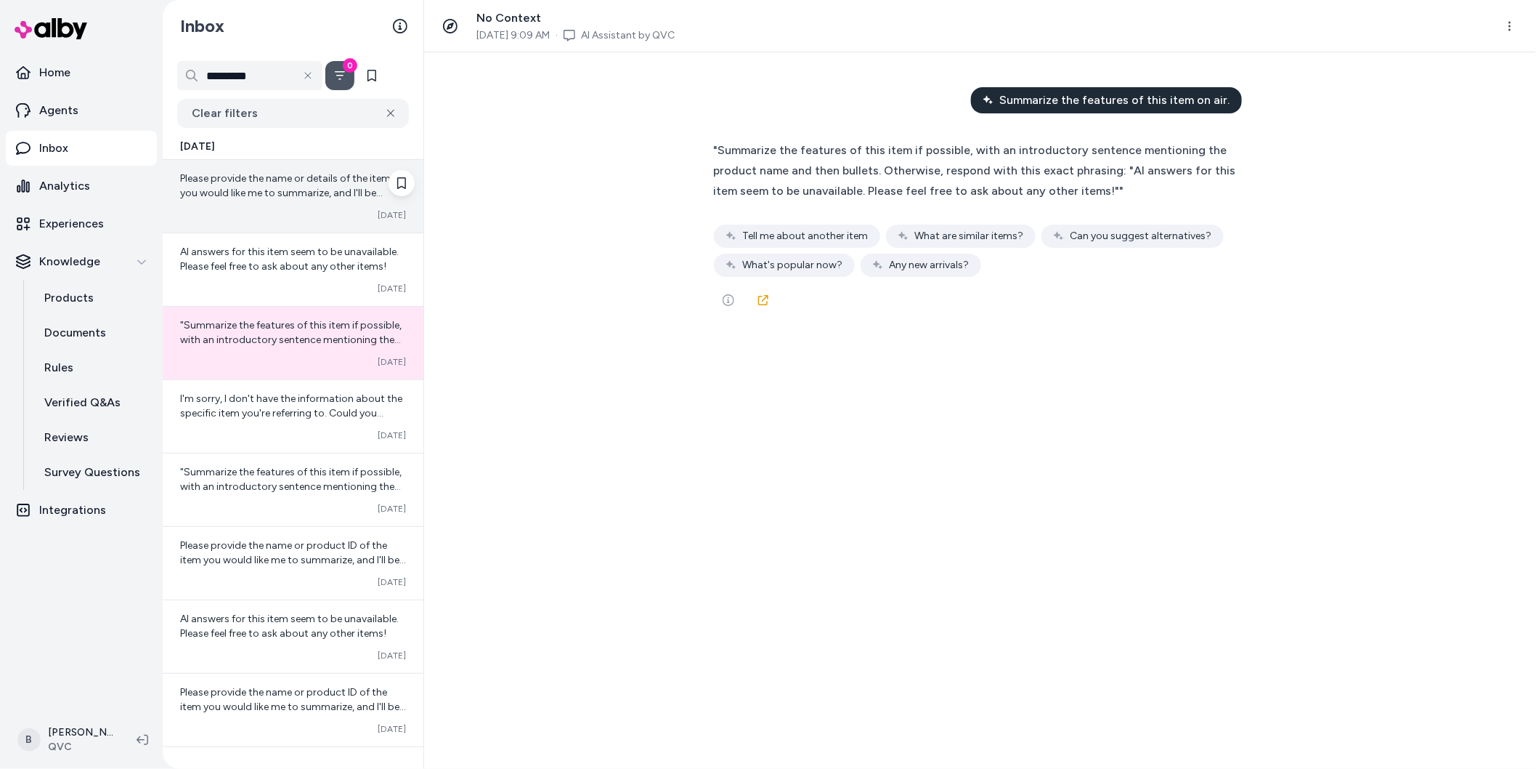
click at [309, 193] on span "Please provide the name or details of the item you would like me to summarize, …" at bounding box center [285, 192] width 211 height 41
